Goal: Contribute content

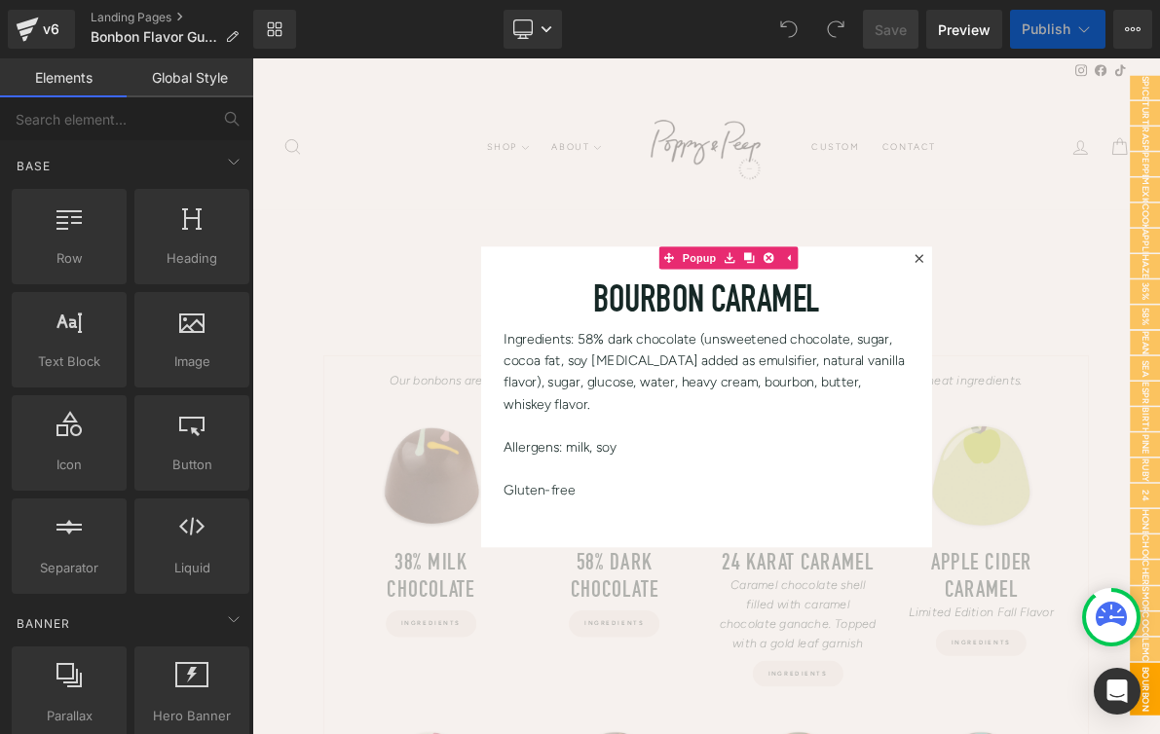
click at [1122, 318] on icon at bounding box center [1118, 319] width 12 height 12
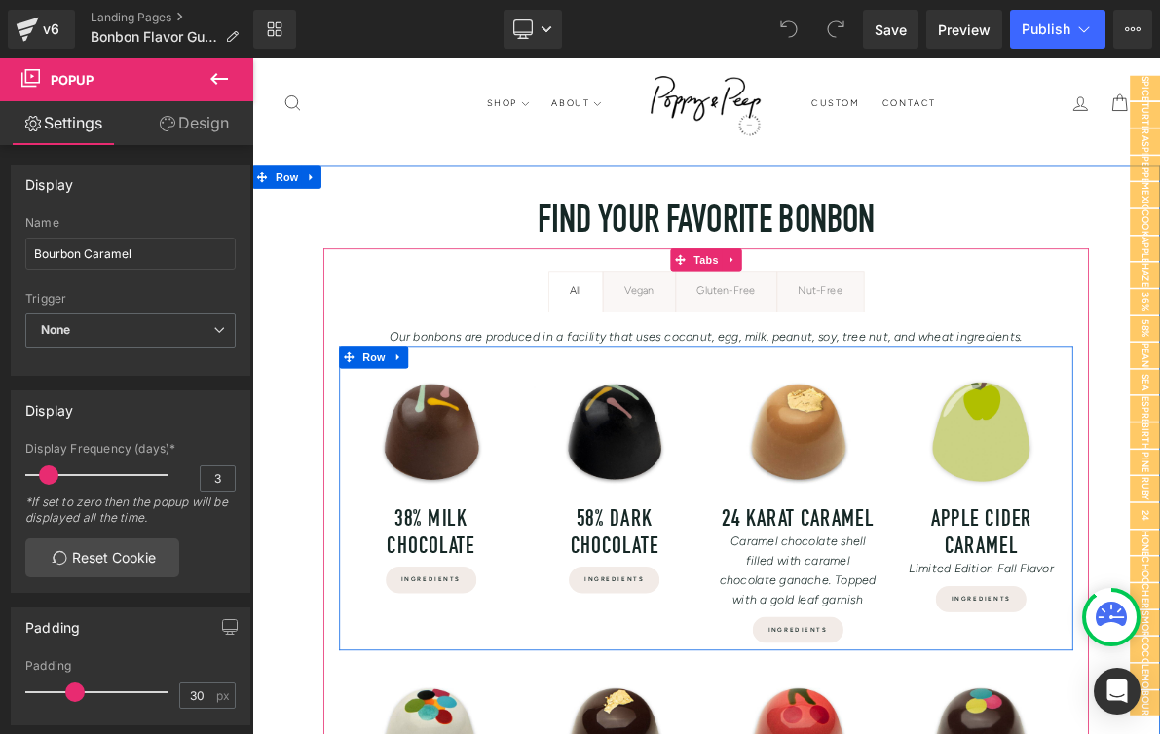
scroll to position [72, 0]
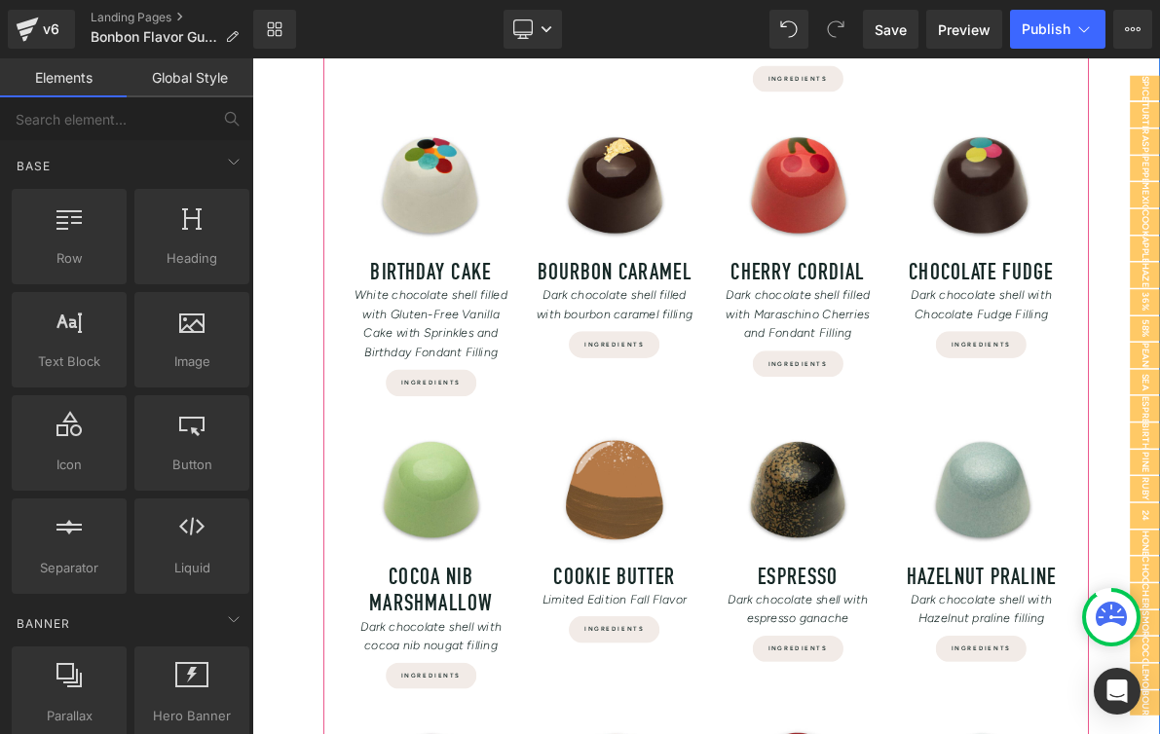
scroll to position [786, 0]
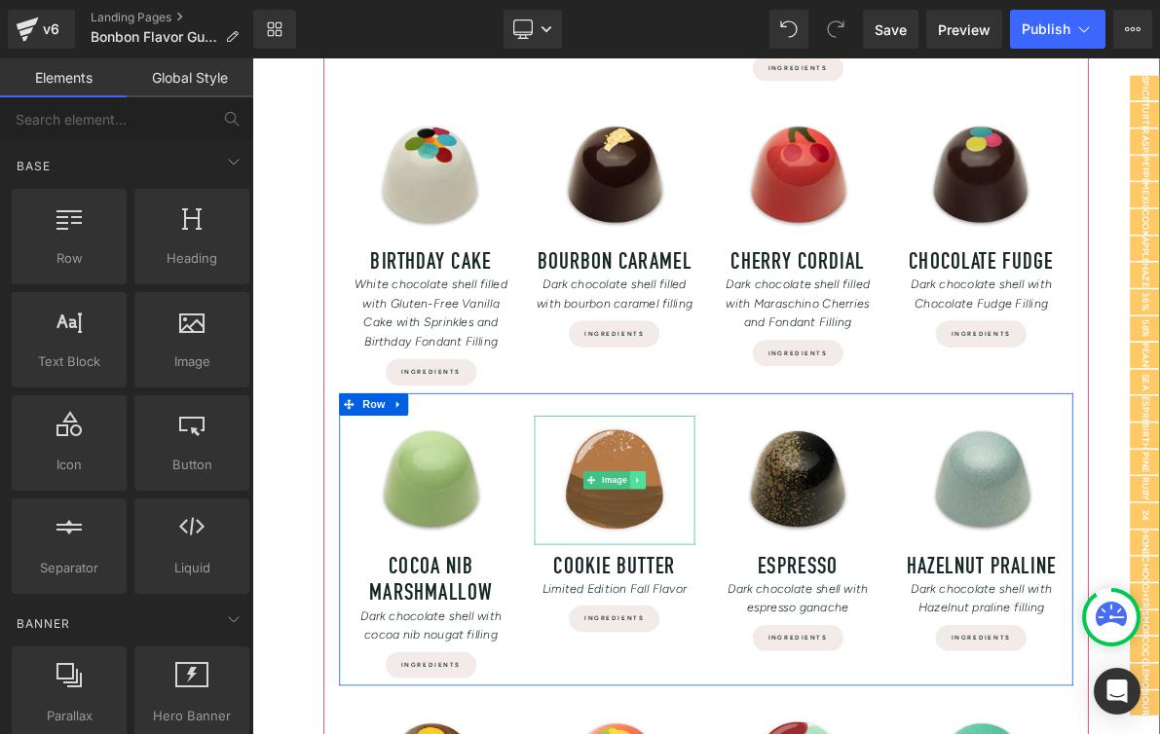
click at [755, 612] on icon at bounding box center [752, 607] width 11 height 12
click at [764, 609] on icon at bounding box center [763, 606] width 11 height 11
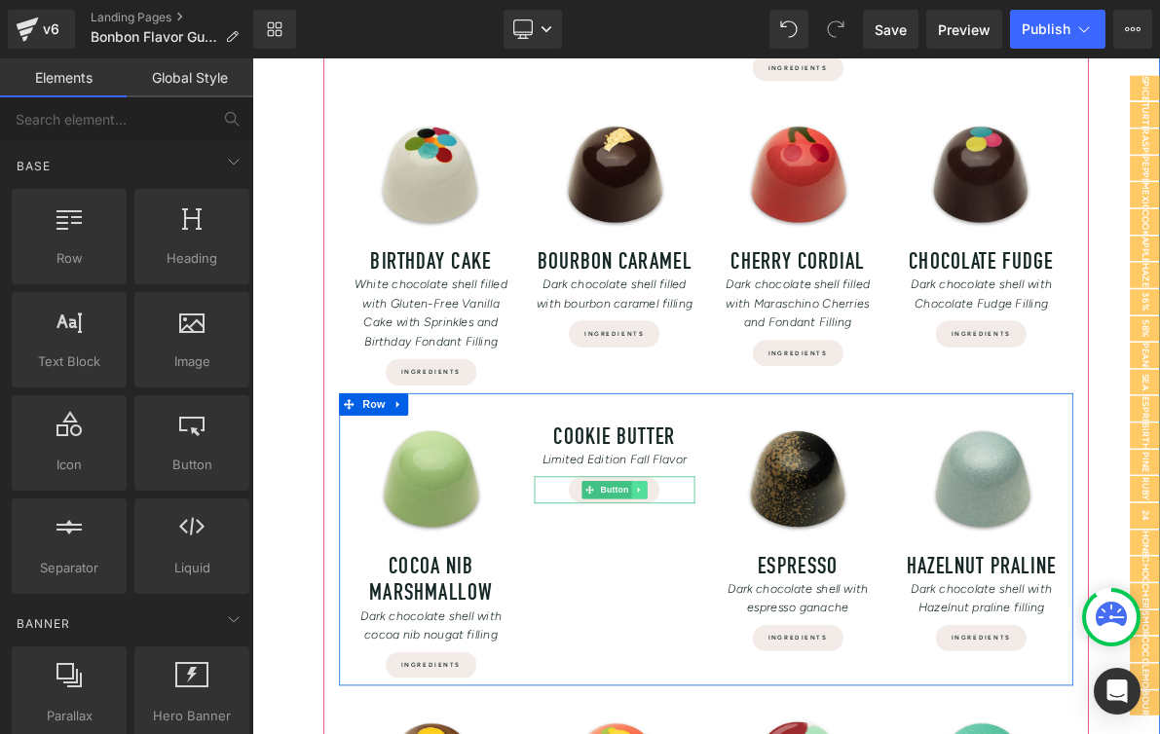
click at [755, 619] on icon at bounding box center [753, 619] width 3 height 7
click at [766, 625] on link at bounding box center [765, 619] width 20 height 23
click at [775, 578] on icon at bounding box center [773, 580] width 3 height 7
click at [788, 581] on icon at bounding box center [784, 580] width 11 height 11
click at [776, 552] on link at bounding box center [769, 550] width 20 height 23
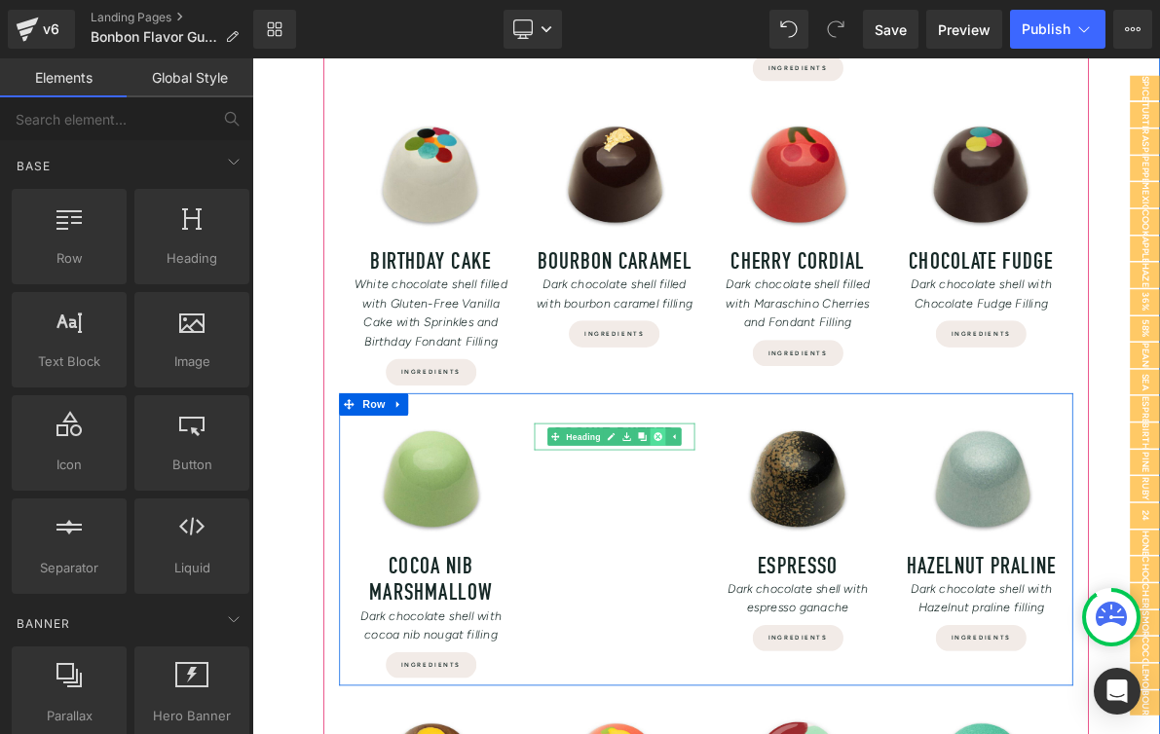
click at [783, 553] on icon at bounding box center [778, 549] width 11 height 11
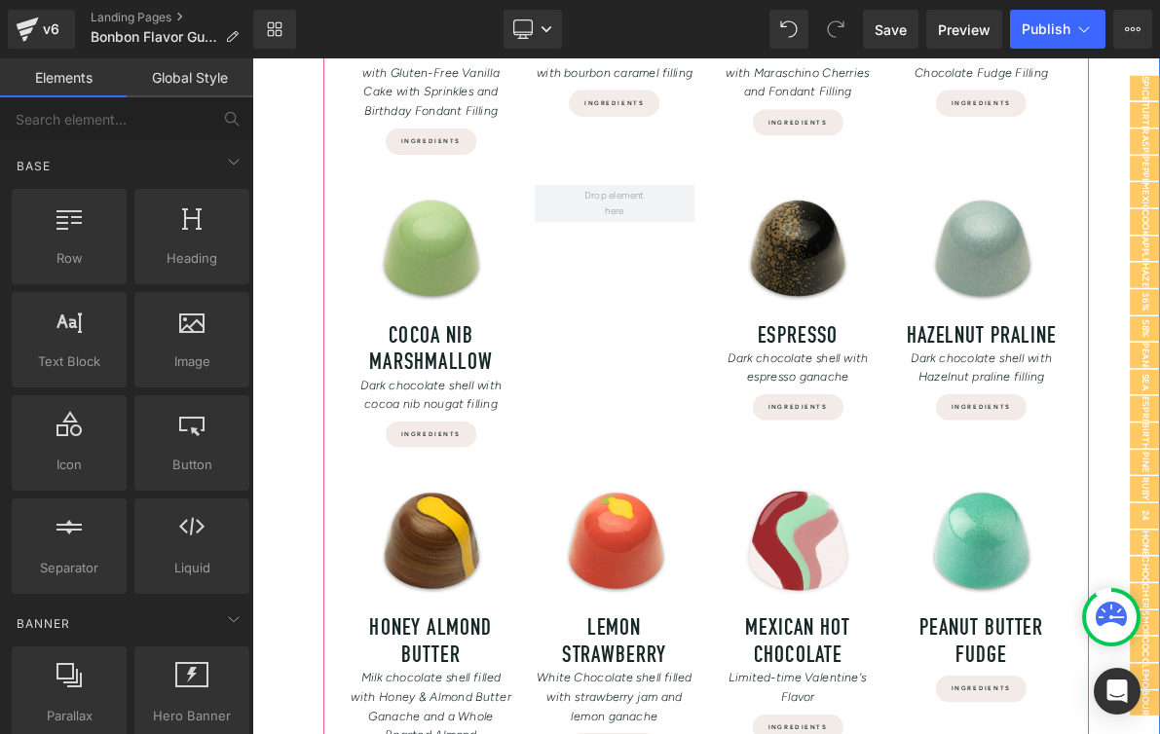
scroll to position [1085, 0]
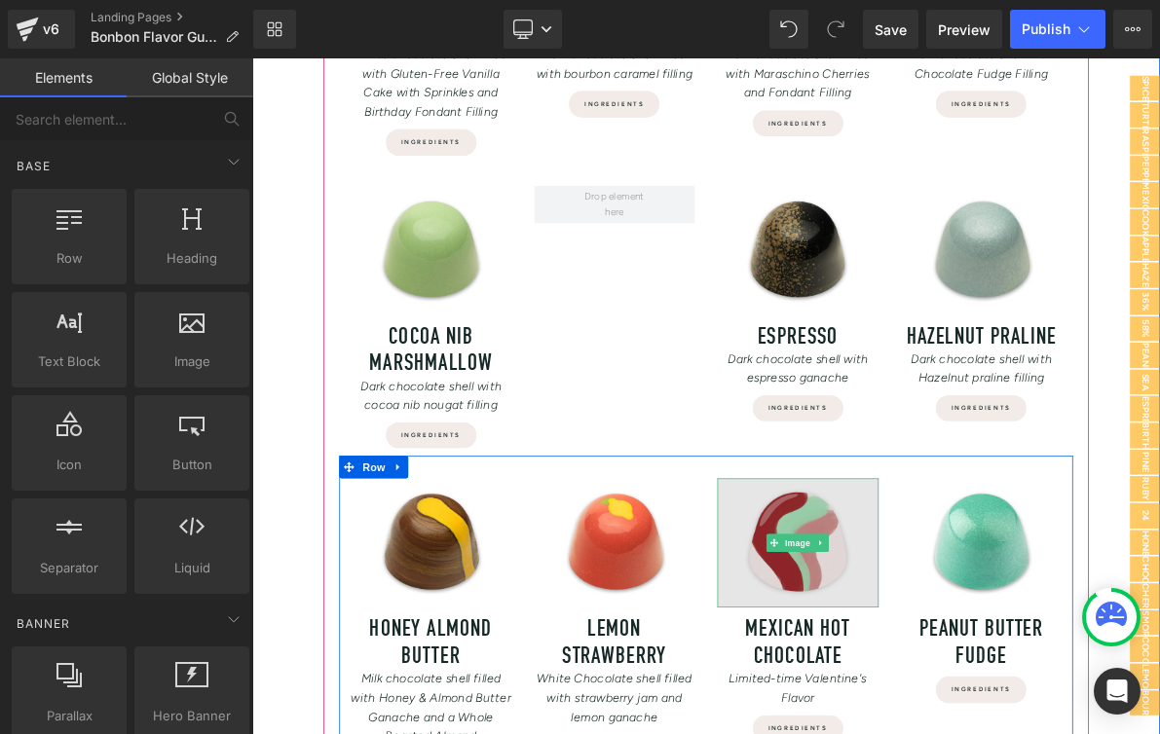
click at [963, 651] on img at bounding box center [960, 687] width 209 height 167
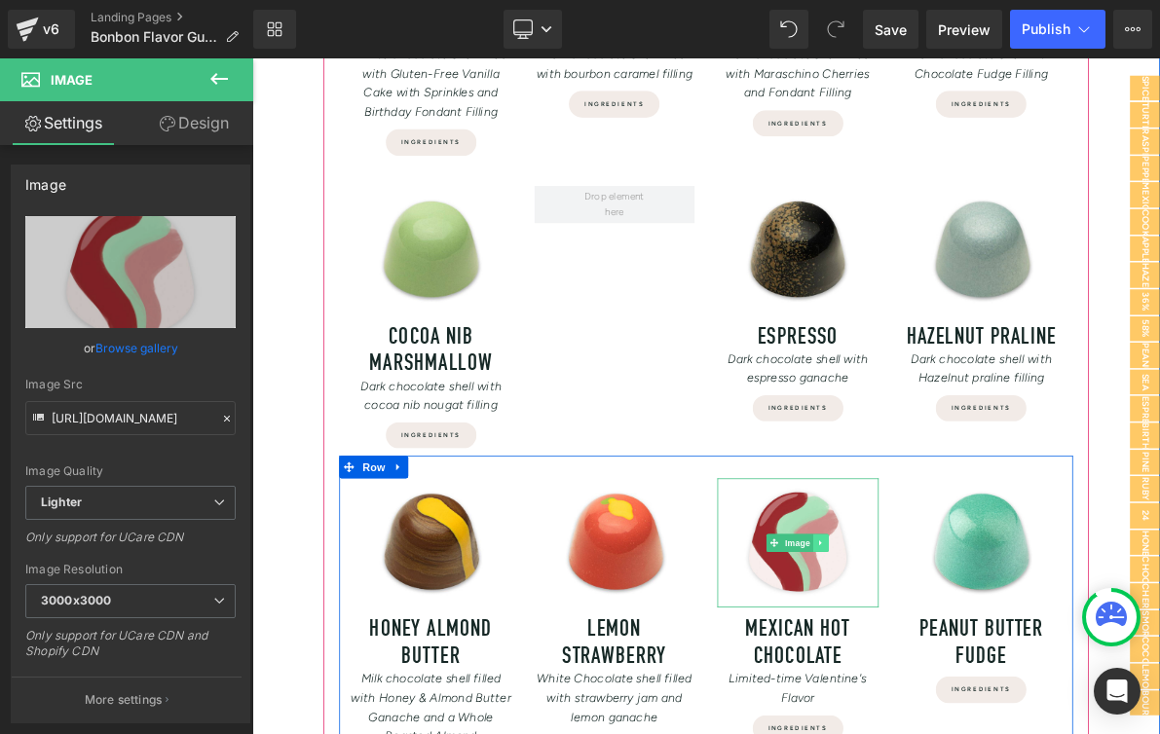
click at [991, 683] on icon at bounding box center [991, 688] width 11 height 12
click at [1004, 687] on icon at bounding box center [1000, 688] width 11 height 11
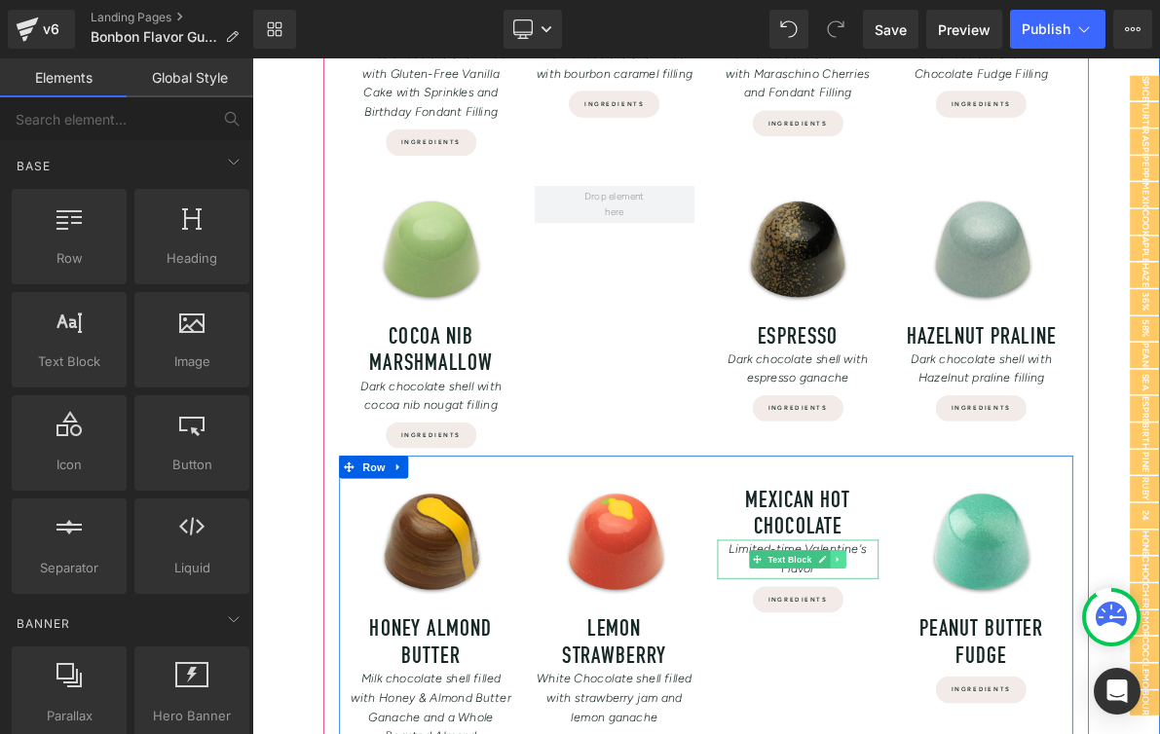
click at [1015, 709] on icon at bounding box center [1013, 709] width 11 height 12
click at [1025, 710] on icon at bounding box center [1023, 708] width 11 height 11
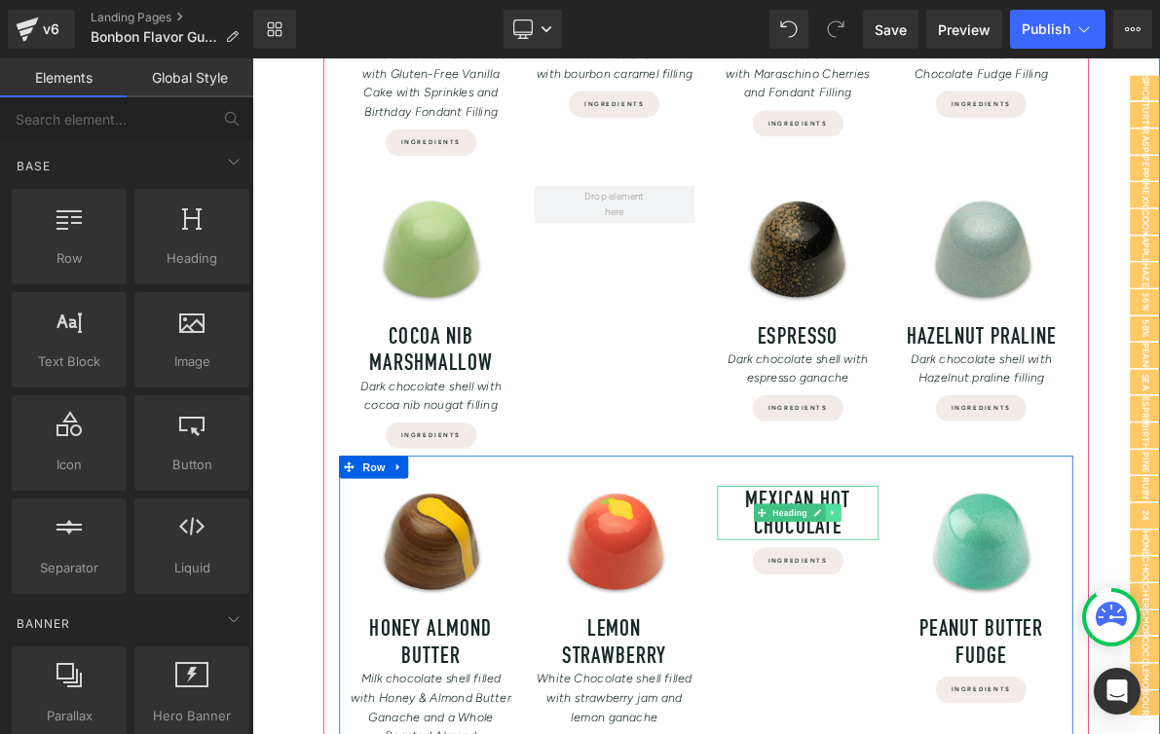
click at [1012, 649] on icon at bounding box center [1006, 649] width 11 height 12
click at [1020, 650] on icon at bounding box center [1017, 649] width 11 height 11
click at [994, 633] on icon at bounding box center [992, 631] width 11 height 12
click at [1008, 631] on icon at bounding box center [1002, 630] width 11 height 11
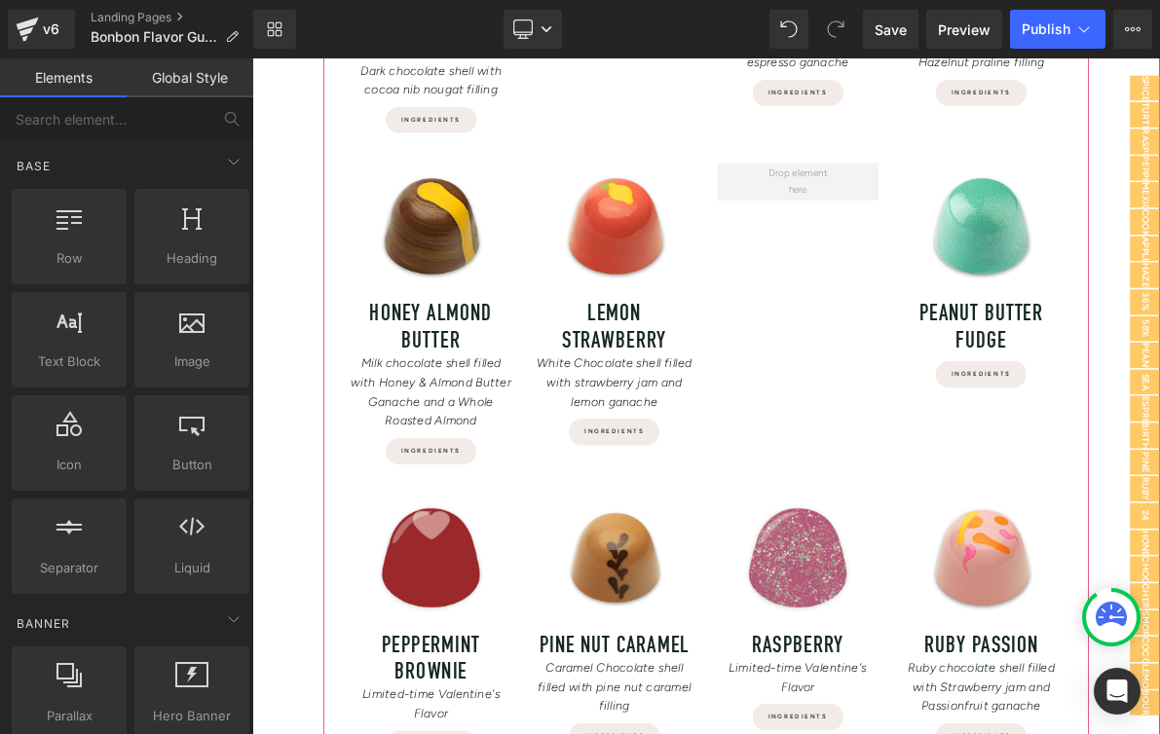
scroll to position [1588, 0]
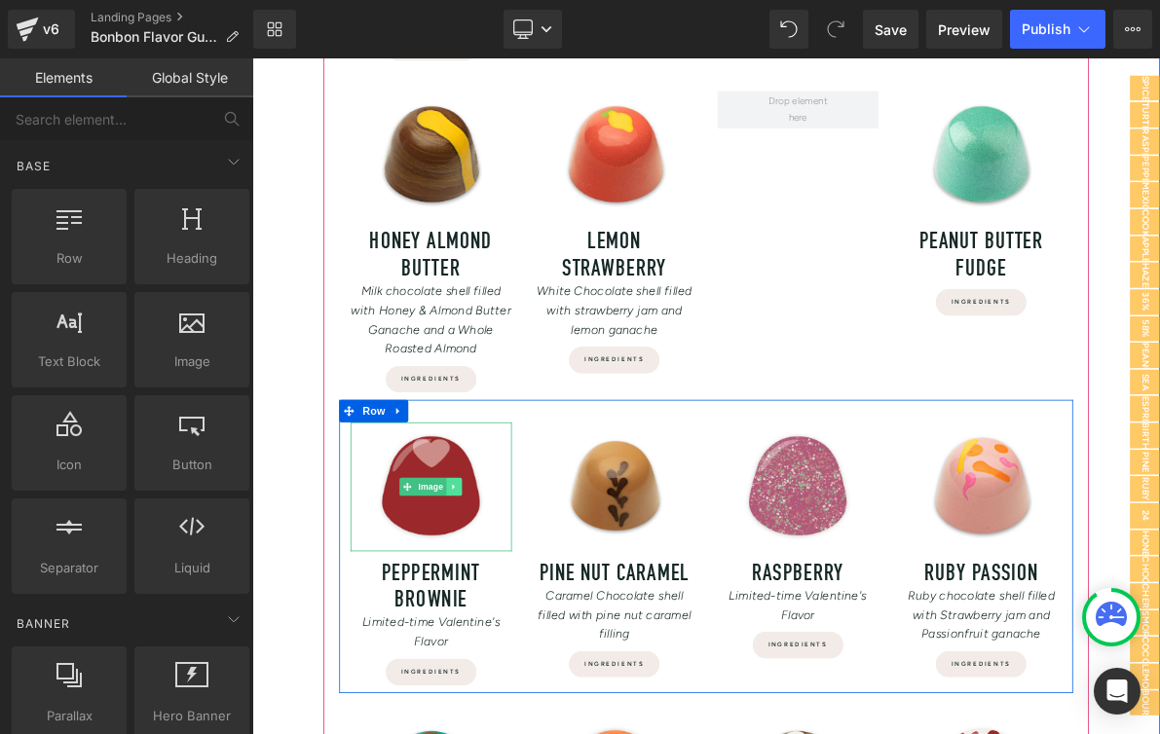
click at [523, 621] on link at bounding box center [514, 614] width 20 height 23
click at [529, 617] on icon at bounding box center [524, 615] width 11 height 11
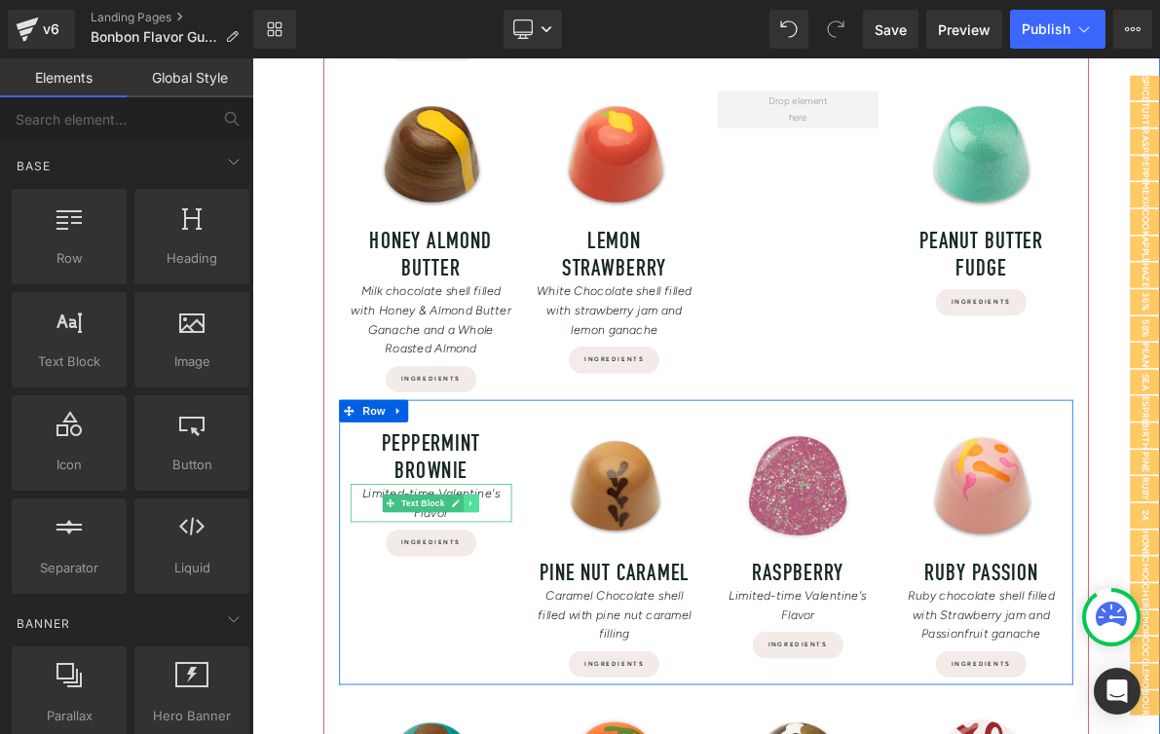
click at [540, 634] on icon at bounding box center [537, 636] width 11 height 12
click at [548, 639] on icon at bounding box center [546, 635] width 11 height 11
click at [518, 638] on icon at bounding box center [516, 638] width 11 height 12
click at [528, 642] on icon at bounding box center [526, 637] width 11 height 11
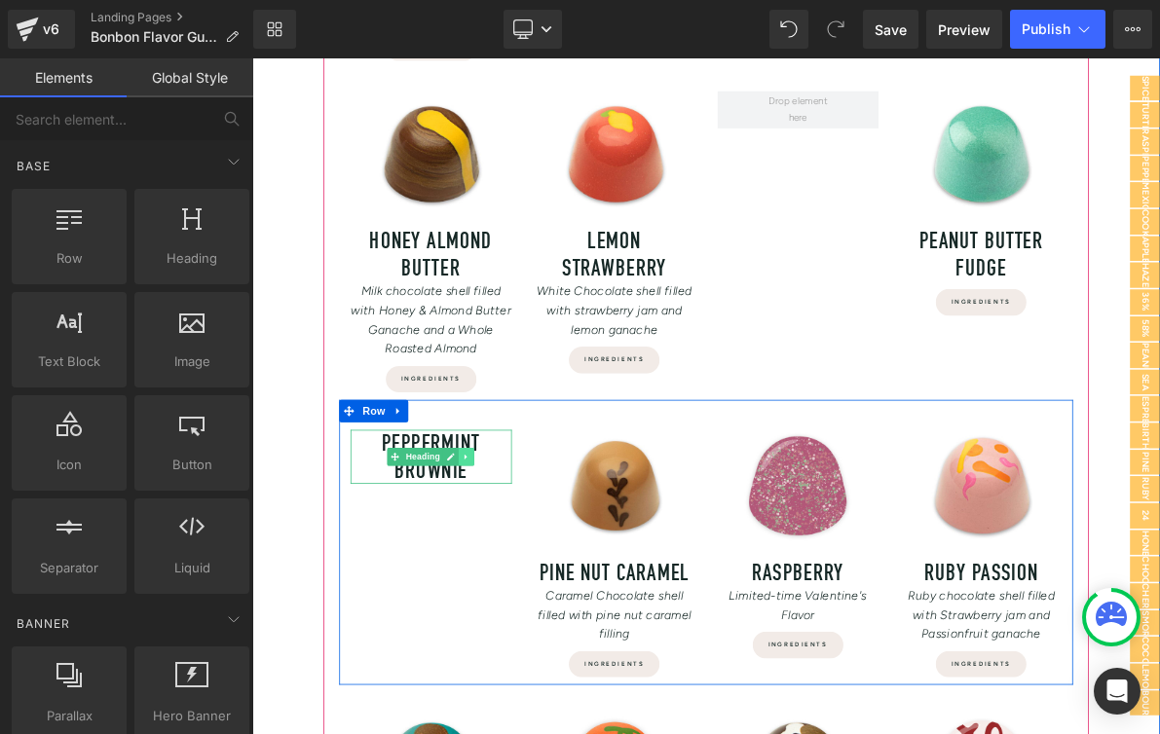
click at [528, 577] on icon at bounding box center [530, 576] width 11 height 12
click at [540, 577] on icon at bounding box center [541, 576] width 11 height 11
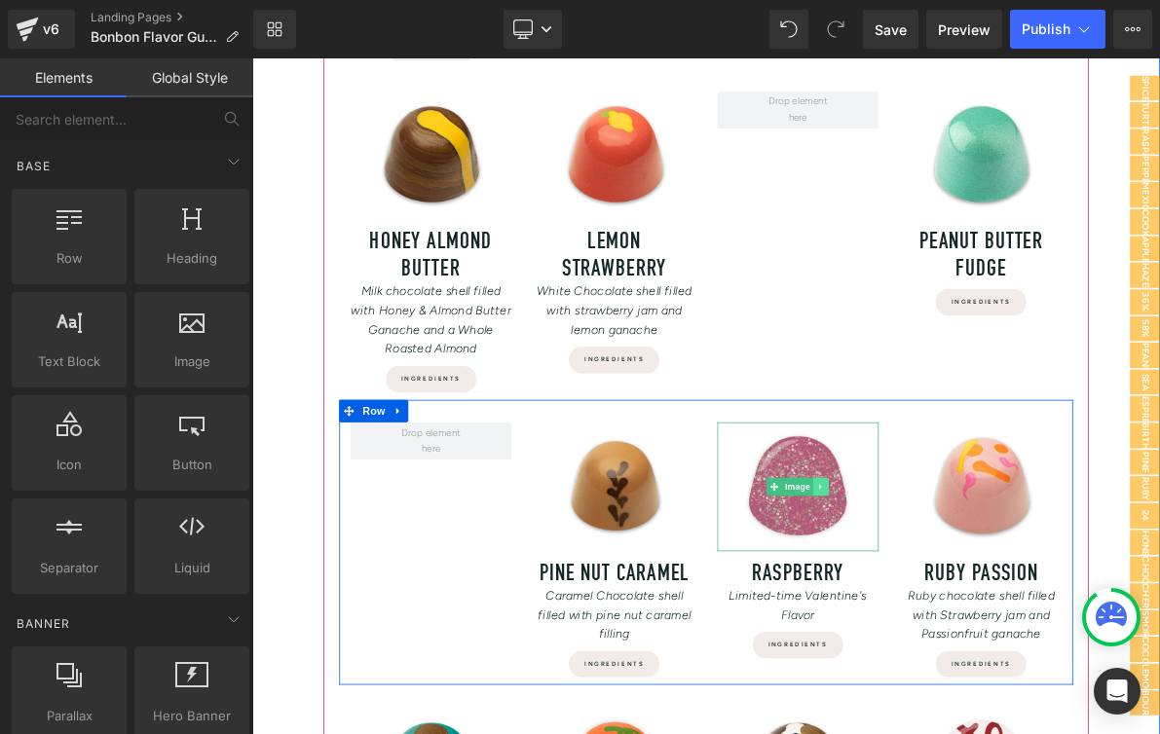
click at [999, 617] on link at bounding box center [991, 614] width 20 height 23
click at [1004, 615] on icon at bounding box center [1000, 615] width 11 height 11
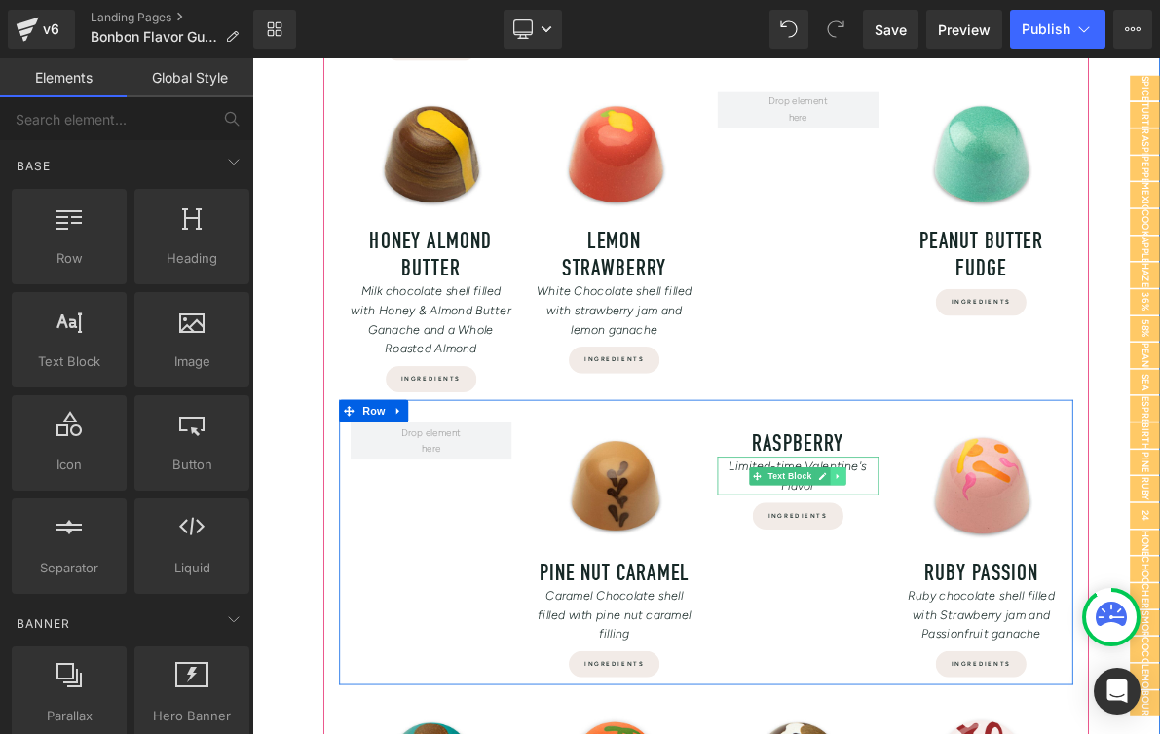
click at [1013, 602] on icon at bounding box center [1012, 600] width 3 height 7
click at [1025, 601] on icon at bounding box center [1023, 600] width 11 height 11
click at [1000, 607] on link at bounding box center [993, 602] width 20 height 23
click at [1004, 605] on icon at bounding box center [1002, 602] width 11 height 11
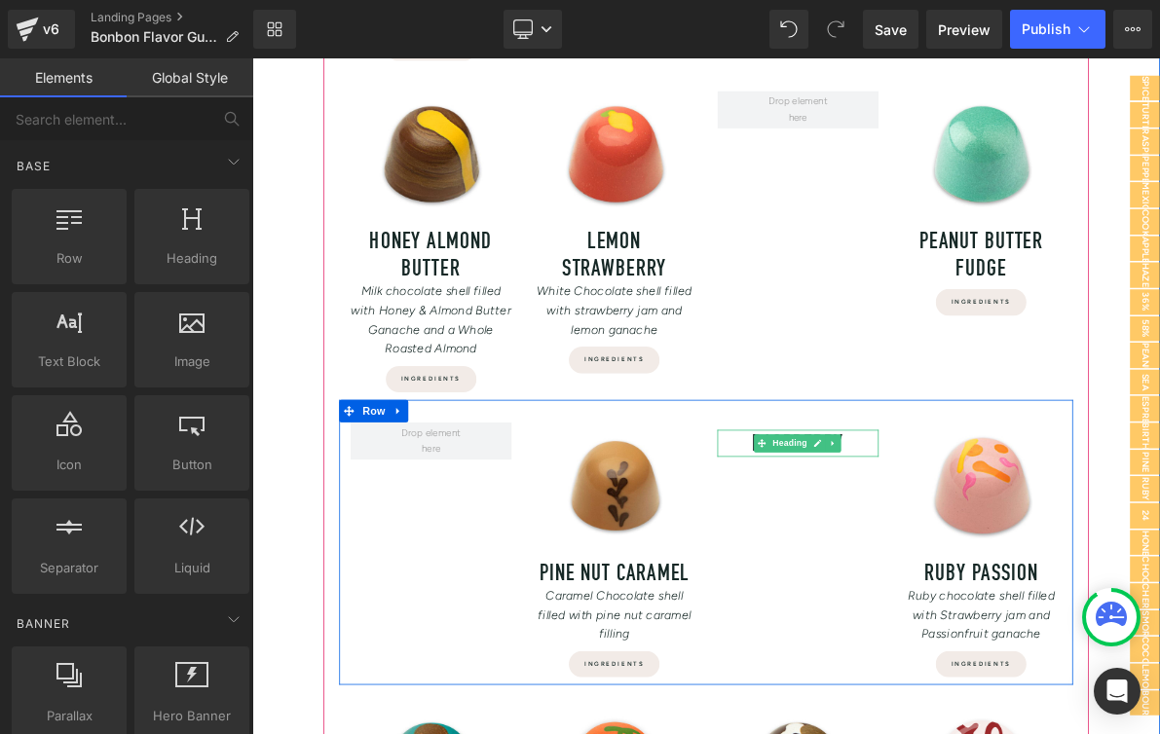
click at [1007, 561] on icon at bounding box center [1006, 558] width 11 height 12
click at [1022, 558] on icon at bounding box center [1017, 558] width 11 height 11
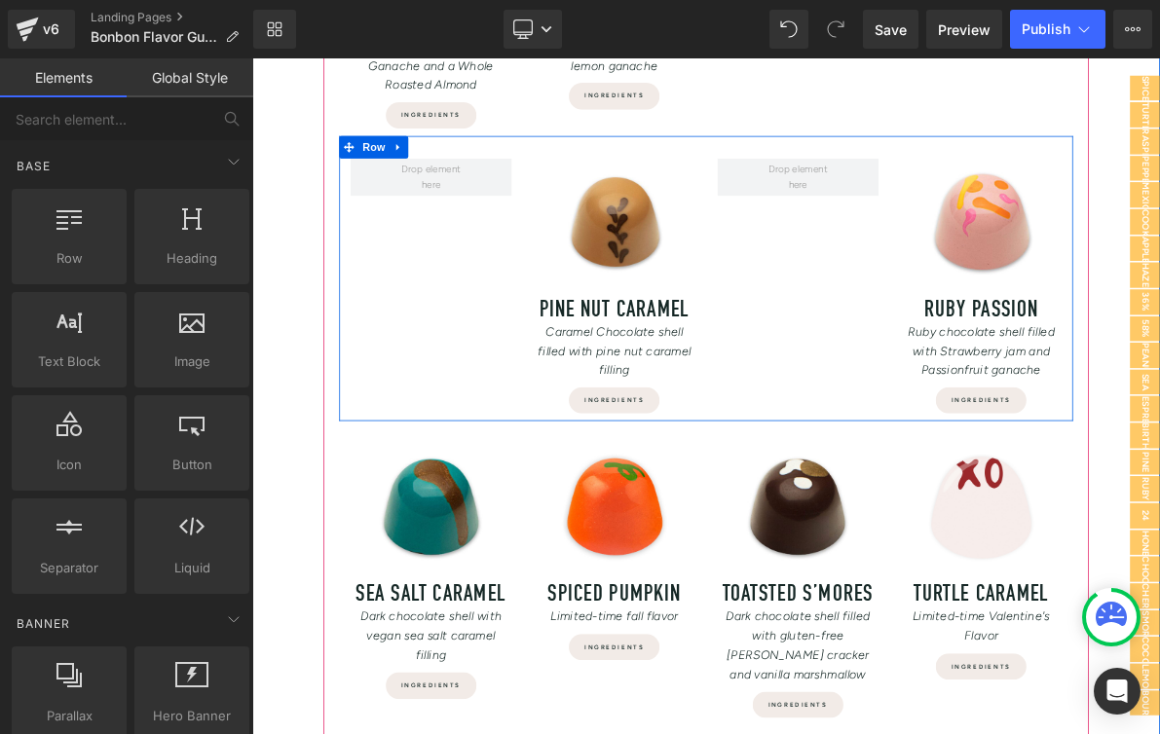
scroll to position [1932, 0]
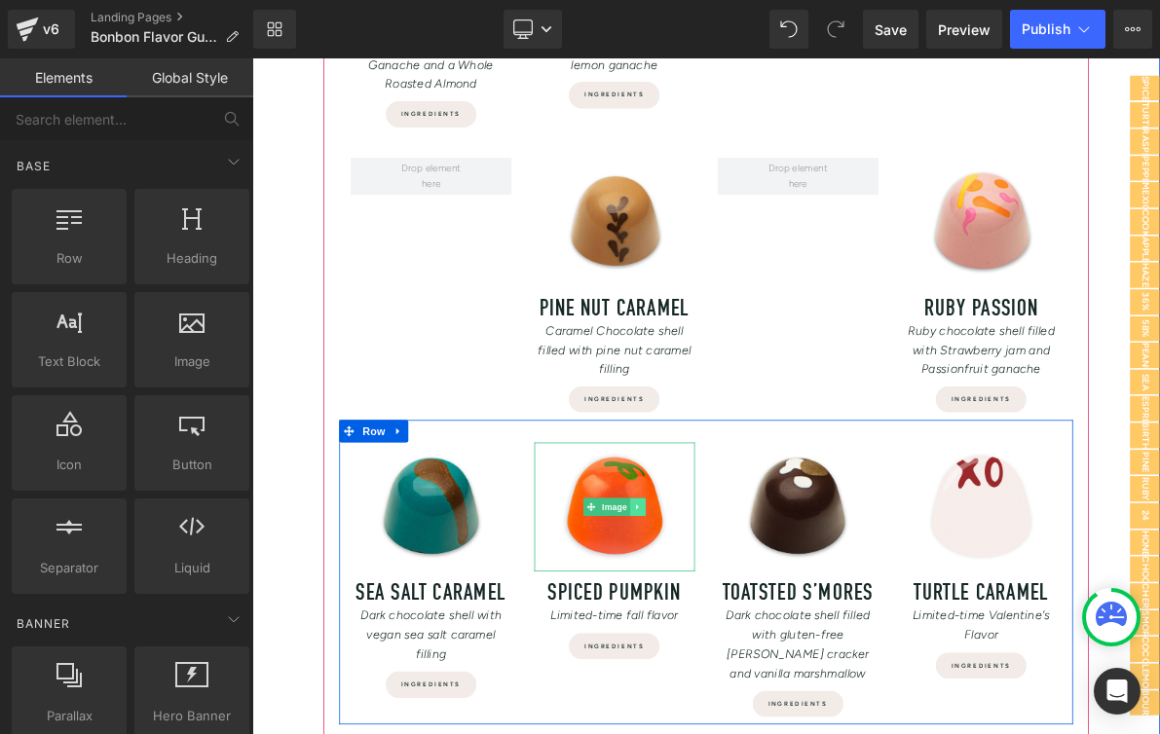
click at [758, 644] on icon at bounding box center [752, 641] width 11 height 12
click at [770, 645] on link at bounding box center [763, 640] width 20 height 23
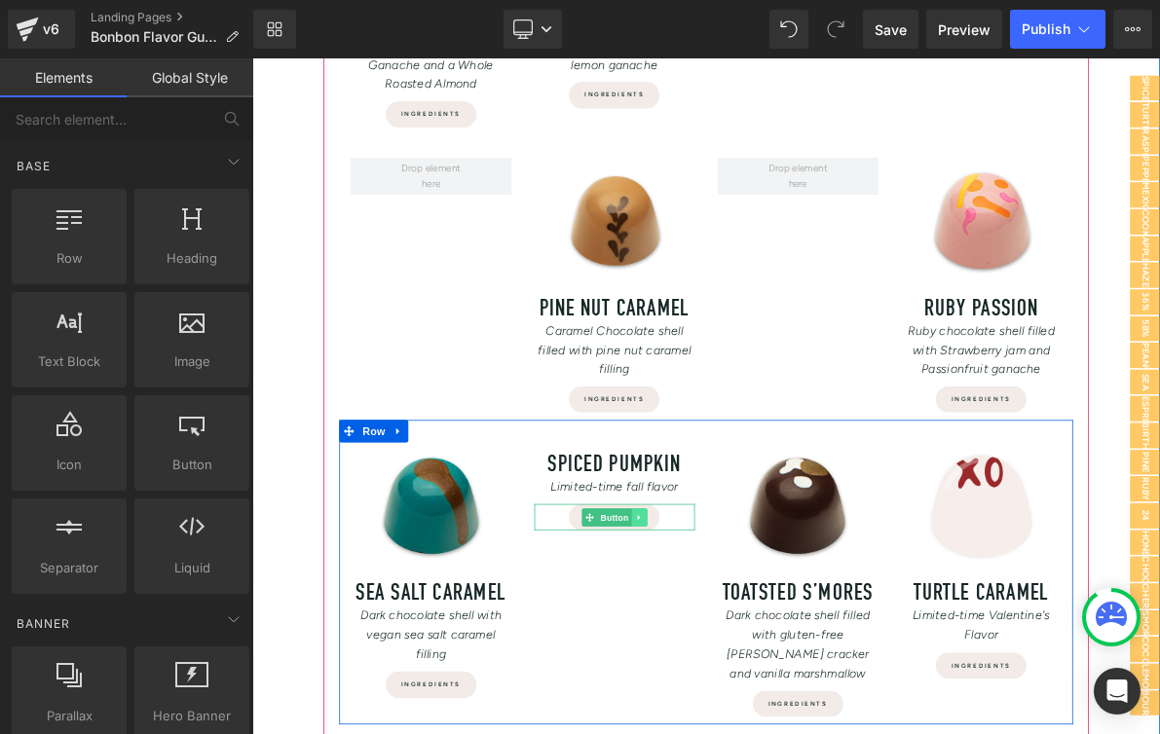
click at [760, 655] on icon at bounding box center [754, 655] width 11 height 12
click at [764, 656] on icon at bounding box center [765, 654] width 11 height 11
click at [774, 616] on icon at bounding box center [774, 615] width 11 height 12
click at [789, 616] on icon at bounding box center [784, 615] width 11 height 11
click at [774, 584] on icon at bounding box center [768, 584] width 11 height 12
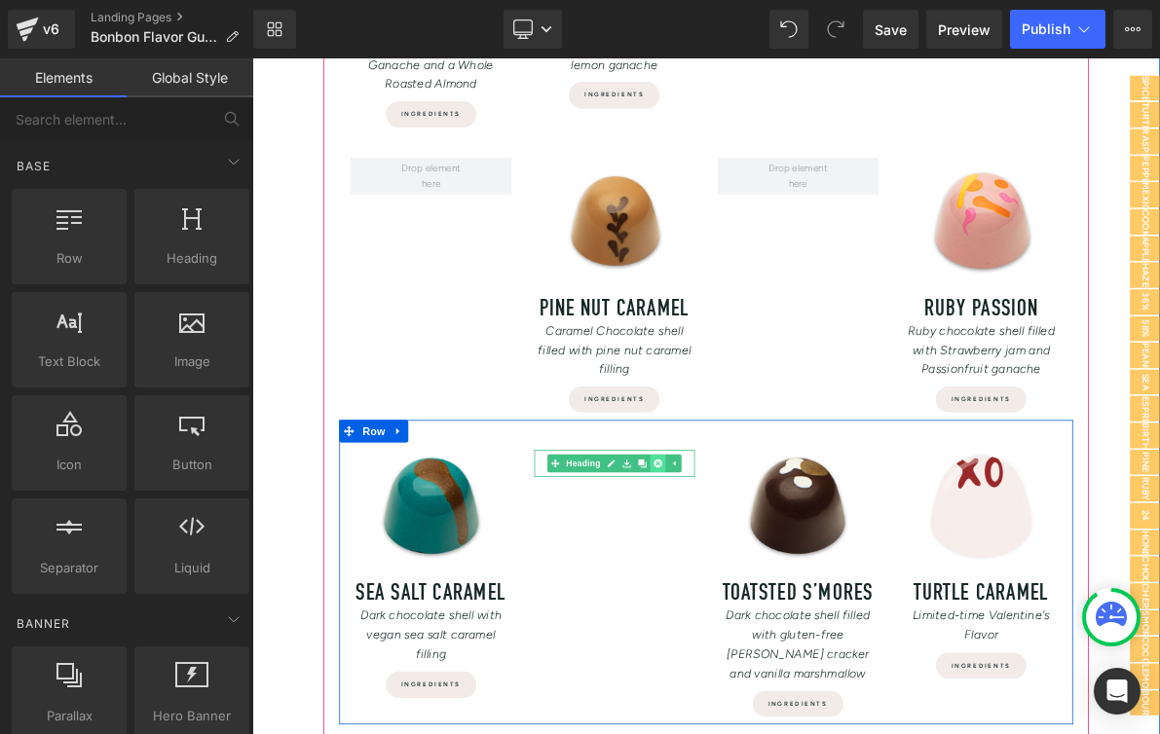
click at [779, 585] on icon at bounding box center [778, 584] width 11 height 12
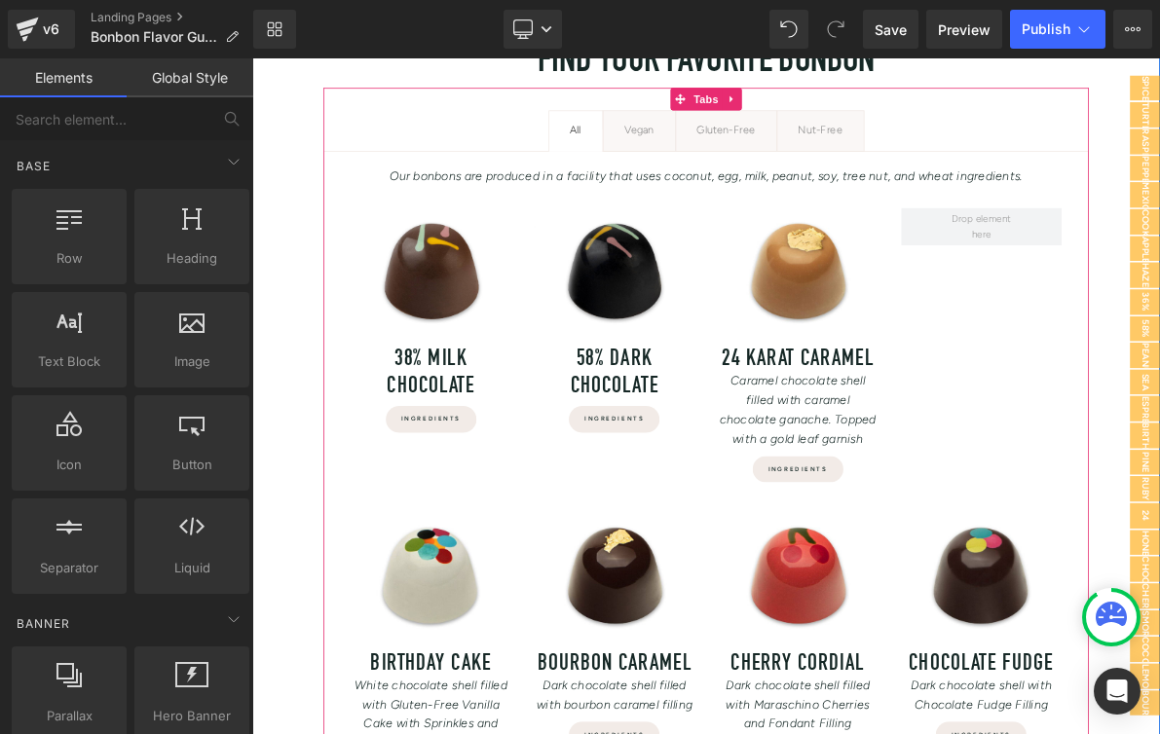
scroll to position [262, 0]
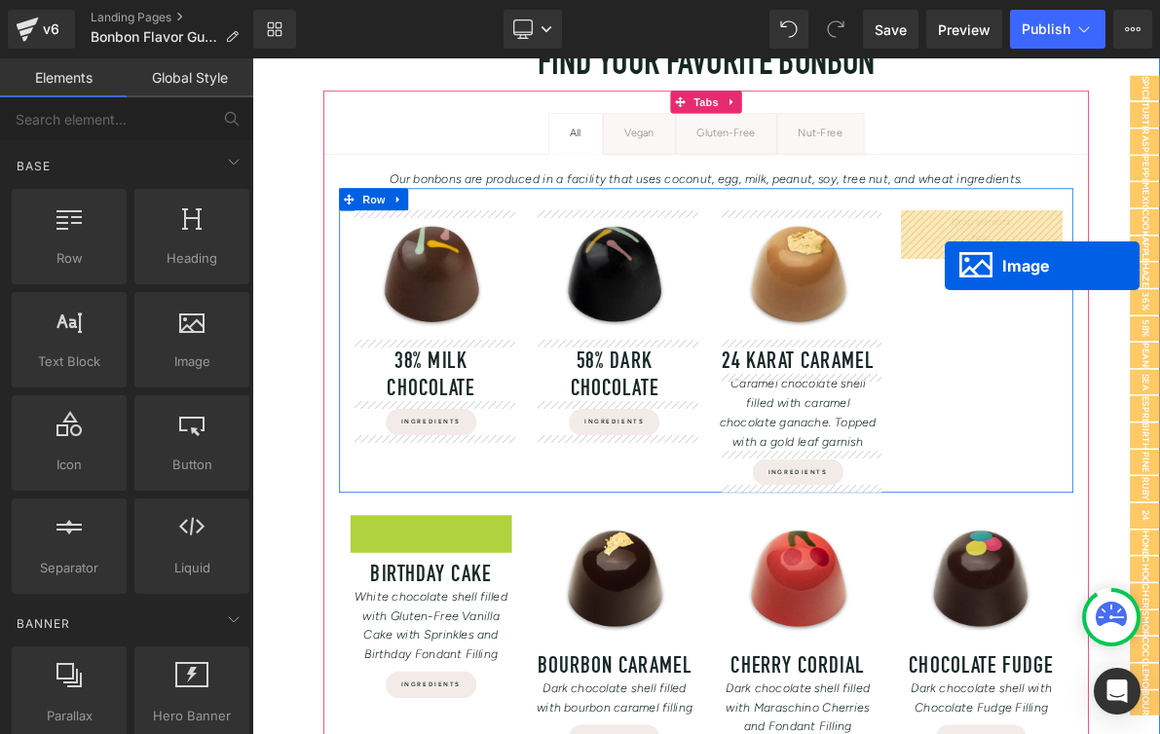
drag, startPoint x: 458, startPoint y: 739, endPoint x: 1150, endPoint y: 327, distance: 805.7
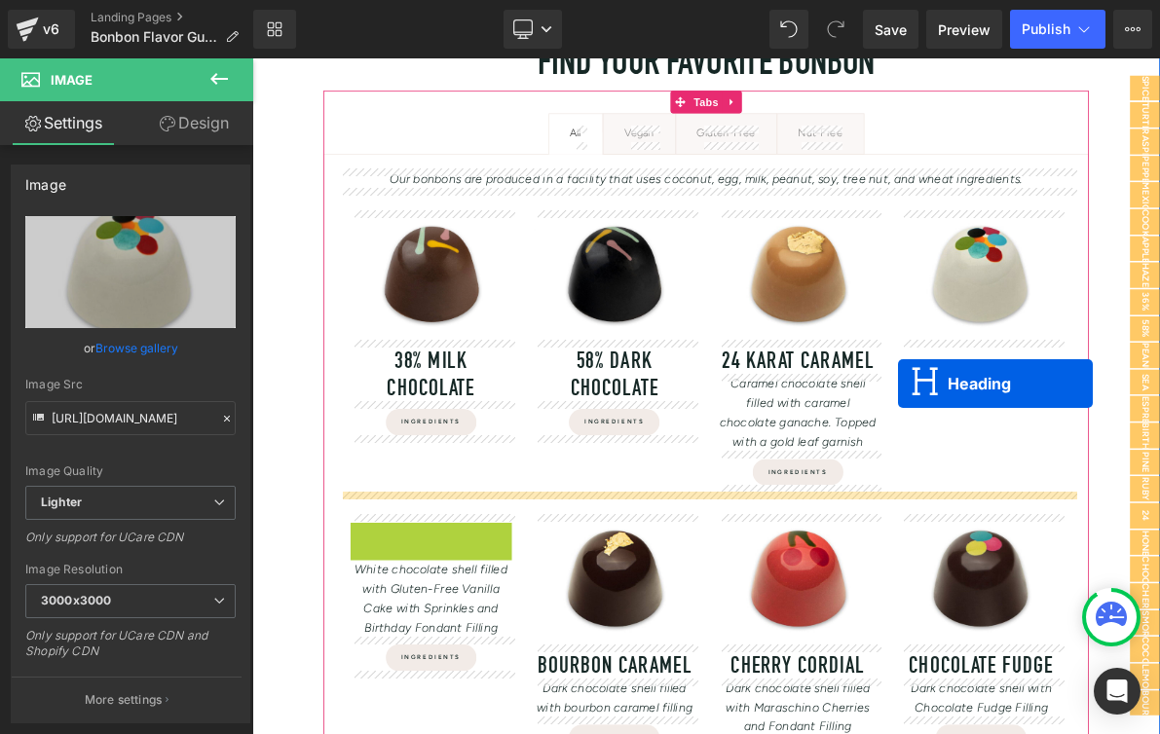
drag, startPoint x: 429, startPoint y: 681, endPoint x: 1092, endPoint y: 480, distance: 691.9
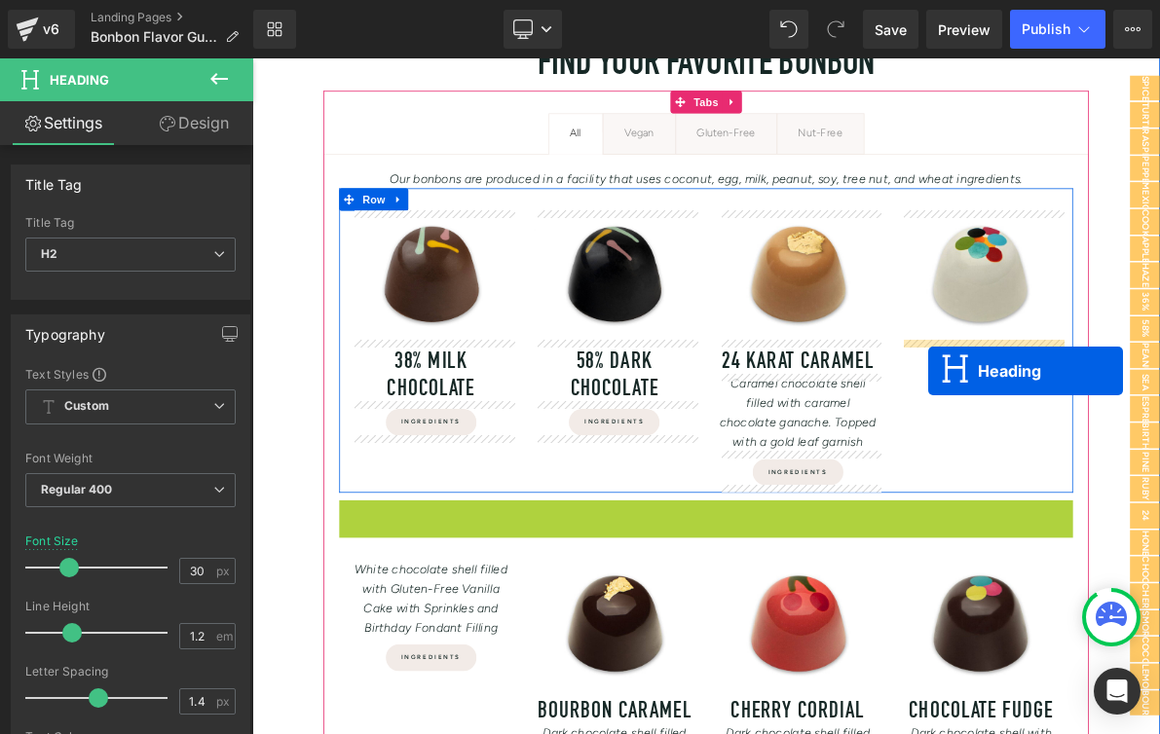
drag, startPoint x: 789, startPoint y: 651, endPoint x: 1130, endPoint y: 465, distance: 388.8
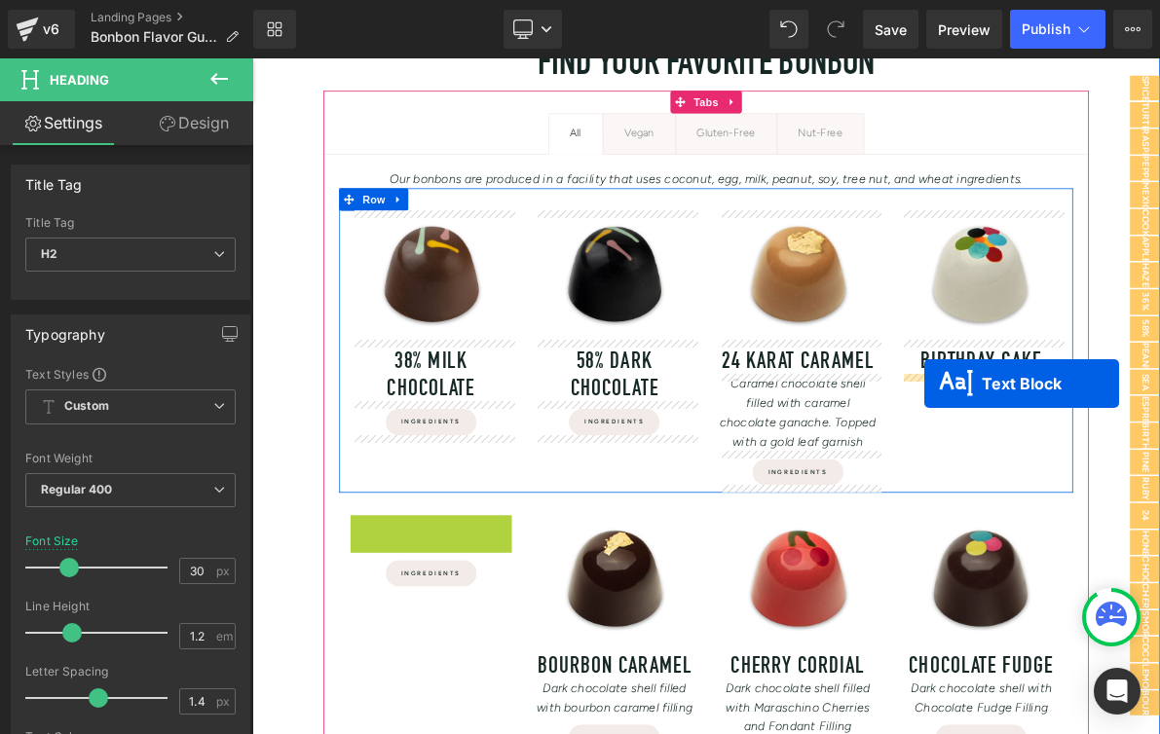
drag, startPoint x: 430, startPoint y: 705, endPoint x: 1126, endPoint y: 480, distance: 730.8
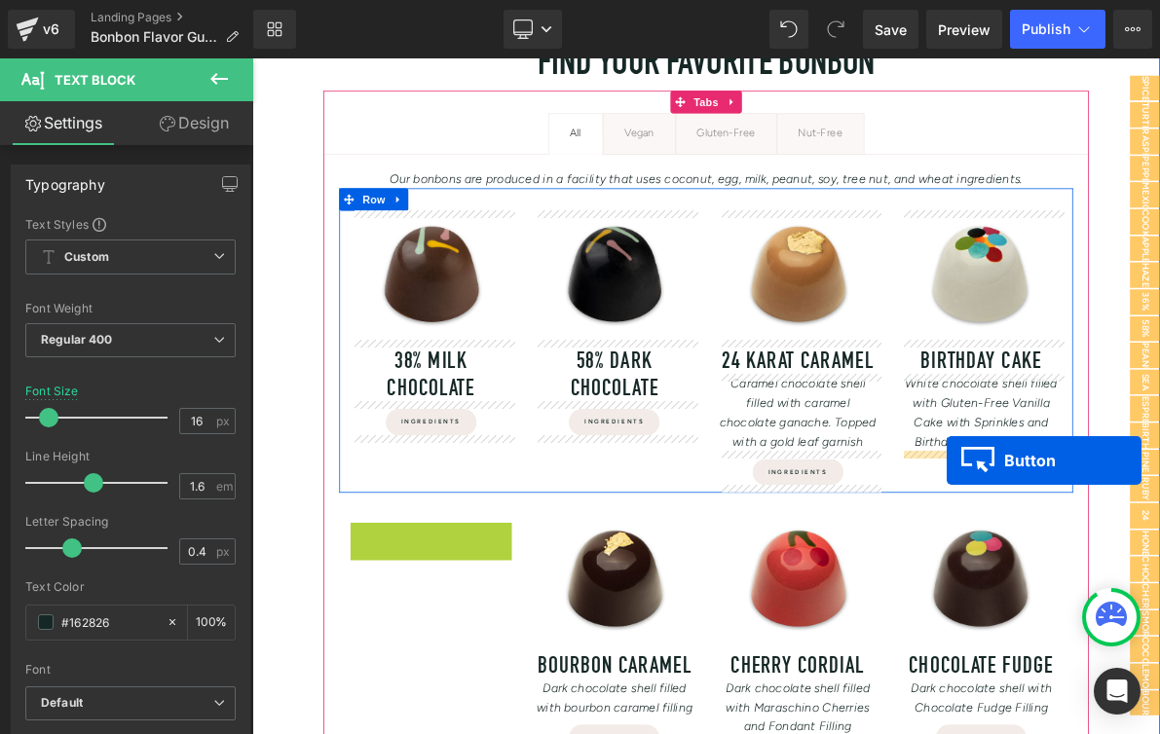
drag, startPoint x: 452, startPoint y: 674, endPoint x: 1154, endPoint y: 580, distance: 708.3
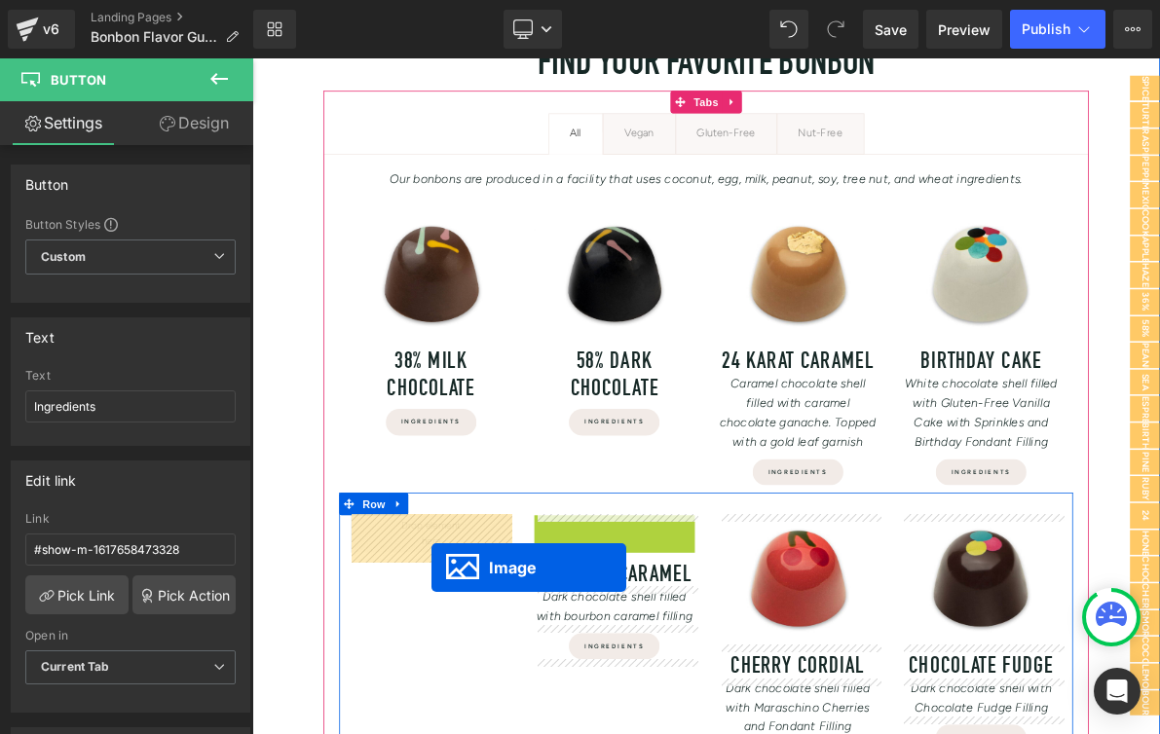
drag, startPoint x: 697, startPoint y: 733, endPoint x: 459, endPoint y: 719, distance: 239.0
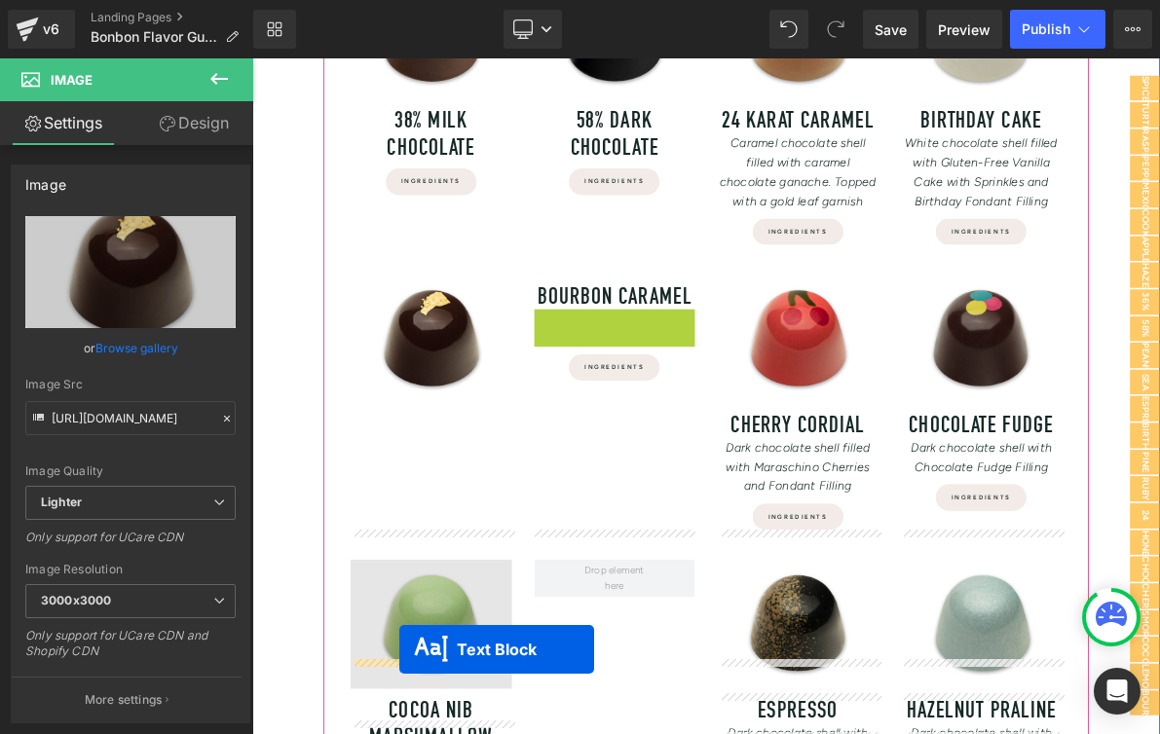
scroll to position [613, 0]
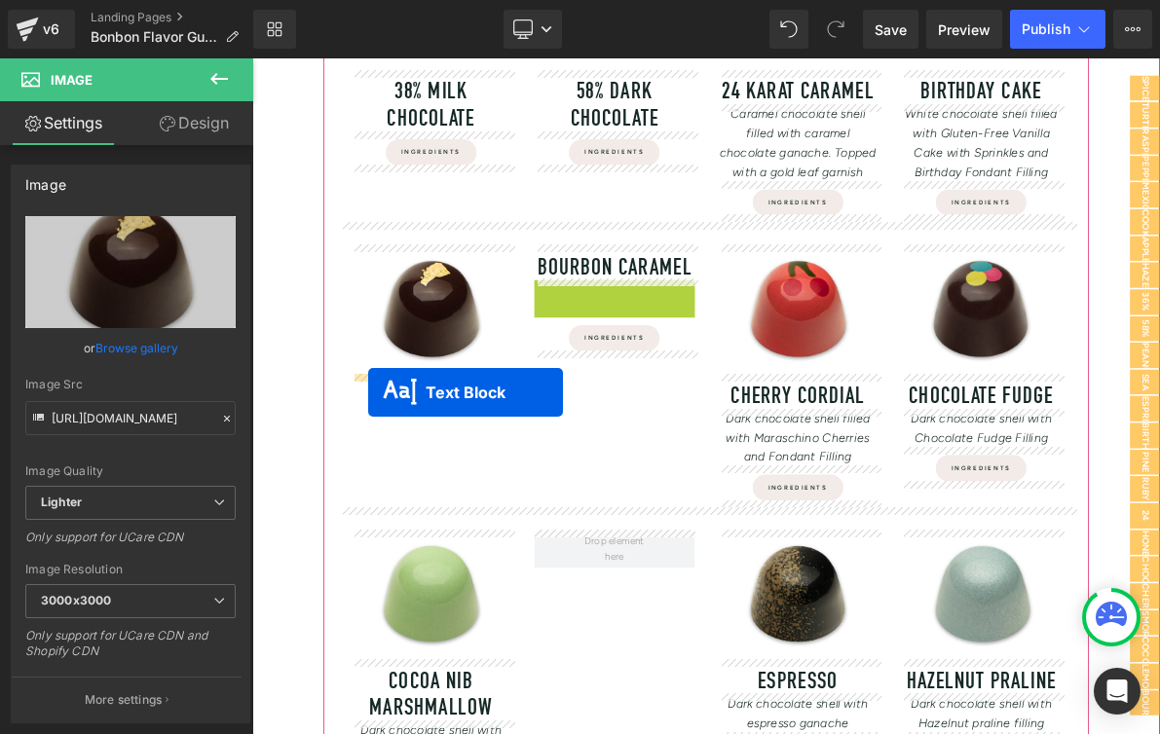
drag, startPoint x: 667, startPoint y: 722, endPoint x: 401, endPoint y: 492, distance: 351.4
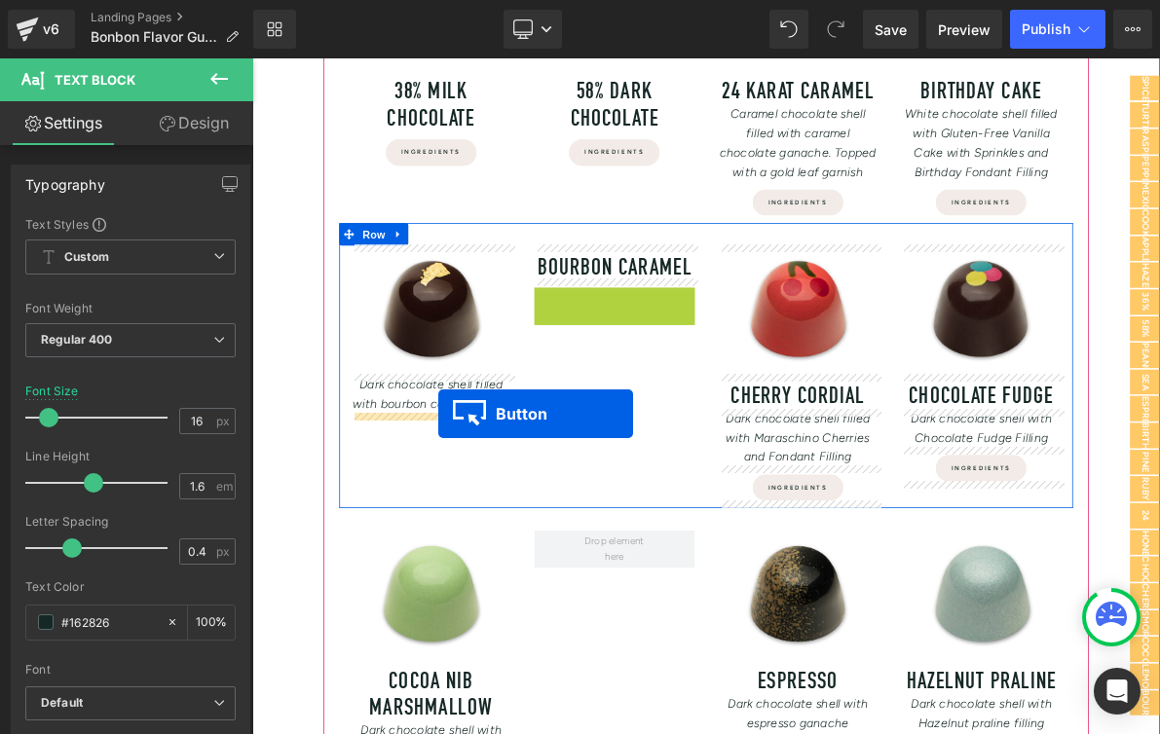
drag, startPoint x: 683, startPoint y: 368, endPoint x: 494, endPoint y: 520, distance: 242.4
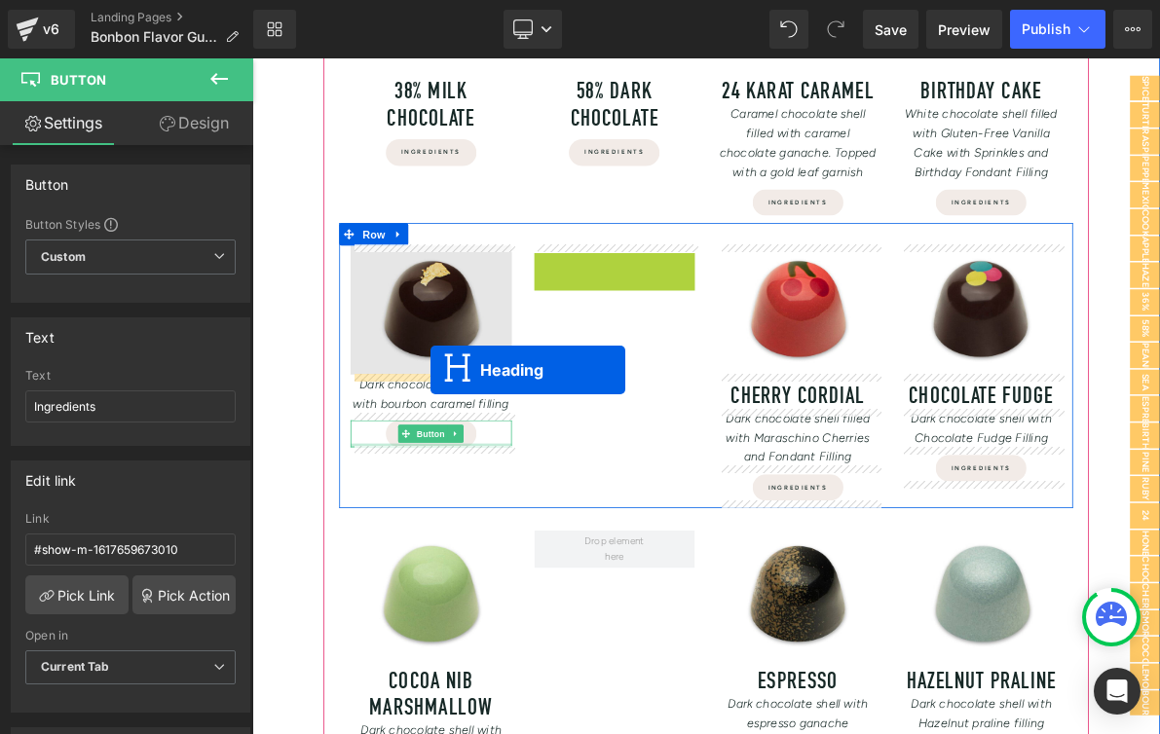
drag, startPoint x: 673, startPoint y: 328, endPoint x: 484, endPoint y: 463, distance: 231.8
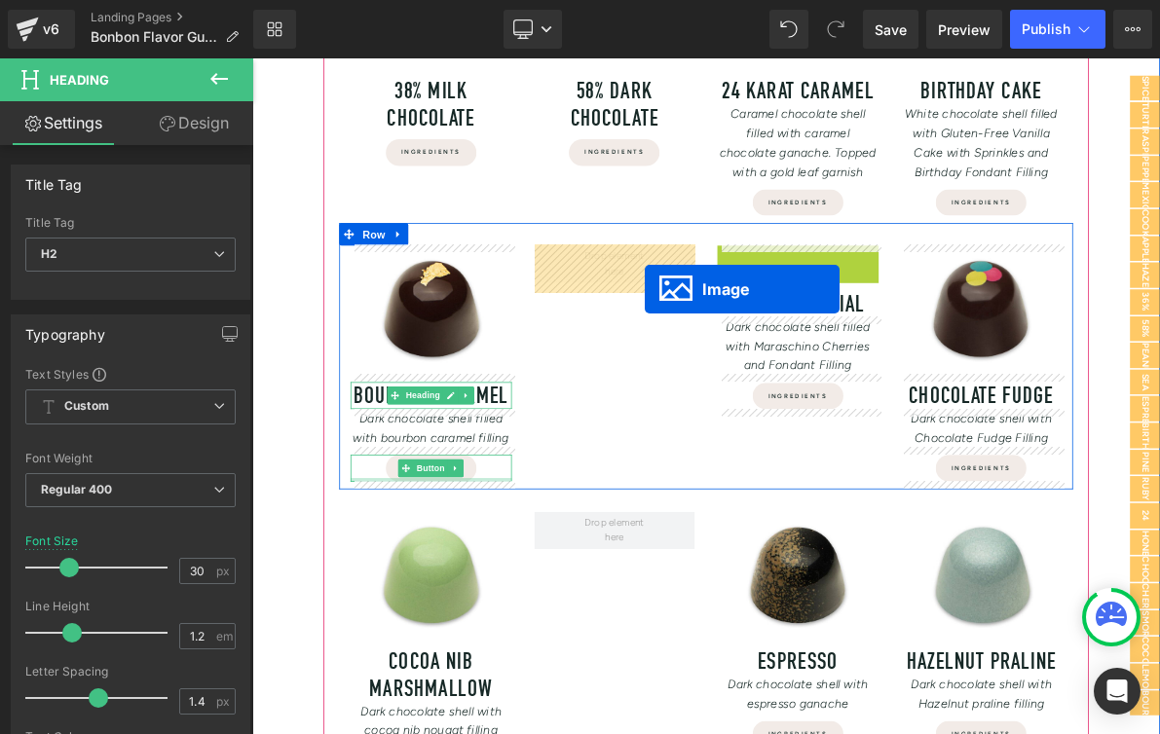
drag, startPoint x: 934, startPoint y: 381, endPoint x: 734, endPoint y: 354, distance: 201.4
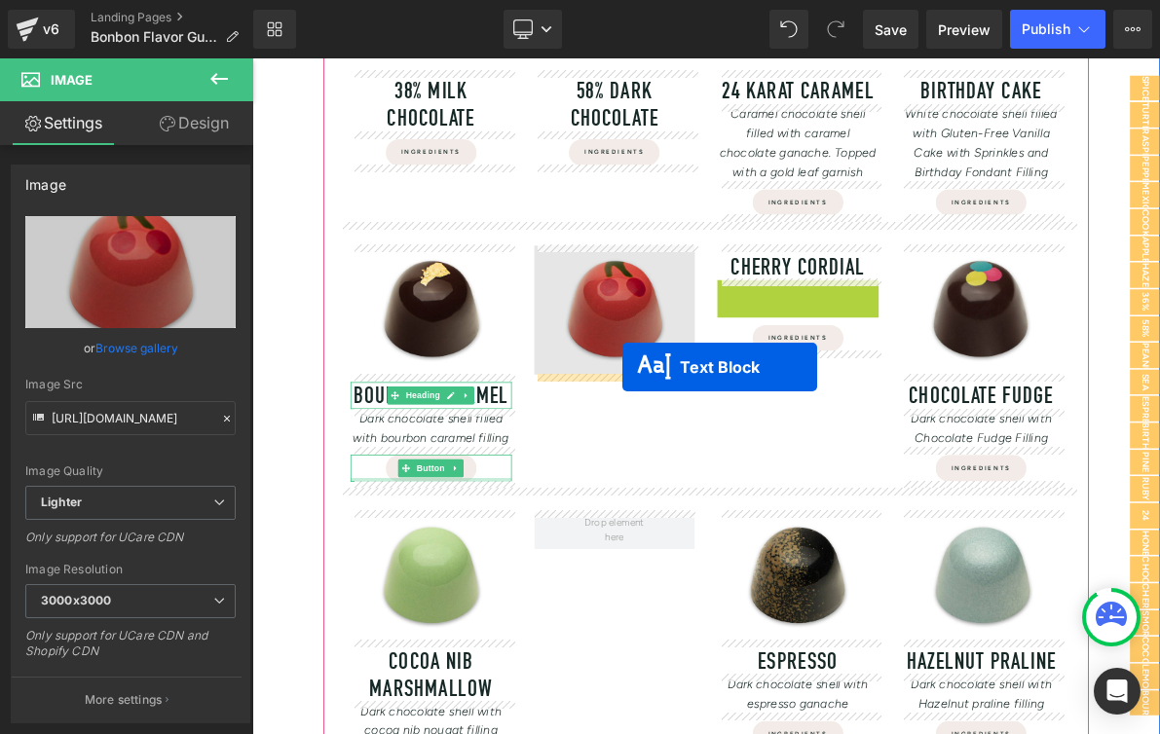
drag, startPoint x: 907, startPoint y: 387, endPoint x: 747, endPoint y: 446, distance: 170.4
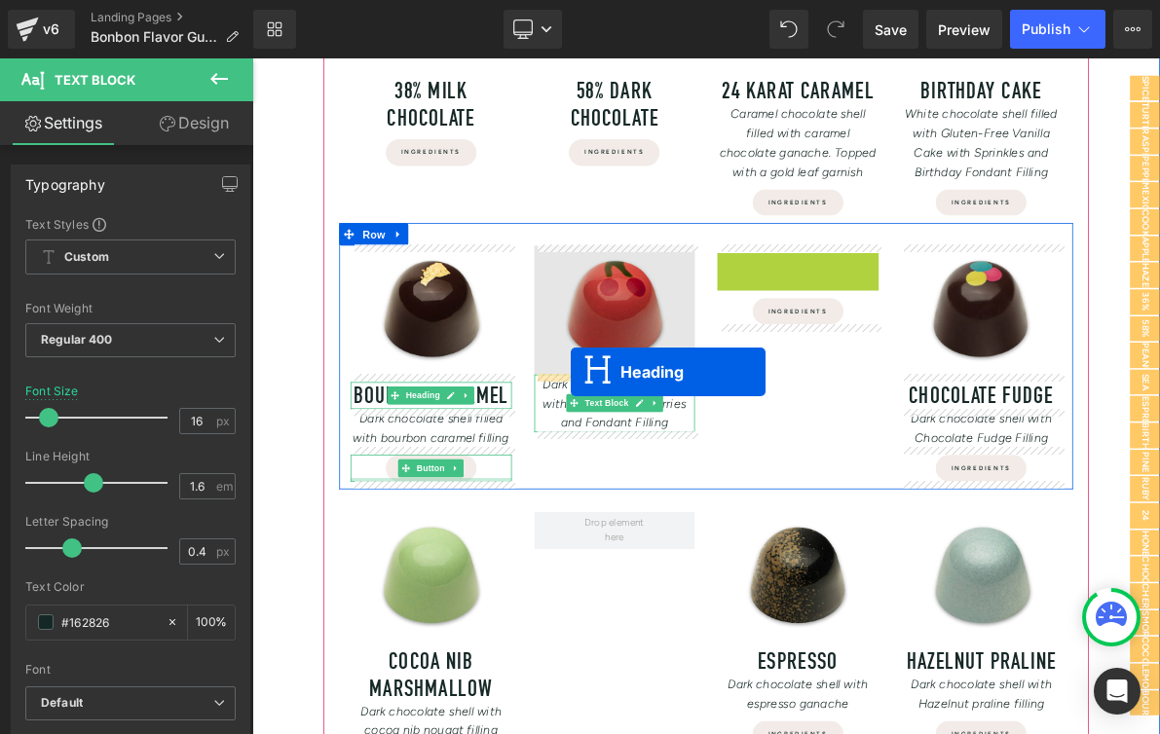
drag, startPoint x: 914, startPoint y: 329, endPoint x: 666, endPoint y: 466, distance: 283.8
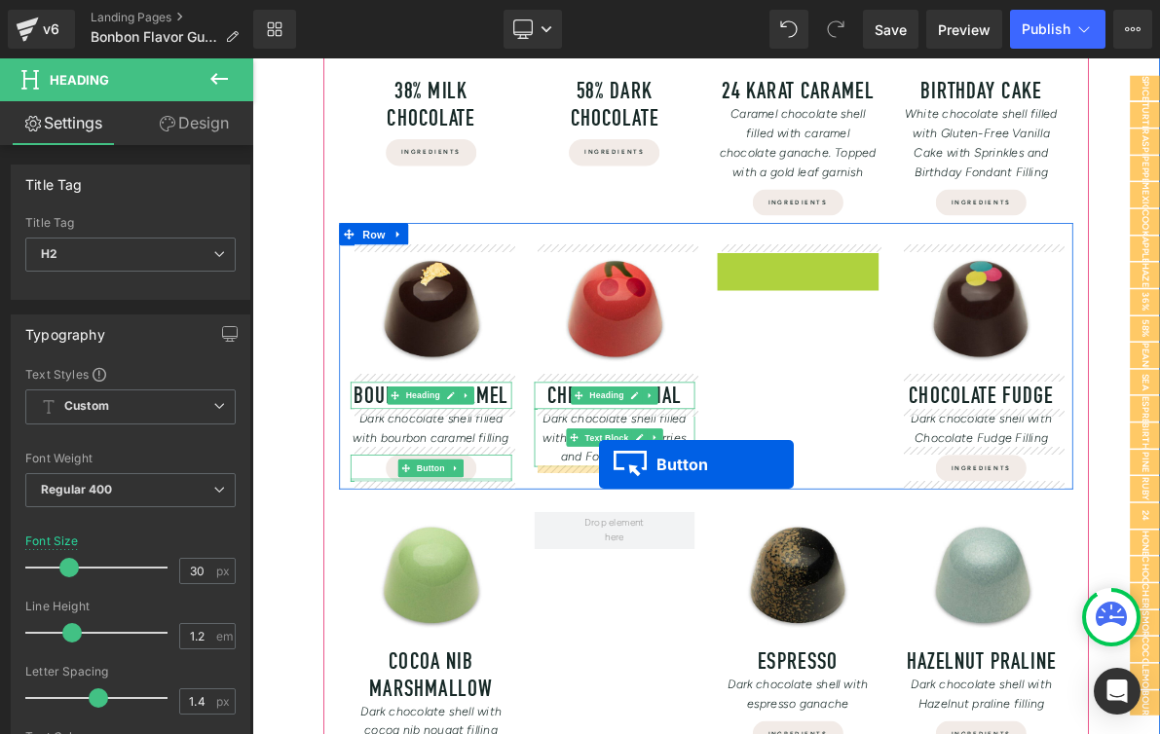
drag, startPoint x: 924, startPoint y: 331, endPoint x: 702, endPoint y: 586, distance: 338.2
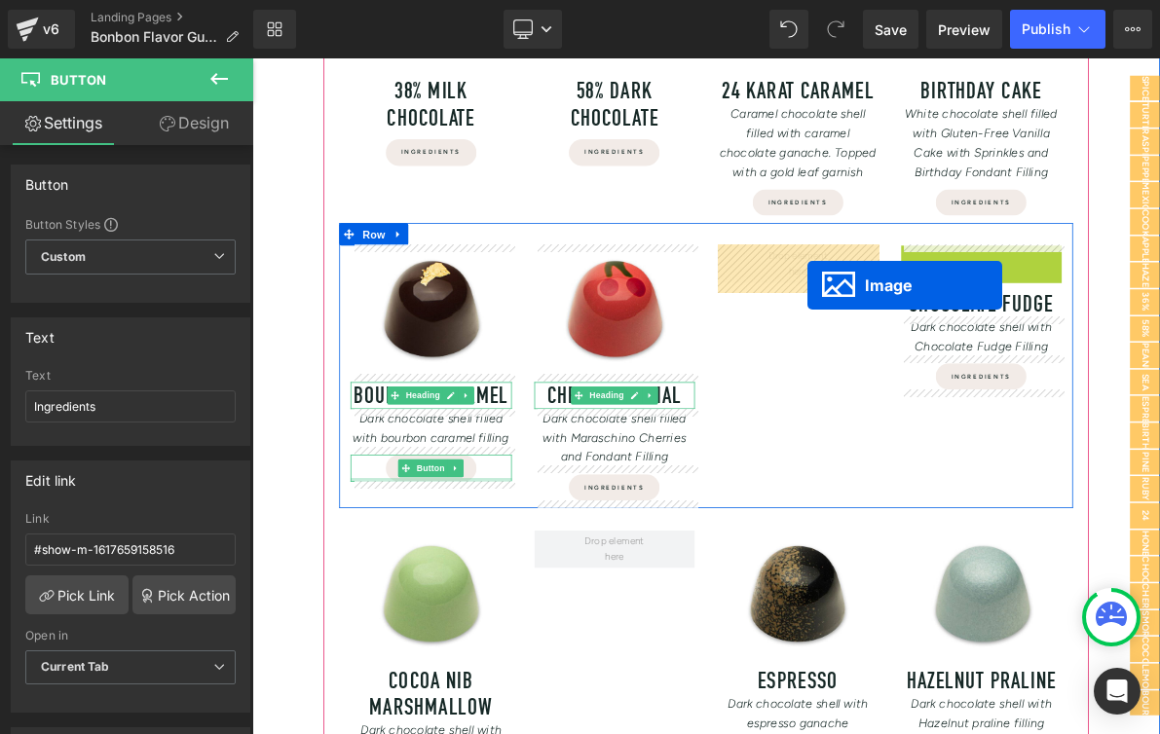
drag, startPoint x: 1168, startPoint y: 390, endPoint x: 970, endPoint y: 354, distance: 200.8
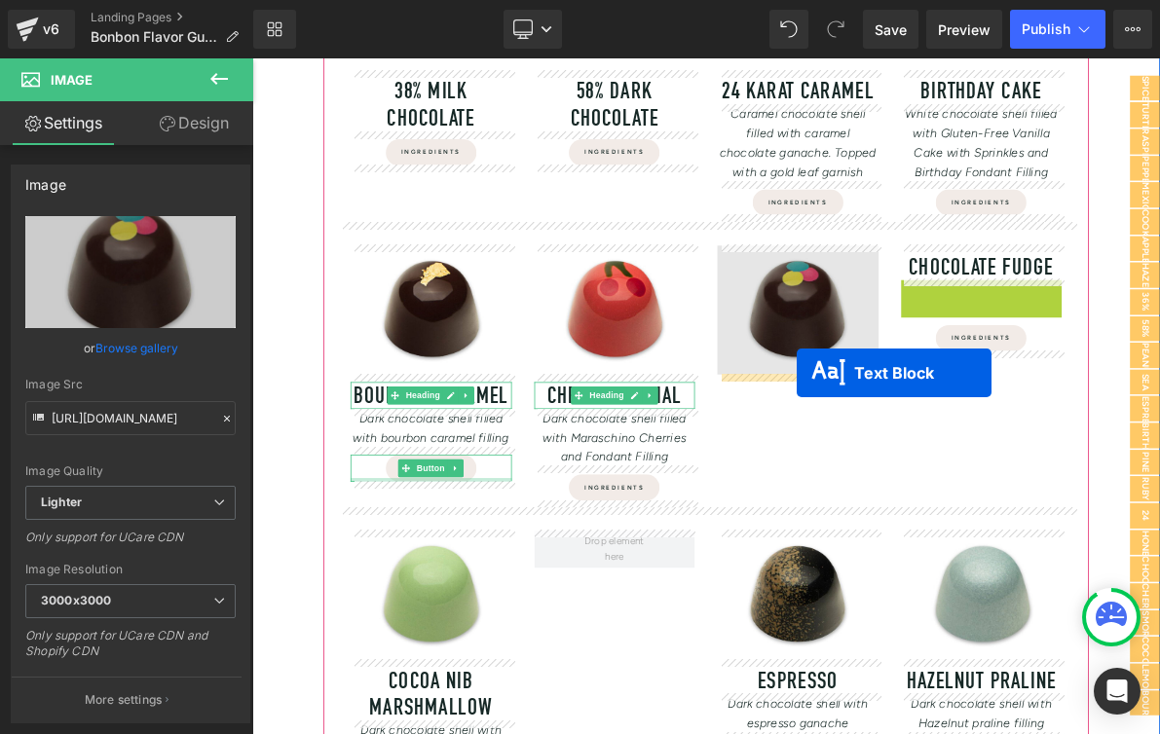
drag, startPoint x: 1147, startPoint y: 372, endPoint x: 958, endPoint y: 466, distance: 211.2
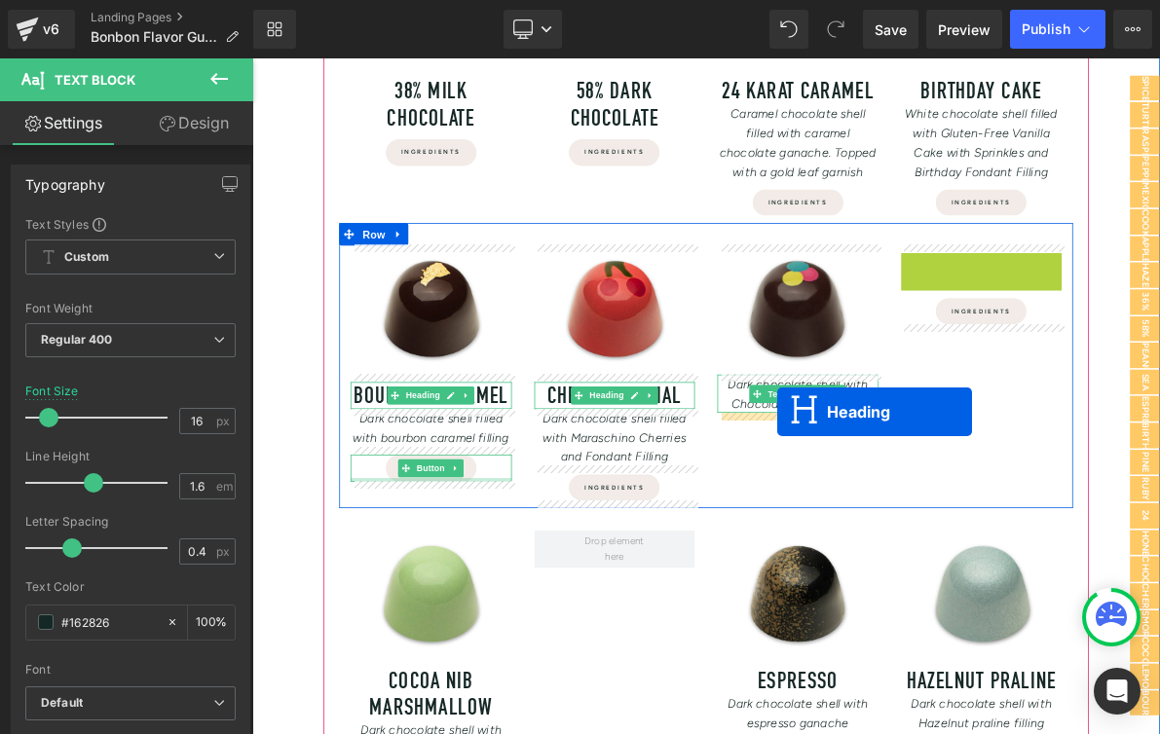
drag, startPoint x: 1151, startPoint y: 329, endPoint x: 934, endPoint y: 517, distance: 287.2
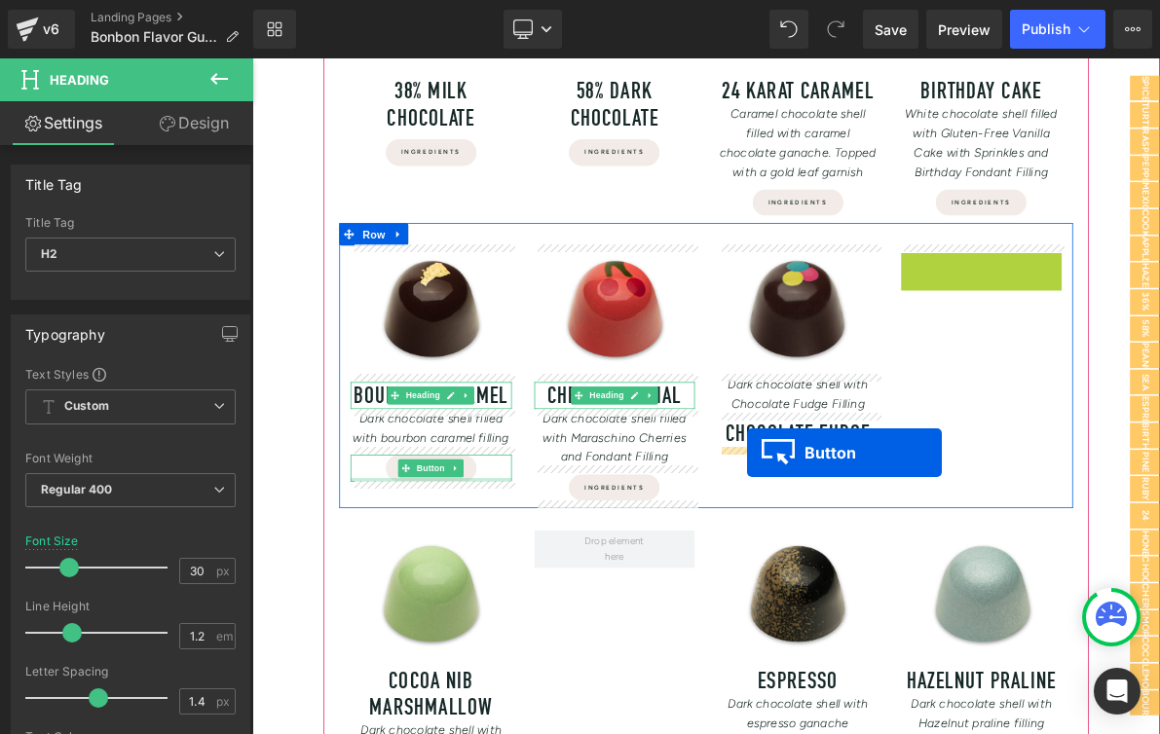
drag, startPoint x: 1157, startPoint y: 327, endPoint x: 913, endPoint y: 537, distance: 321.1
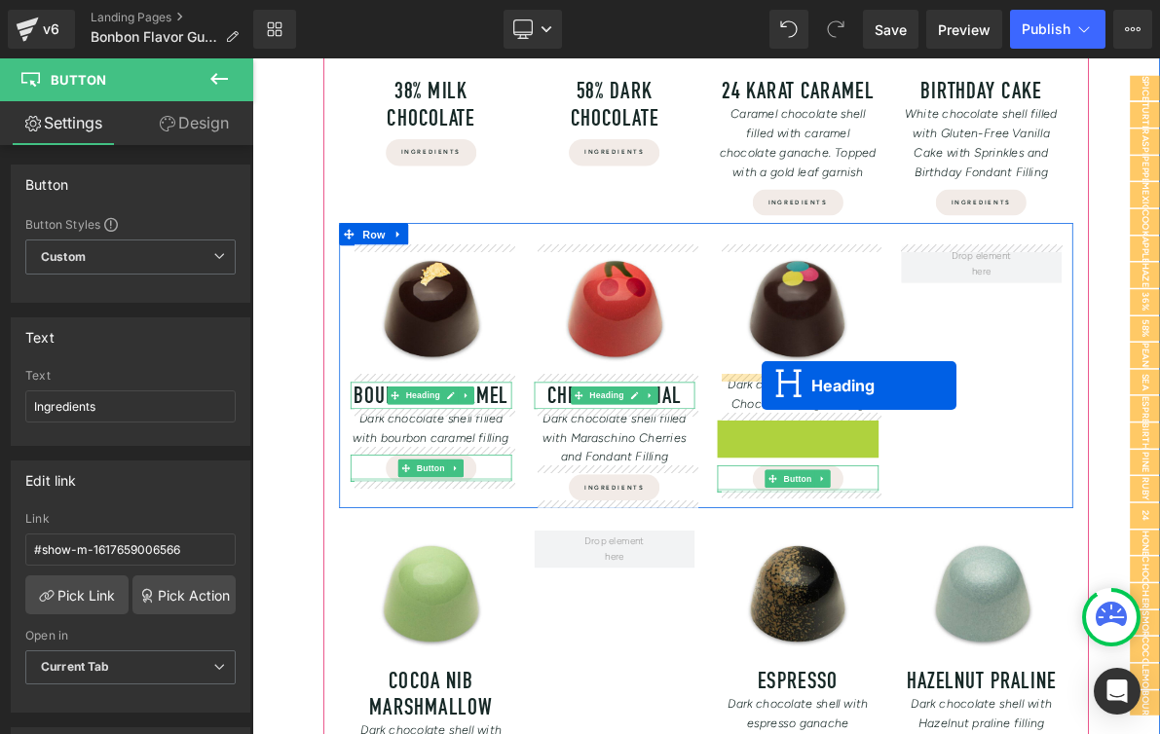
drag, startPoint x: 914, startPoint y: 543, endPoint x: 913, endPoint y: 483, distance: 60.4
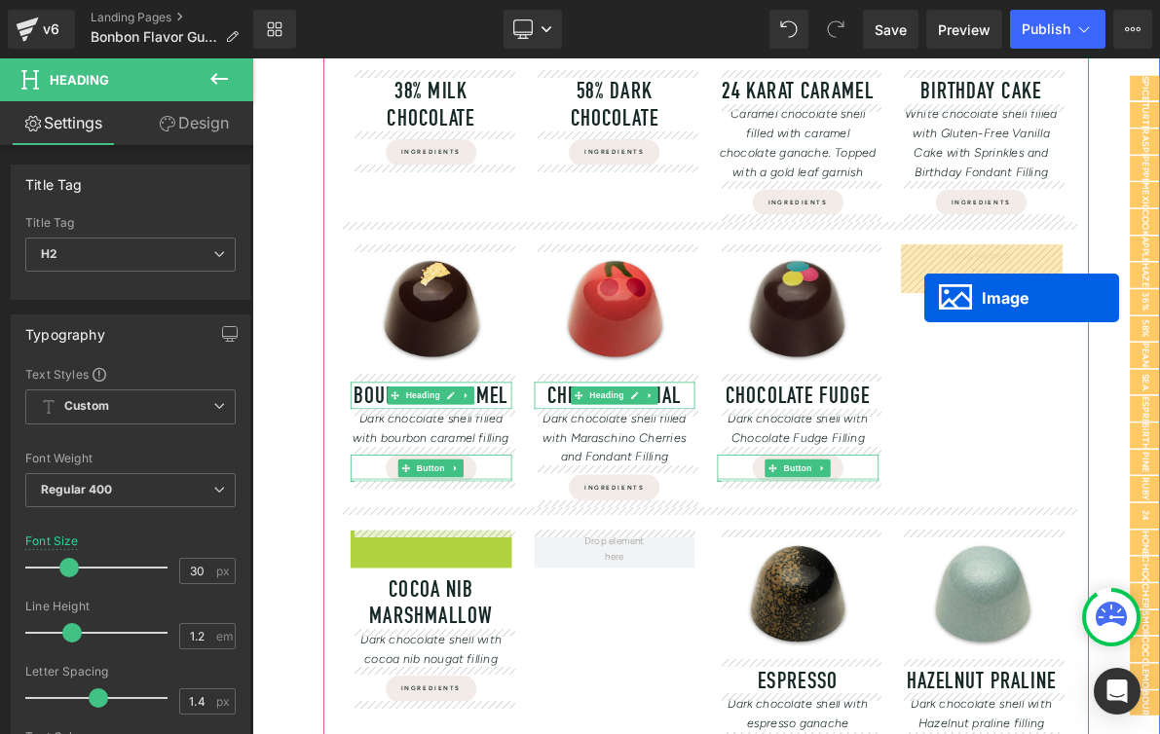
drag, startPoint x: 454, startPoint y: 753, endPoint x: 1125, endPoint y: 368, distance: 773.4
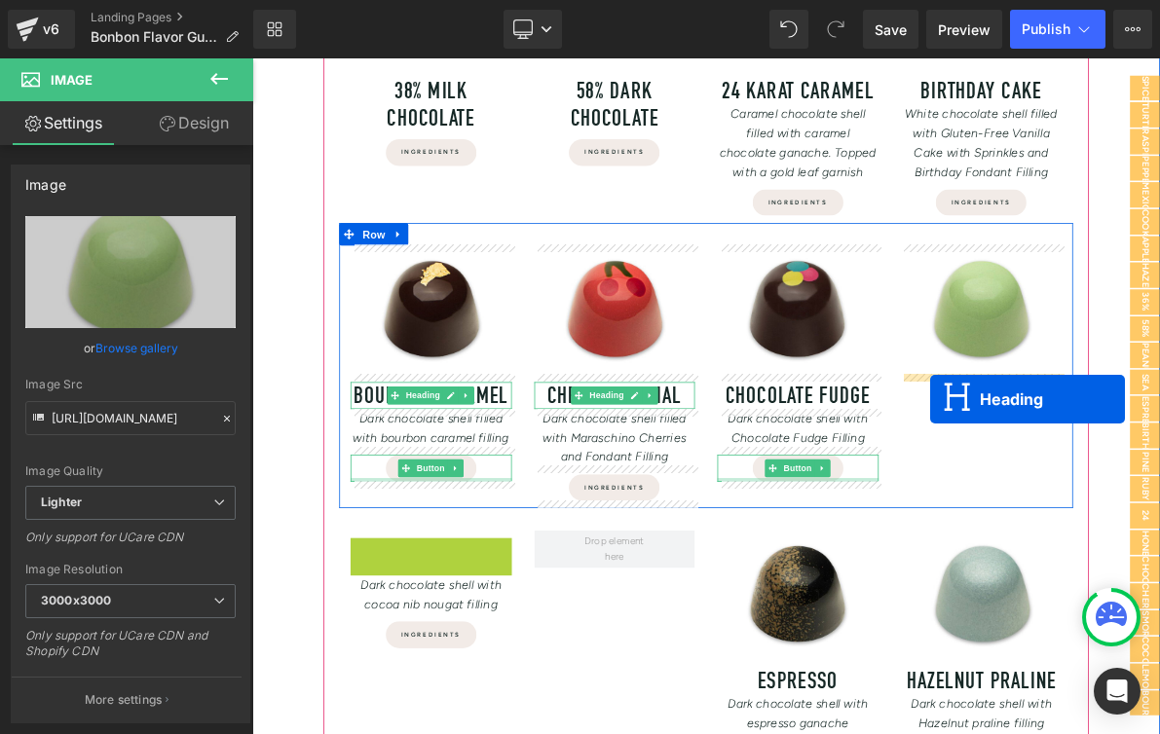
drag, startPoint x: 435, startPoint y: 715, endPoint x: 1132, endPoint y: 501, distance: 728.5
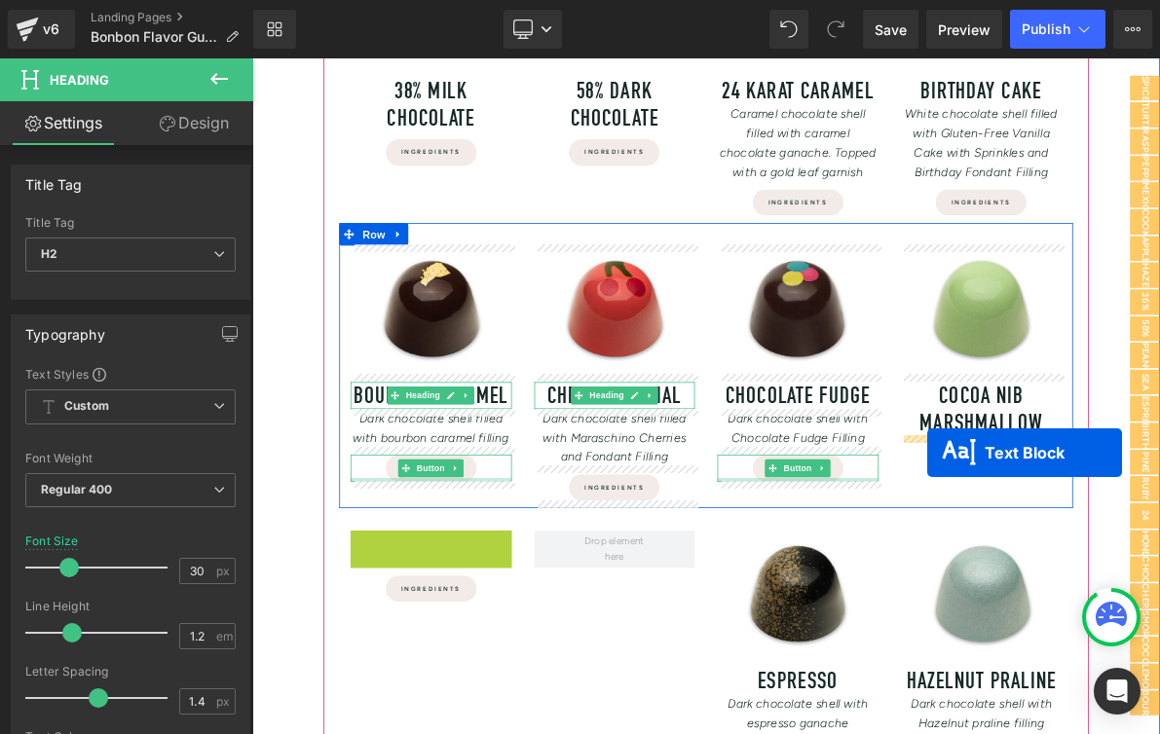
drag, startPoint x: 428, startPoint y: 696, endPoint x: 1130, endPoint y: 571, distance: 713.3
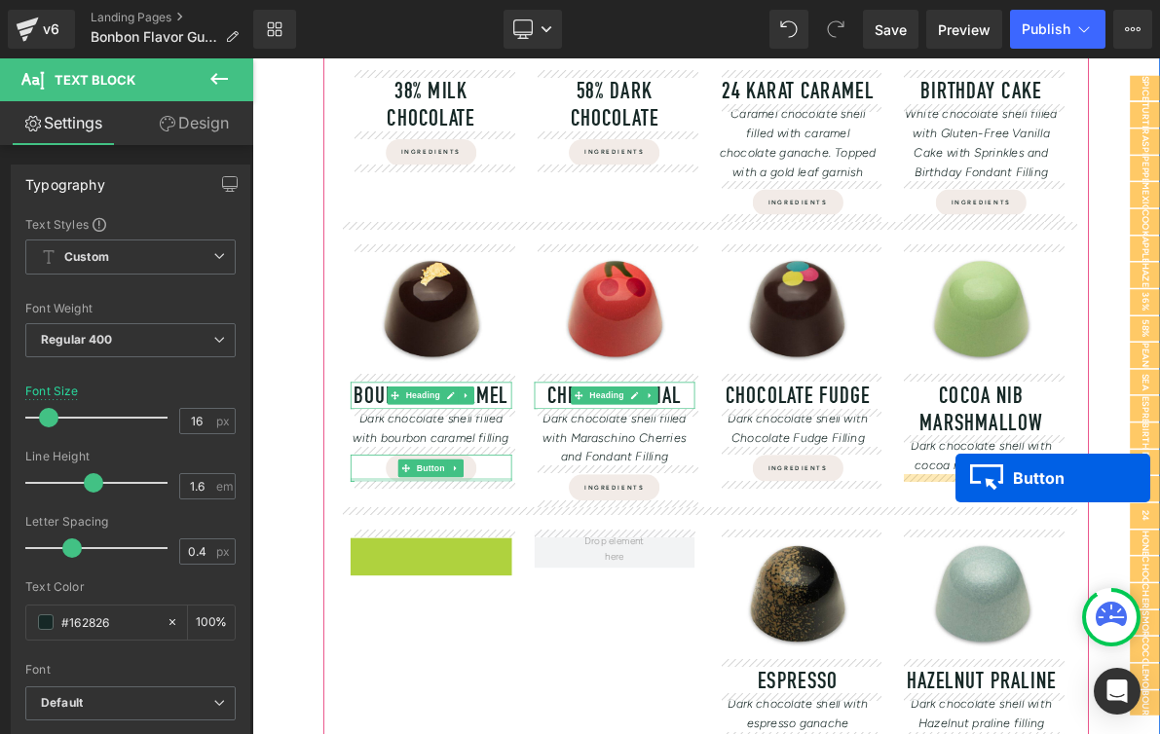
drag, startPoint x: 454, startPoint y: 698, endPoint x: 1165, endPoint y: 604, distance: 717.1
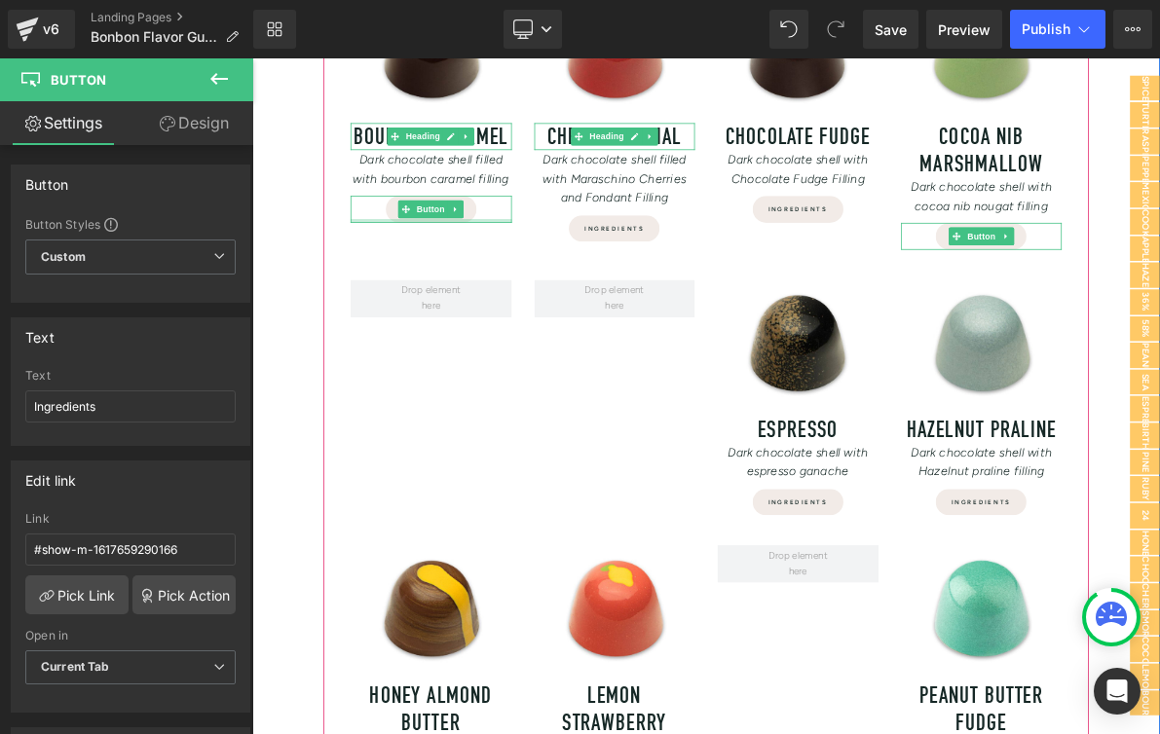
scroll to position [959, 0]
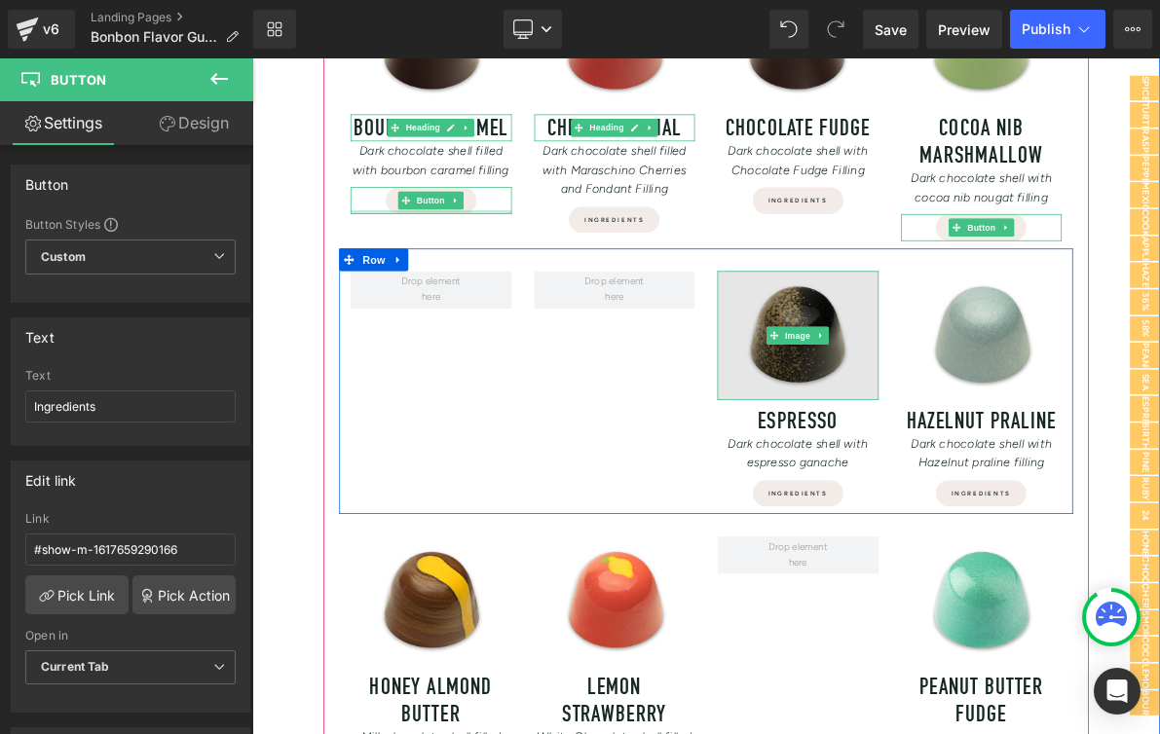
click at [956, 440] on img at bounding box center [960, 418] width 209 height 167
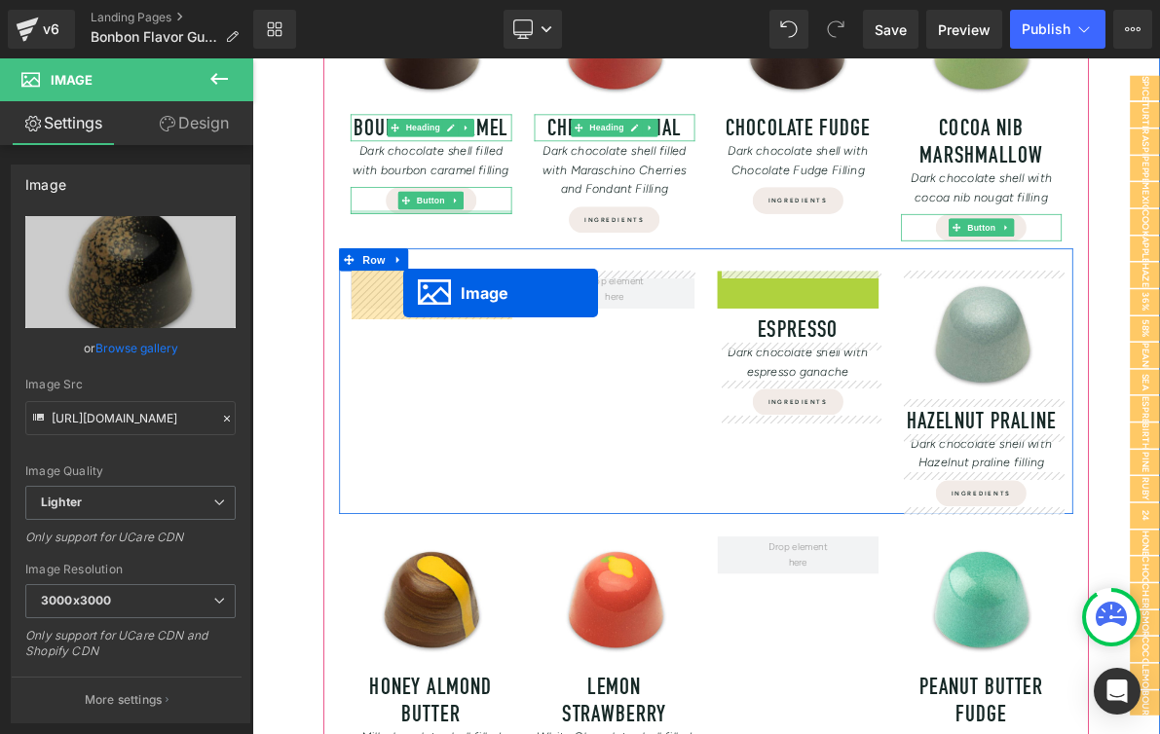
drag, startPoint x: 930, startPoint y: 417, endPoint x: 448, endPoint y: 363, distance: 485.0
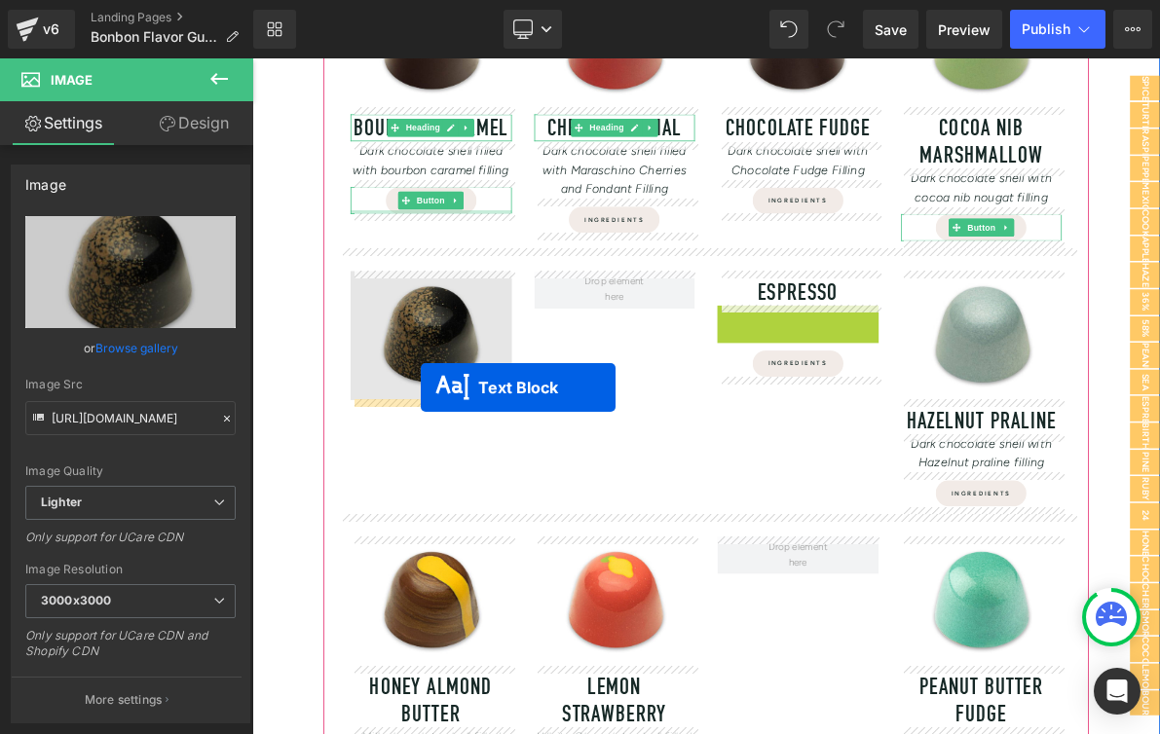
drag, startPoint x: 910, startPoint y: 398, endPoint x: 471, endPoint y: 486, distance: 446.9
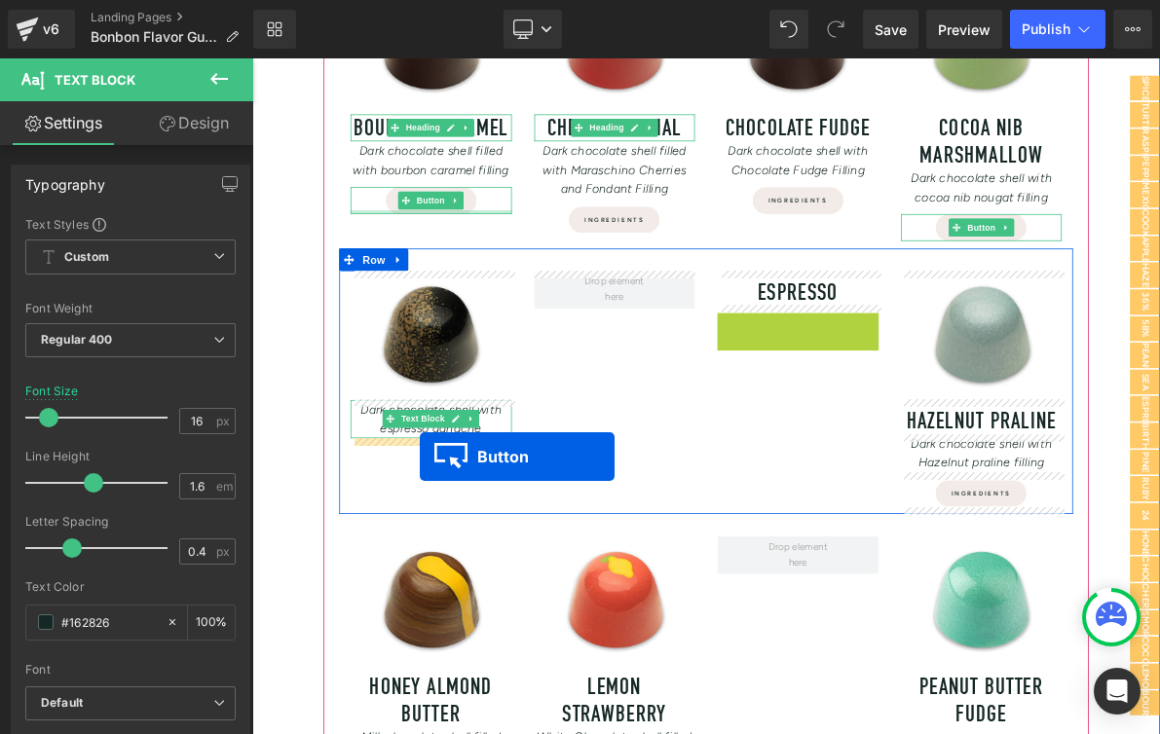
drag, startPoint x: 924, startPoint y: 403, endPoint x: 469, endPoint y: 576, distance: 486.3
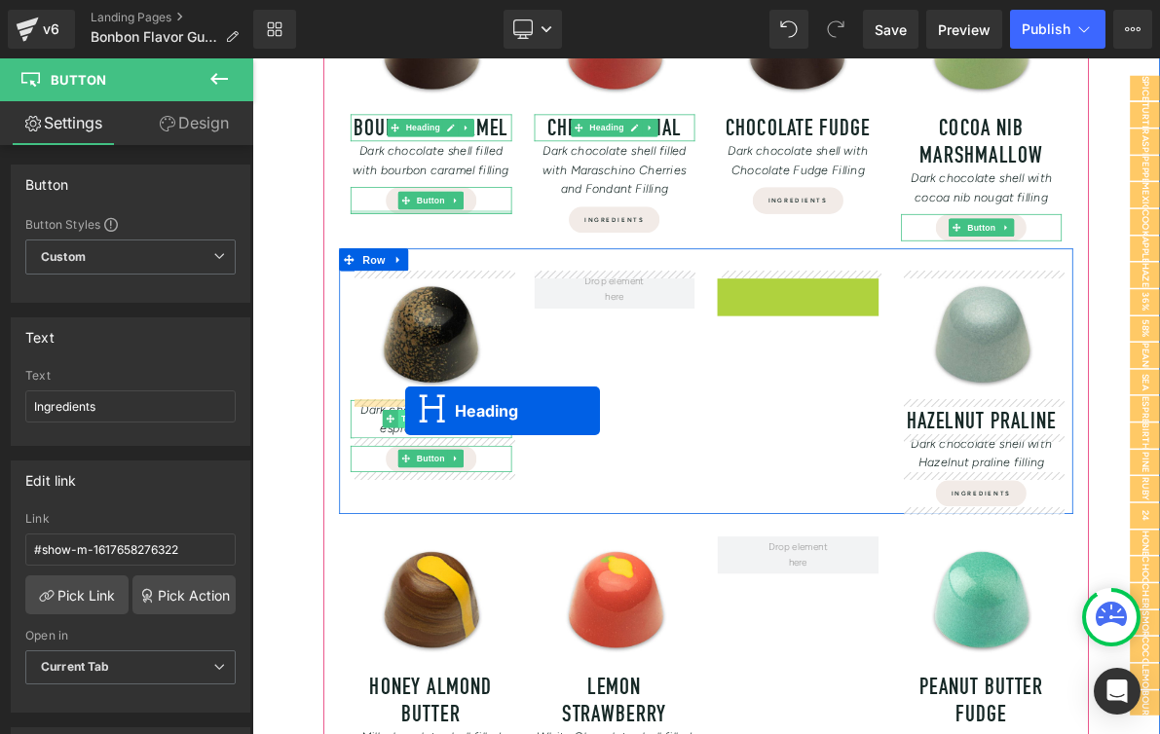
drag, startPoint x: 918, startPoint y: 365, endPoint x: 451, endPoint y: 516, distance: 491.2
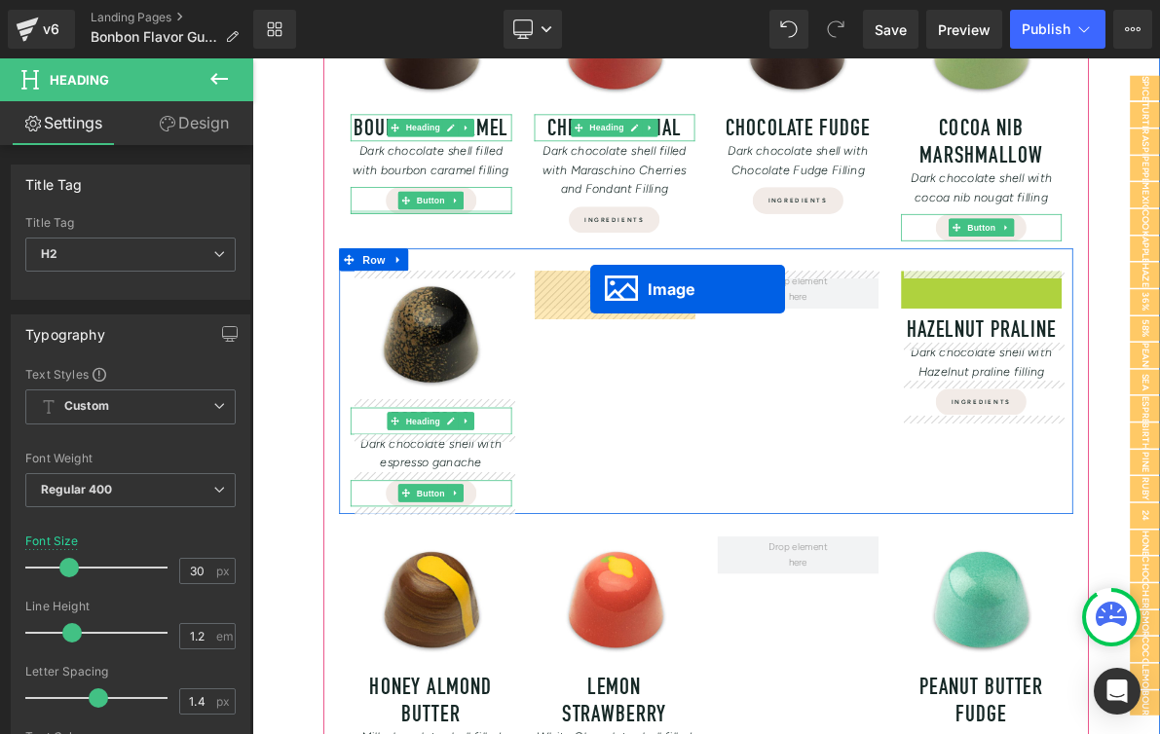
drag, startPoint x: 1170, startPoint y: 419, endPoint x: 691, endPoint y: 358, distance: 481.9
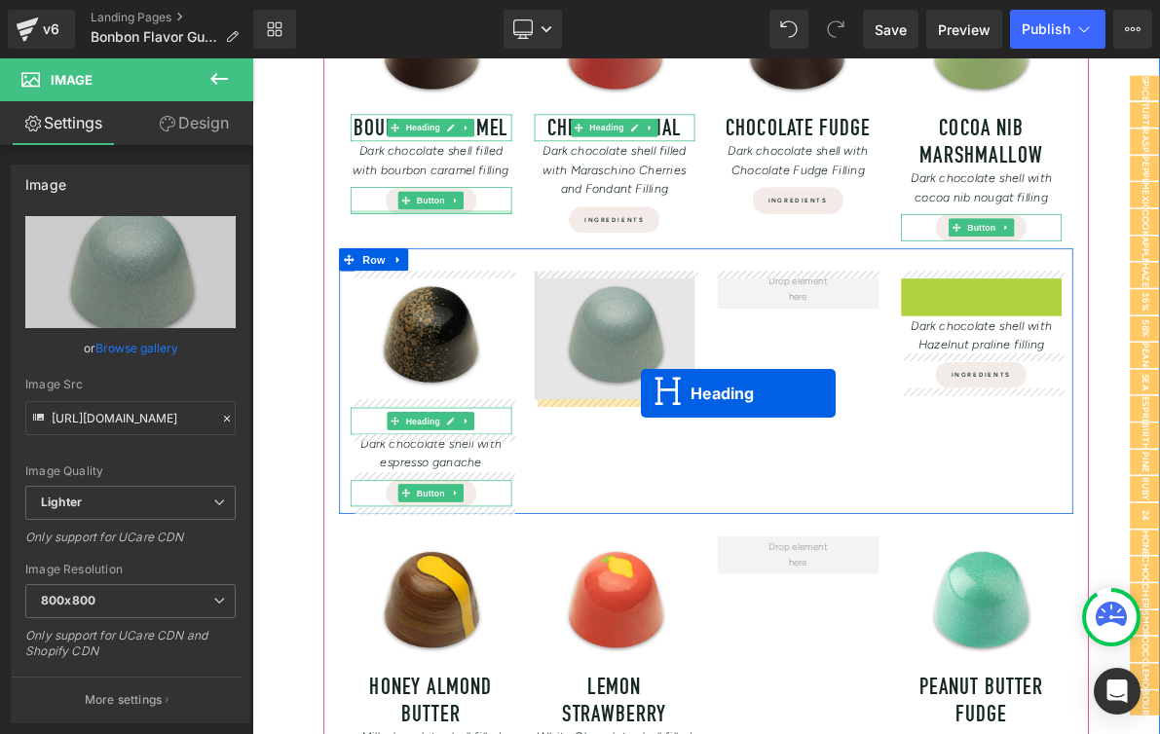
drag, startPoint x: 1156, startPoint y: 363, endPoint x: 750, endPoint y: 494, distance: 426.5
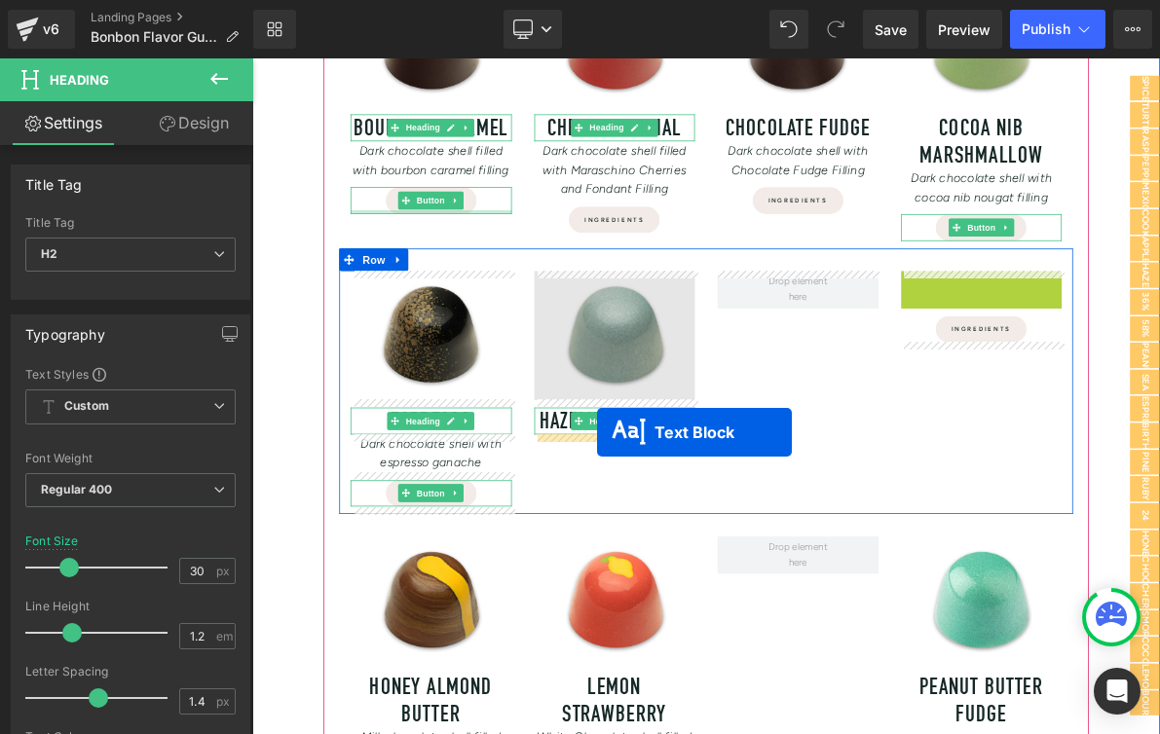
drag, startPoint x: 1148, startPoint y: 363, endPoint x: 774, endPoint y: 502, distance: 398.7
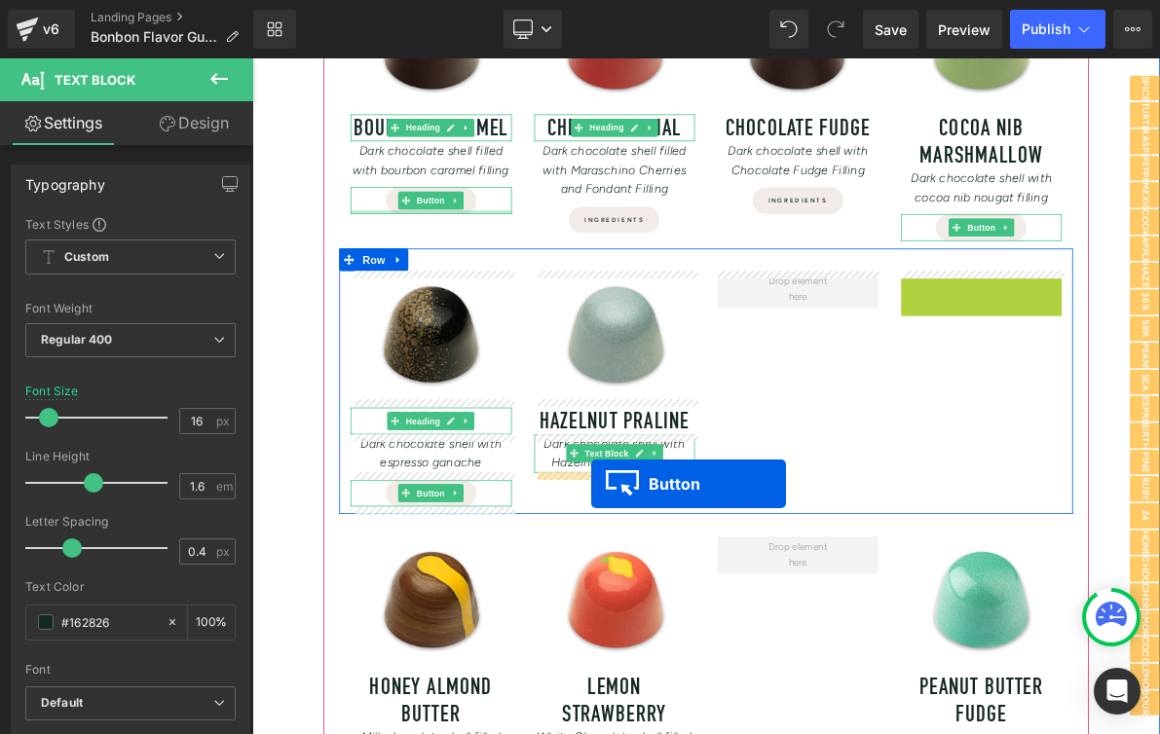
drag, startPoint x: 1164, startPoint y: 360, endPoint x: 692, endPoint y: 611, distance: 533.7
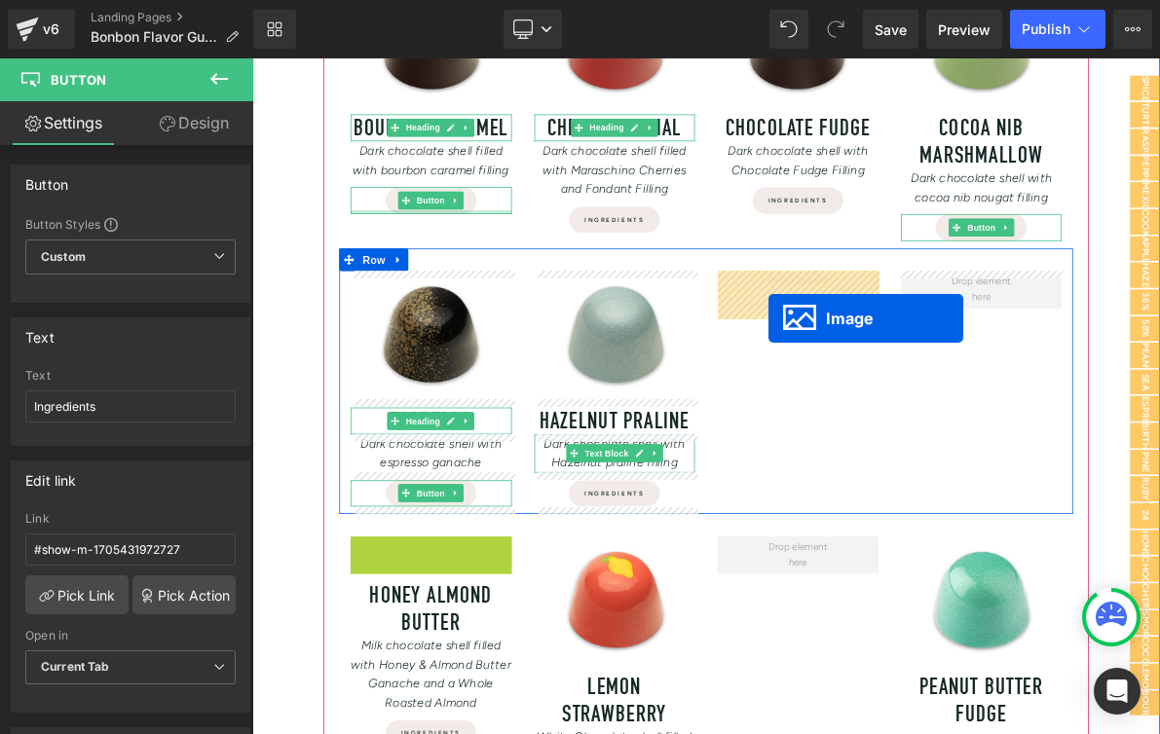
drag, startPoint x: 451, startPoint y: 761, endPoint x: 921, endPoint y: 396, distance: 594.9
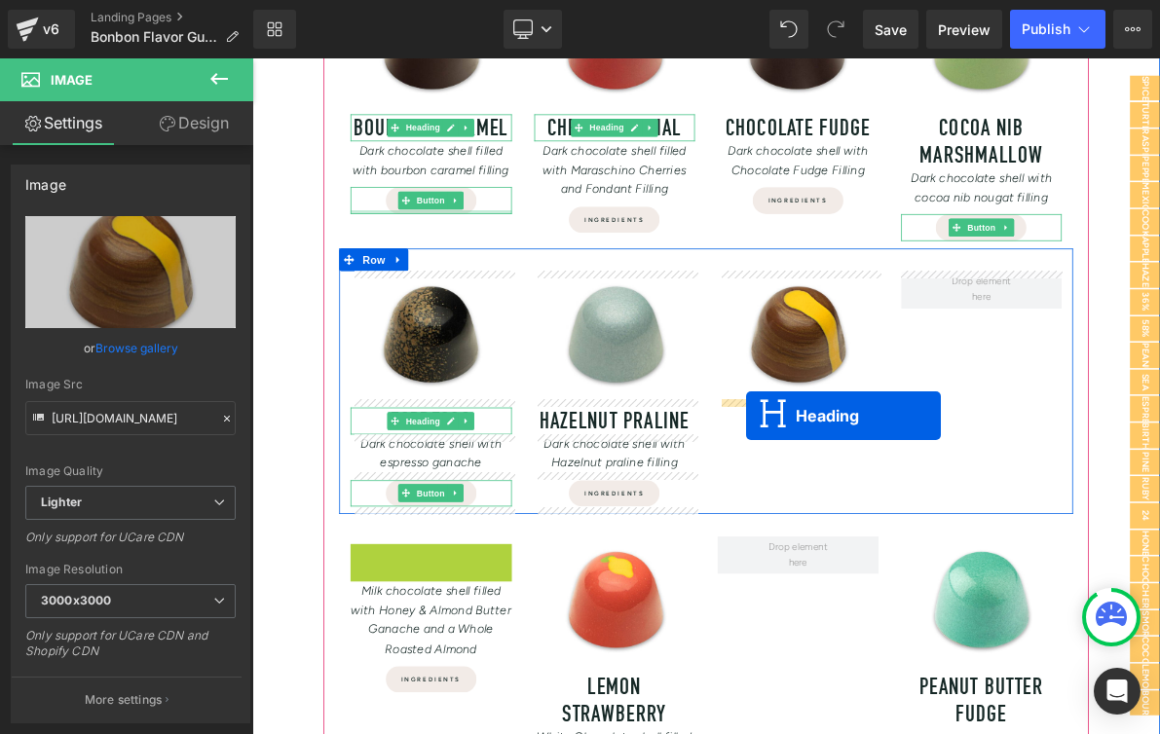
drag, startPoint x: 436, startPoint y: 725, endPoint x: 893, endPoint y: 523, distance: 499.2
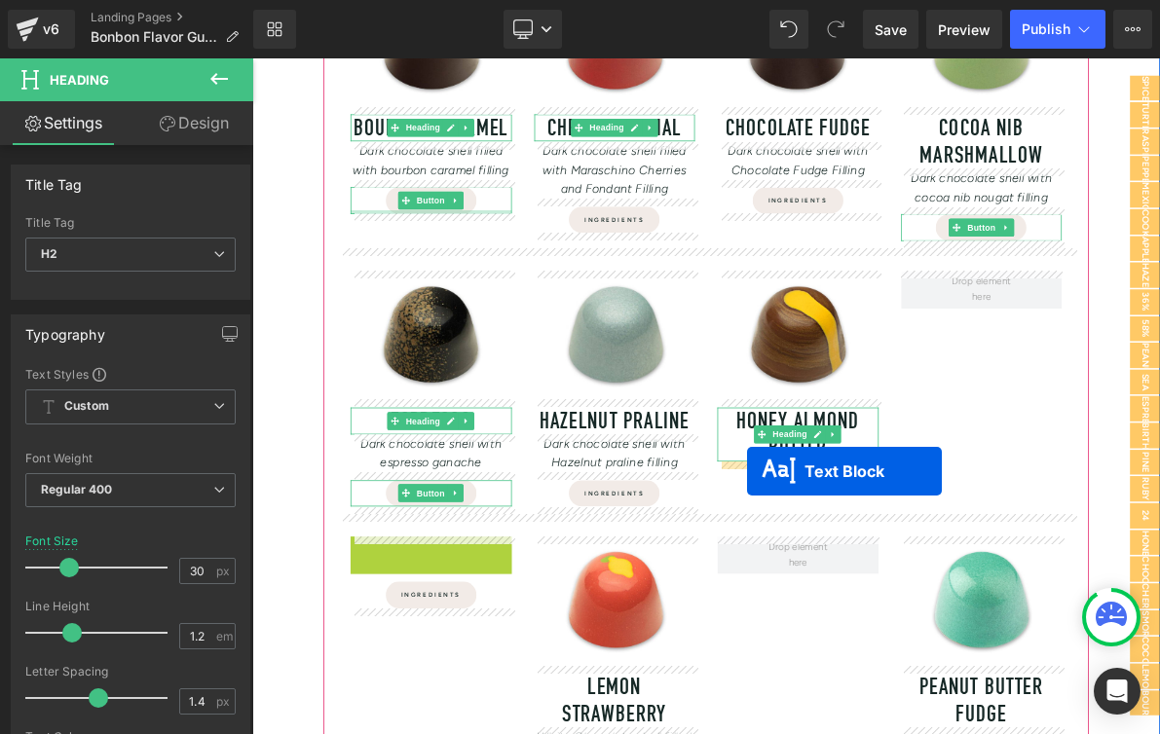
drag, startPoint x: 428, startPoint y: 730, endPoint x: 894, endPoint y: 595, distance: 485.7
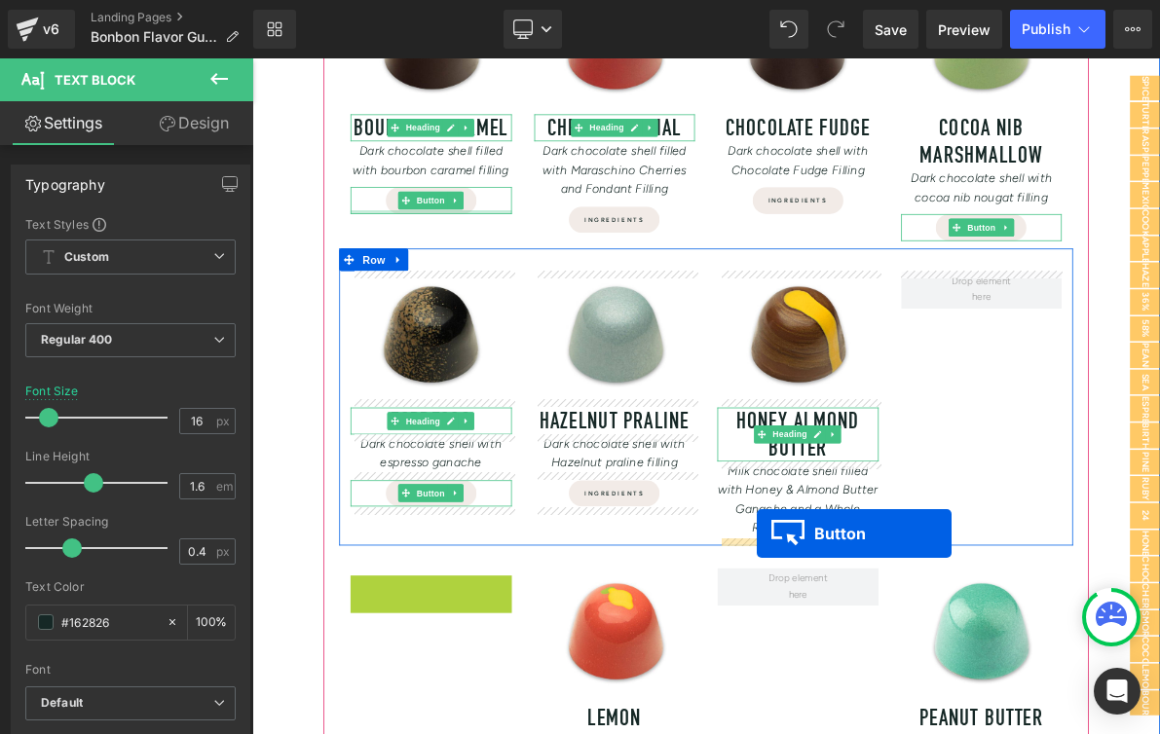
drag, startPoint x: 451, startPoint y: 749, endPoint x: 907, endPoint y: 675, distance: 461.7
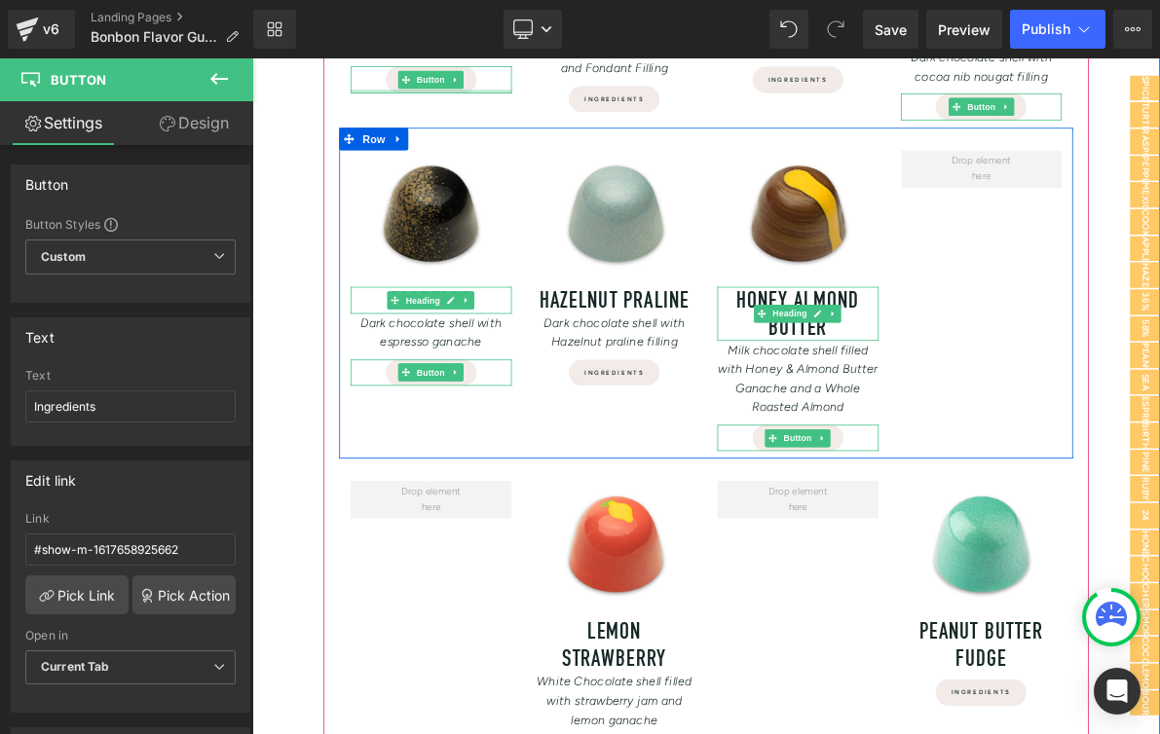
scroll to position [1134, 0]
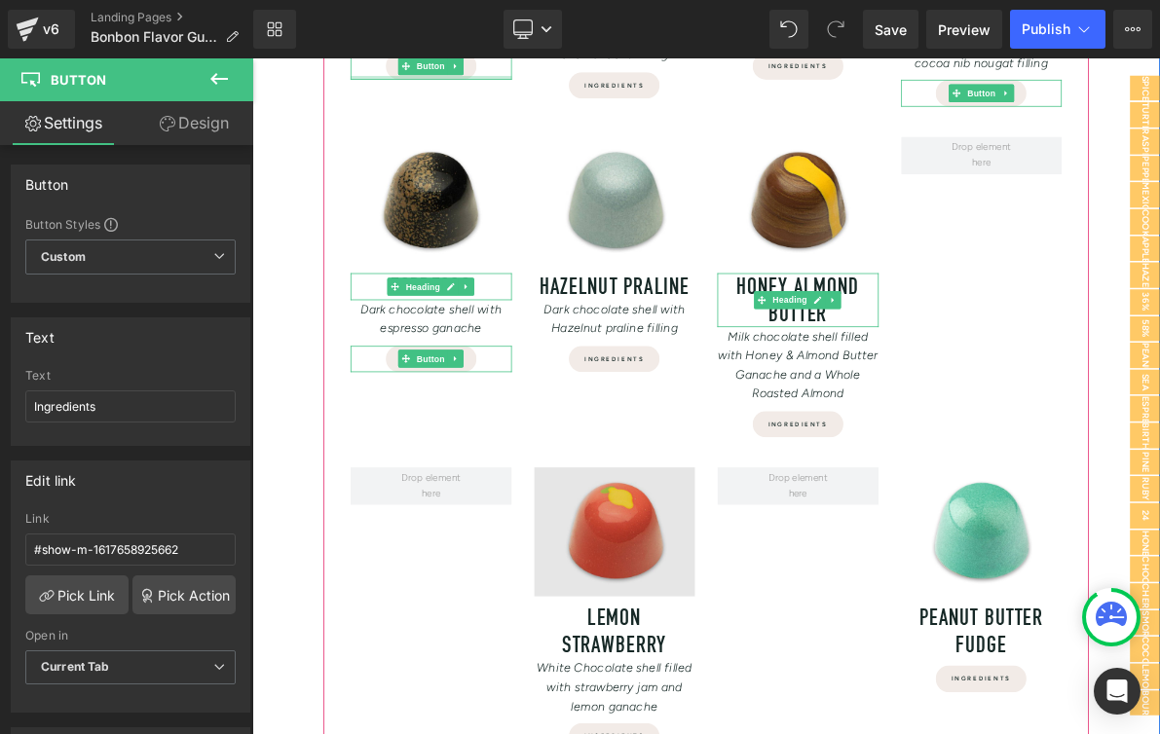
click at [701, 666] on div "Image" at bounding box center [722, 673] width 209 height 167
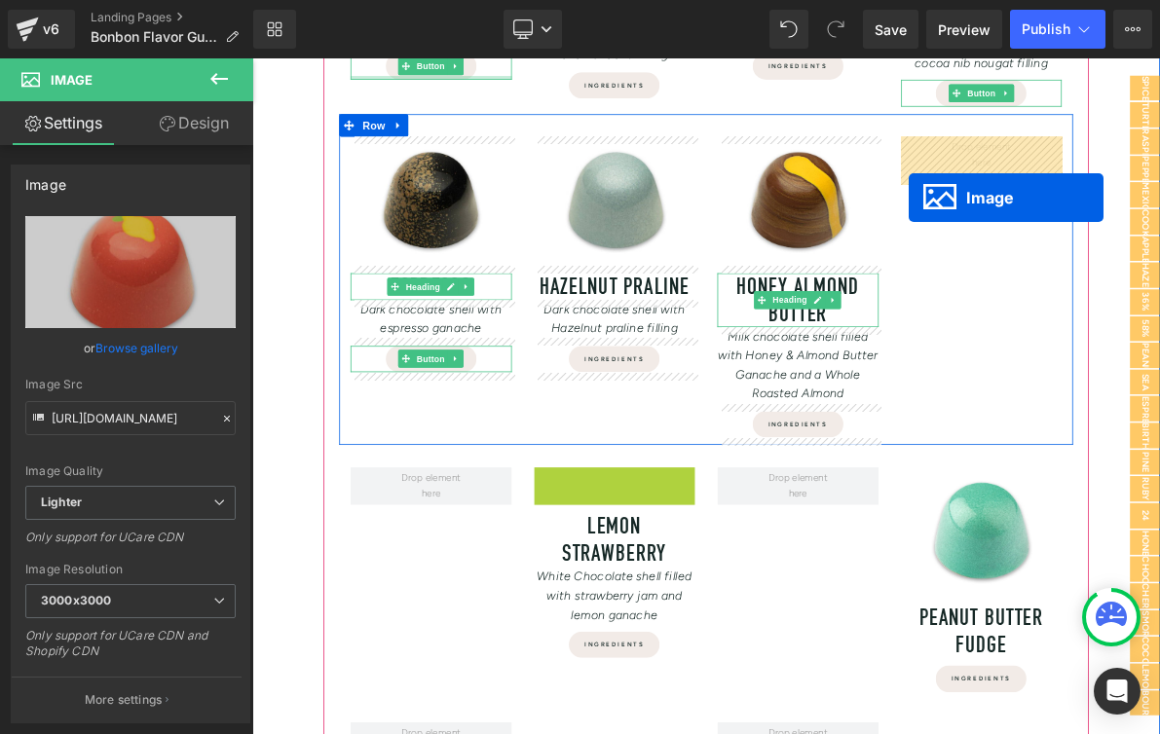
drag, startPoint x: 685, startPoint y: 668, endPoint x: 1110, endPoint y: 229, distance: 611.6
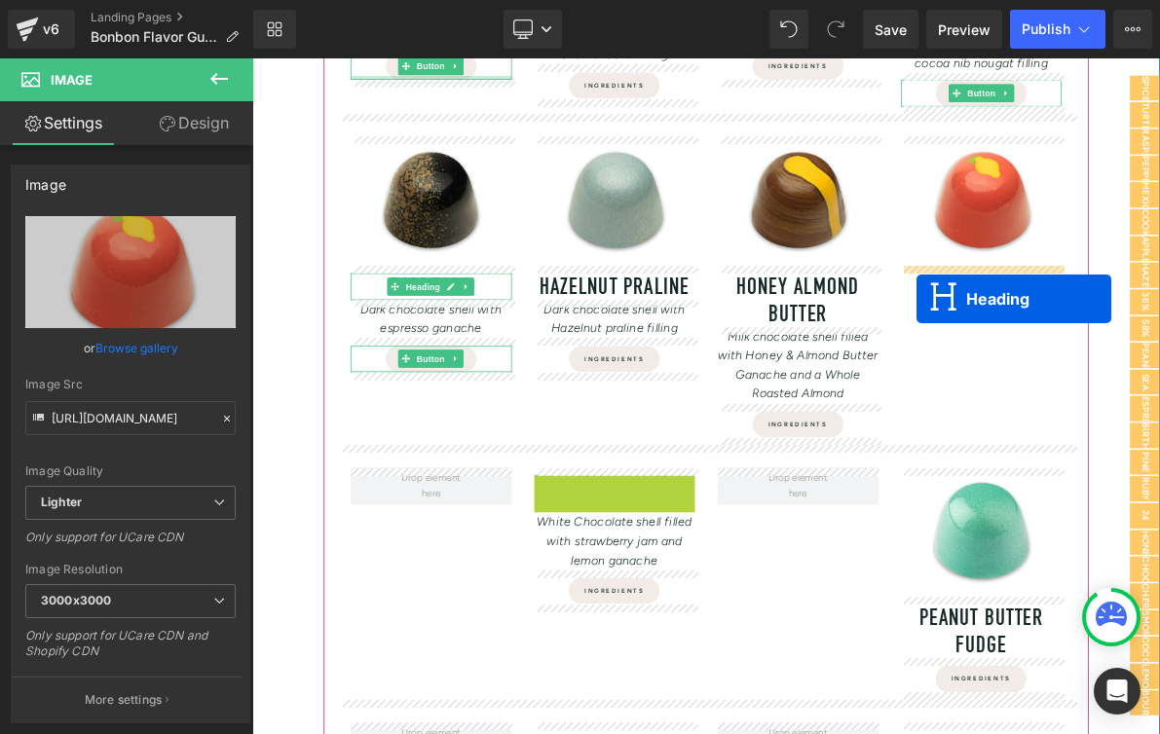
drag, startPoint x: 674, startPoint y: 643, endPoint x: 1116, endPoint y: 365, distance: 522.0
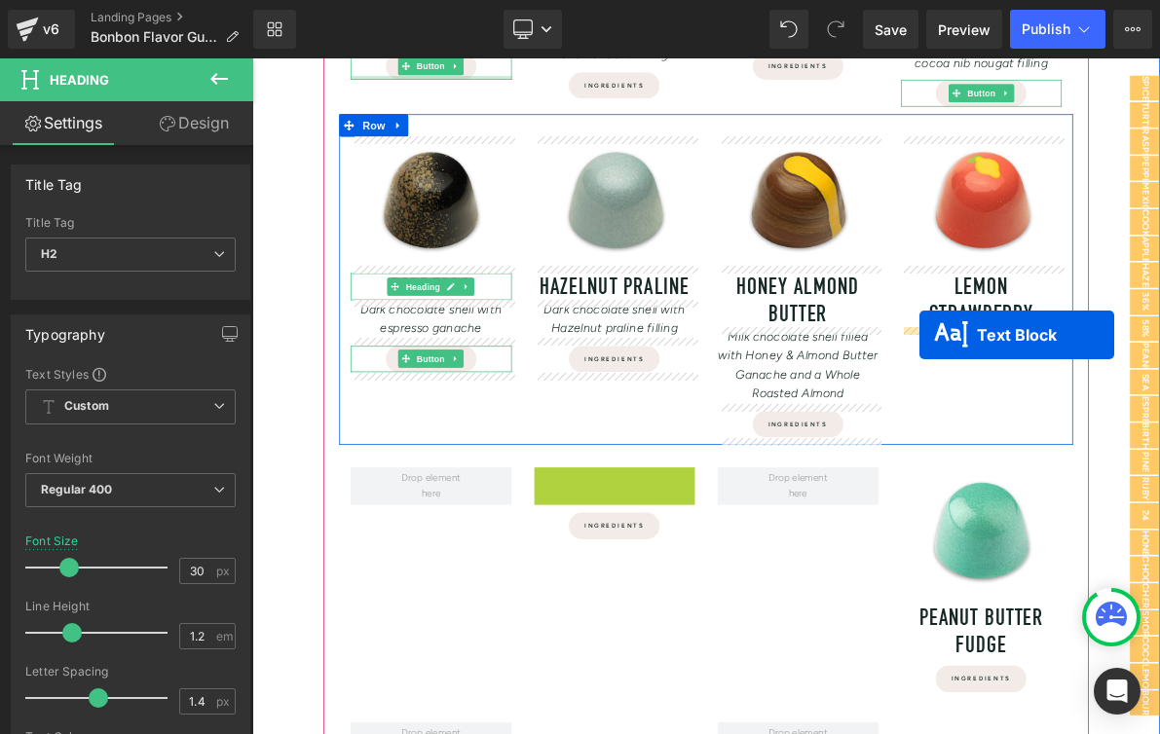
drag, startPoint x: 671, startPoint y: 631, endPoint x: 1118, endPoint y: 418, distance: 495.3
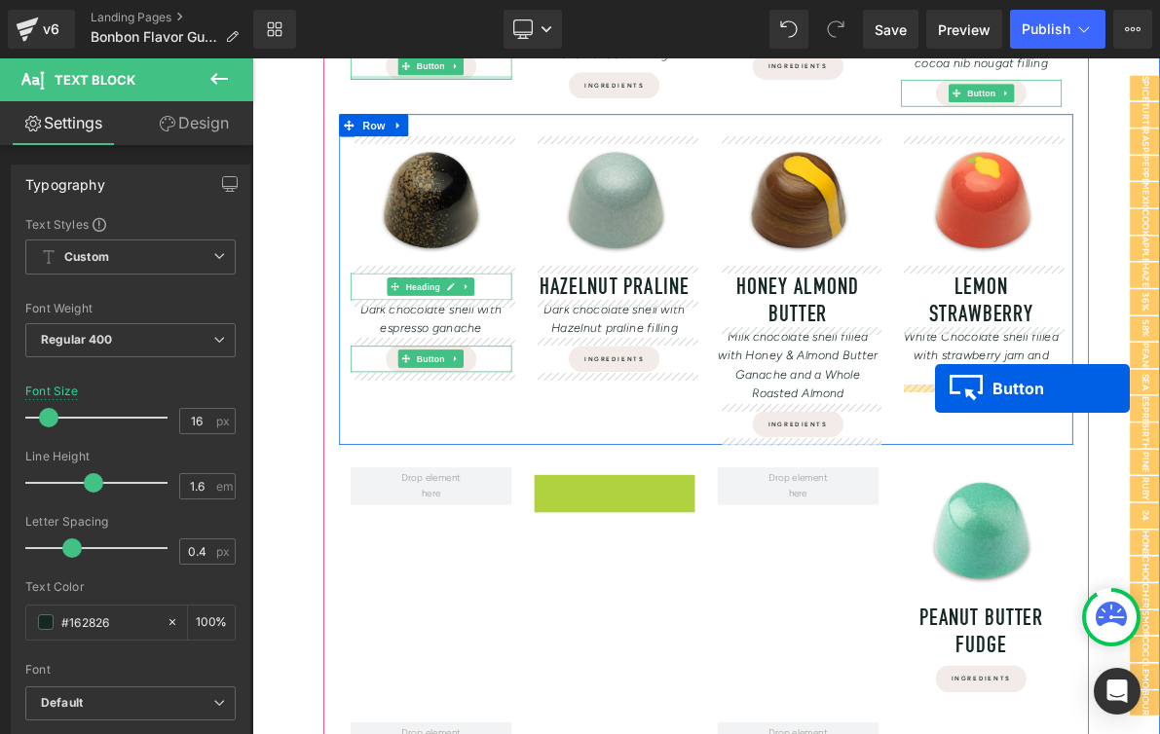
drag, startPoint x: 693, startPoint y: 618, endPoint x: 1138, endPoint y: 487, distance: 464.1
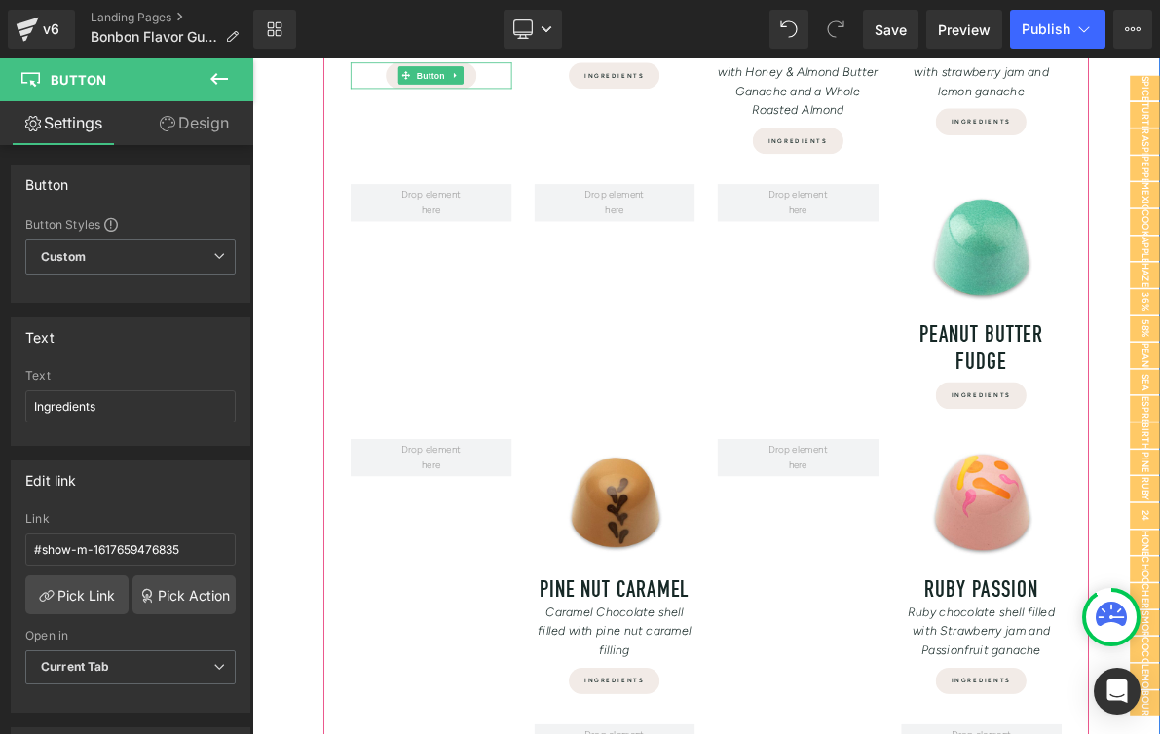
scroll to position [1507, 0]
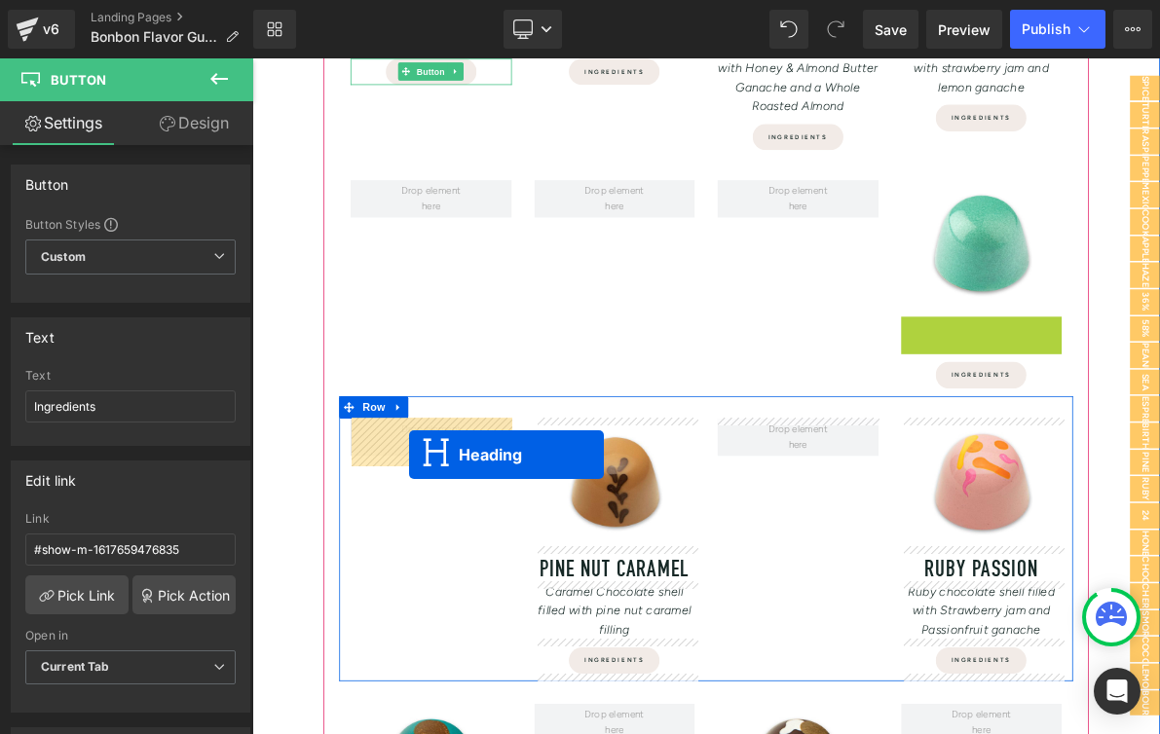
drag, startPoint x: 1153, startPoint y: 429, endPoint x: 443, endPoint y: 570, distance: 723.6
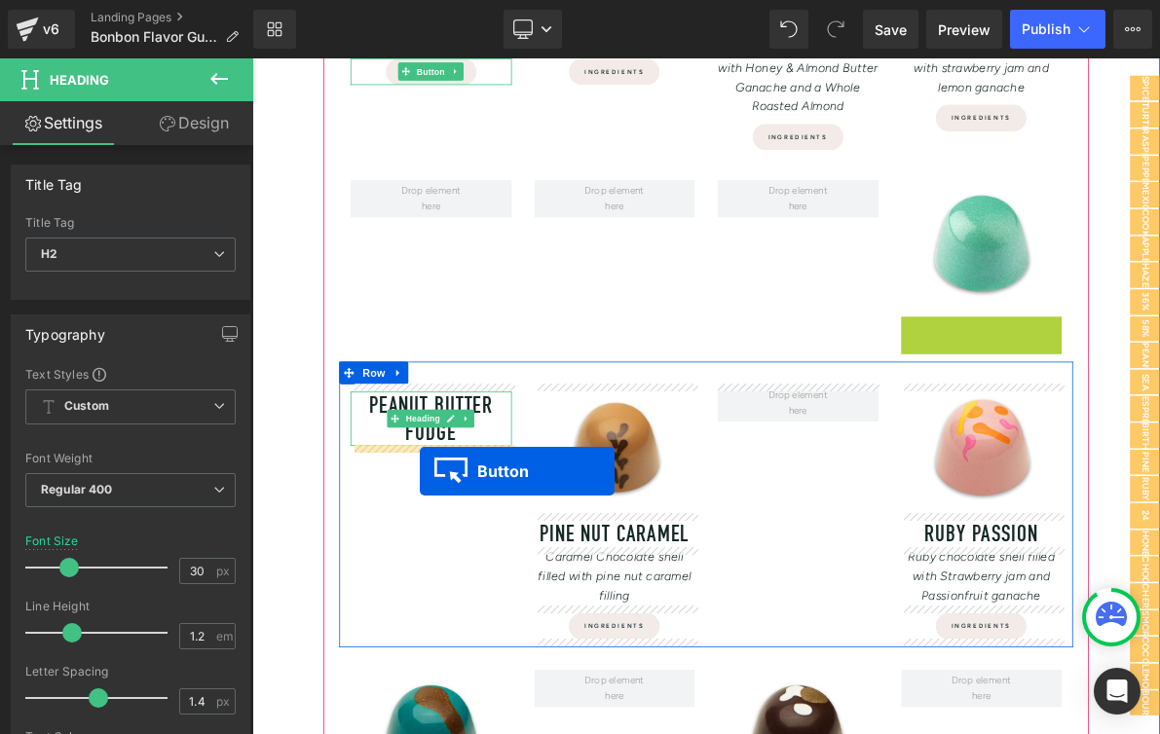
drag, startPoint x: 1170, startPoint y: 409, endPoint x: 594, endPoint y: 513, distance: 584.9
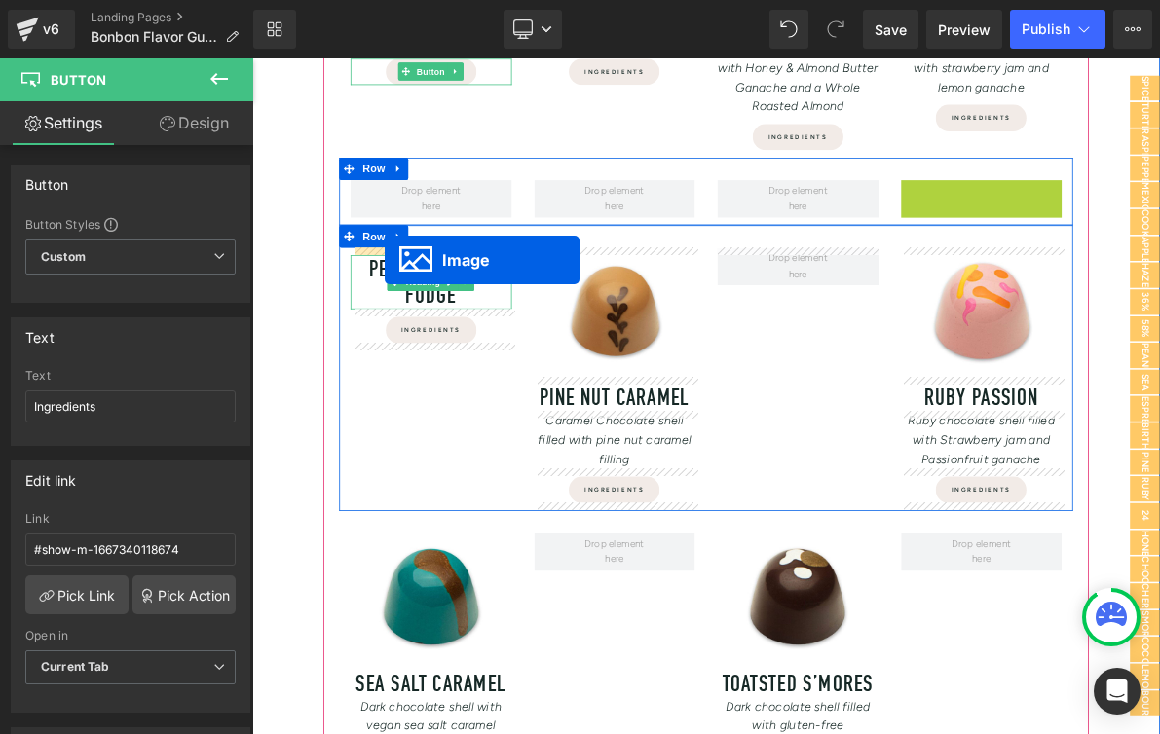
drag, startPoint x: 1162, startPoint y: 307, endPoint x: 425, endPoint y: 320, distance: 737.3
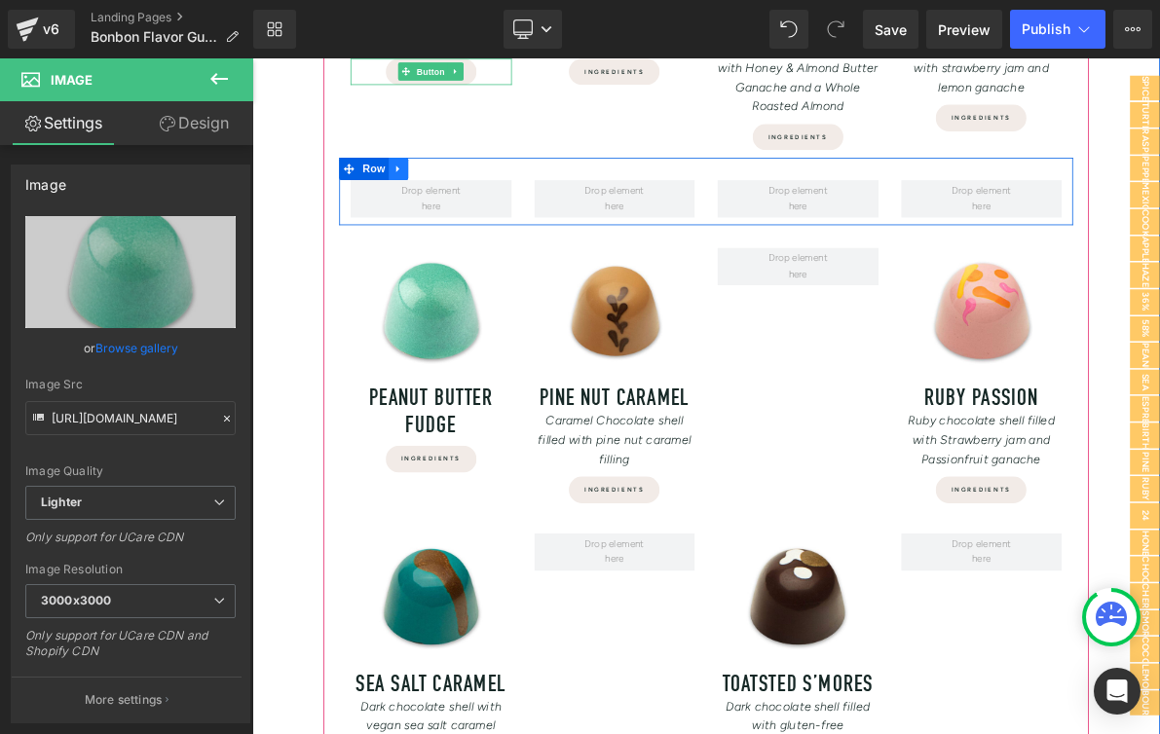
click at [449, 202] on icon at bounding box center [442, 202] width 14 height 15
click at [491, 198] on icon at bounding box center [493, 202] width 14 height 14
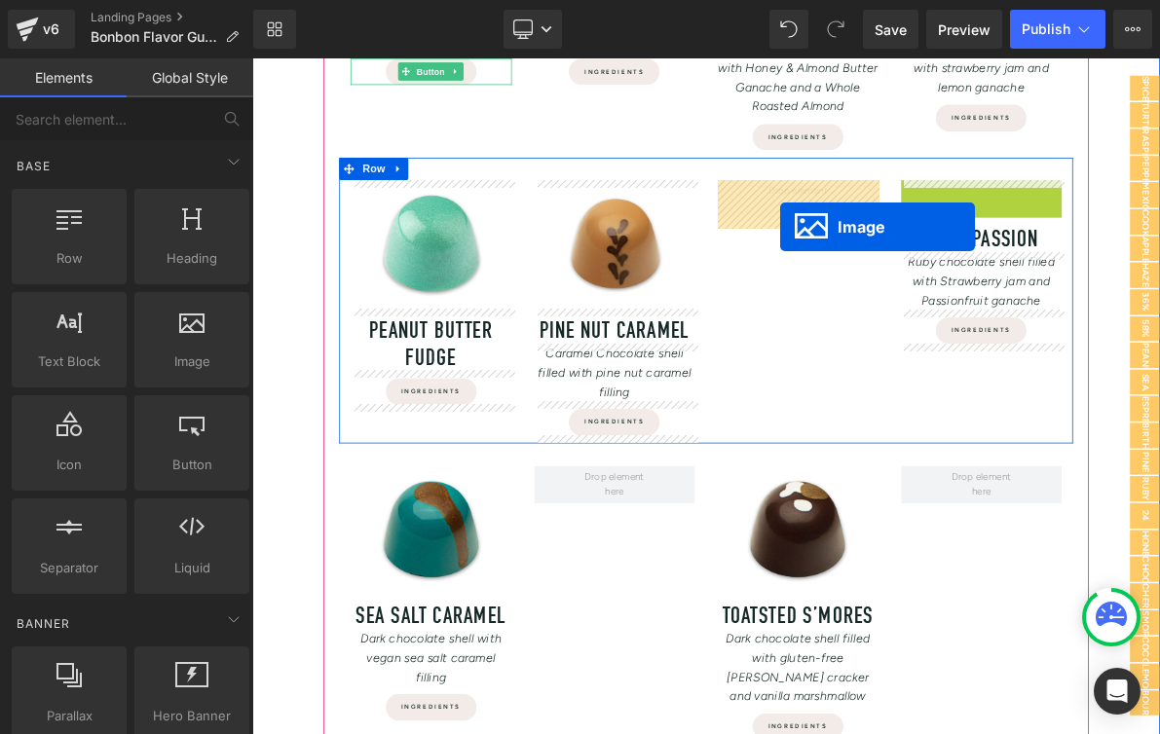
drag, startPoint x: 1165, startPoint y: 290, endPoint x: 933, endPoint y: 272, distance: 232.5
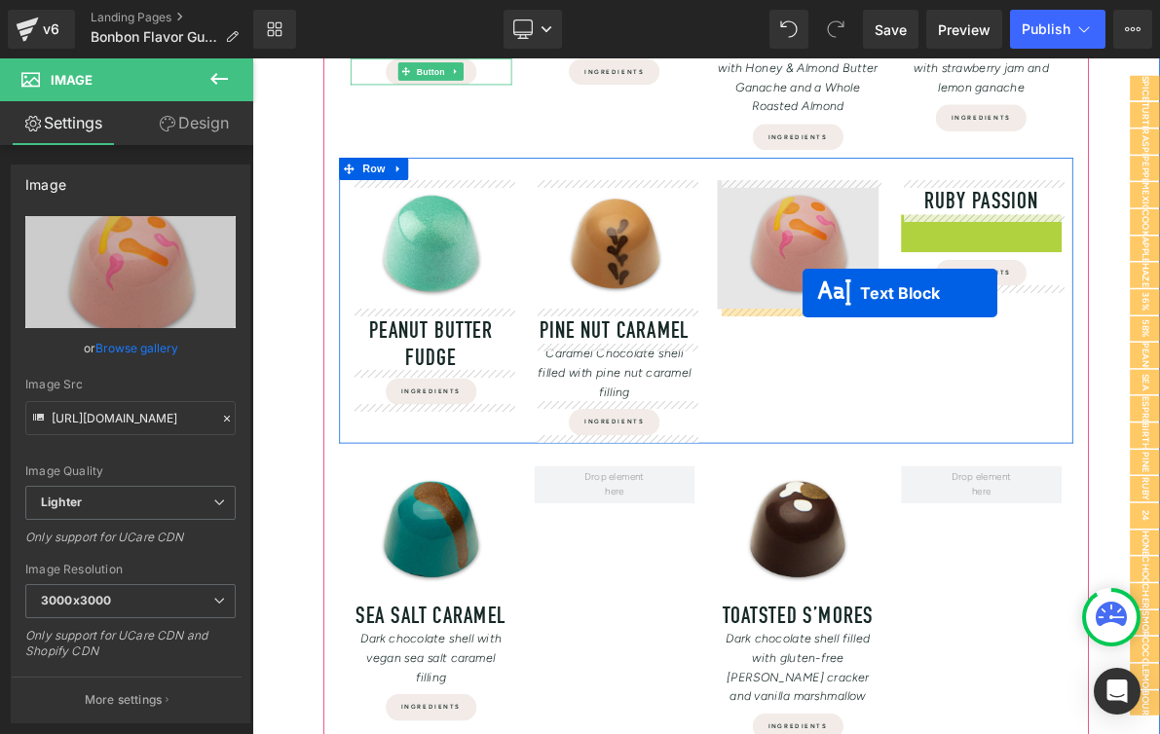
drag, startPoint x: 1143, startPoint y: 303, endPoint x: 1004, endPoint y: 357, distance: 149.6
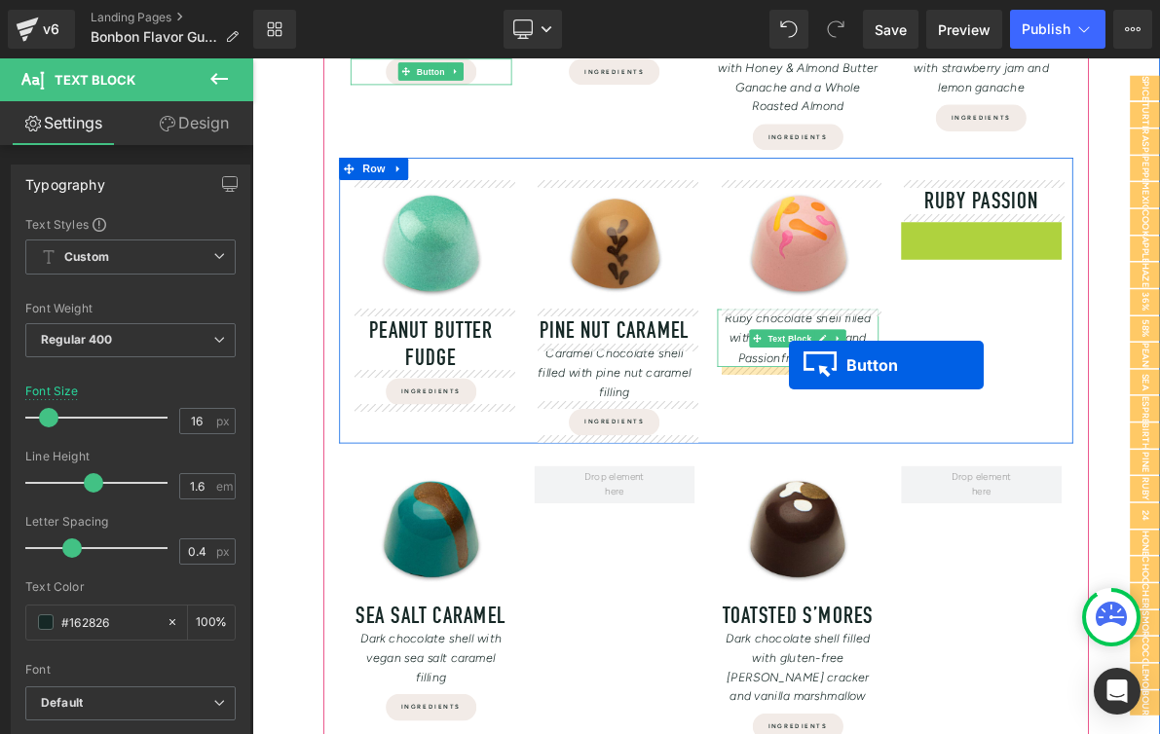
drag, startPoint x: 1168, startPoint y: 288, endPoint x: 949, endPoint y: 457, distance: 275.6
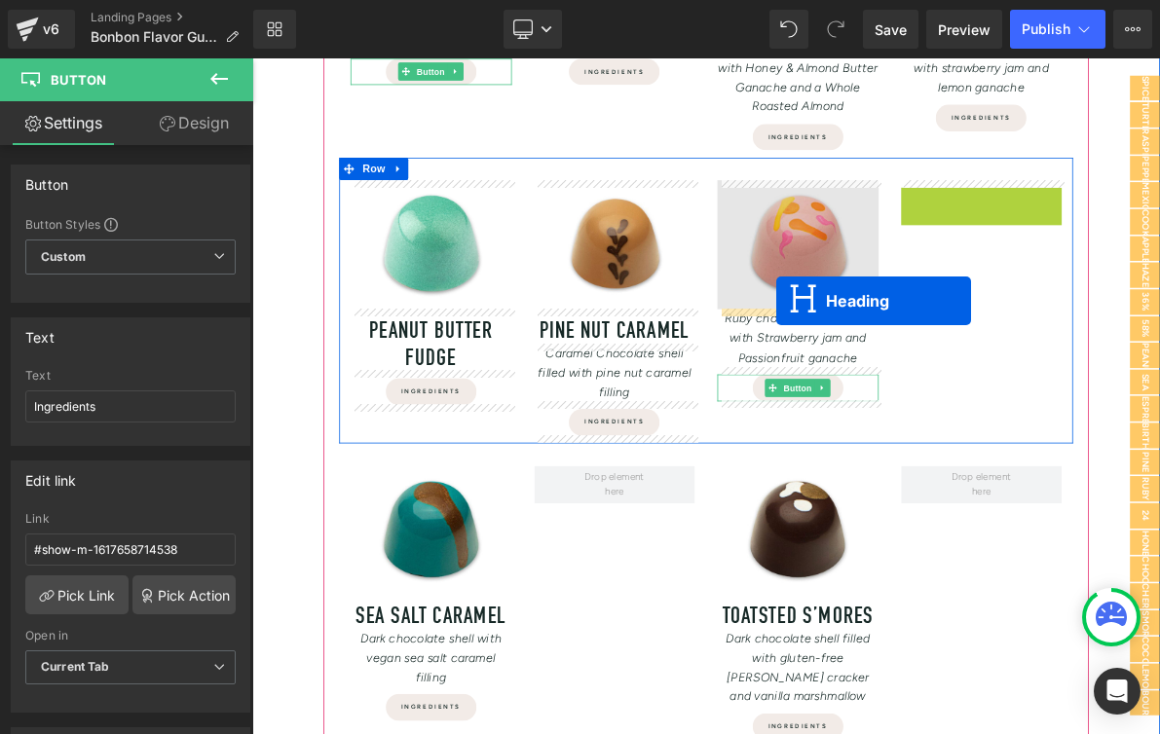
drag, startPoint x: 1142, startPoint y: 240, endPoint x: 932, endPoint y: 375, distance: 250.1
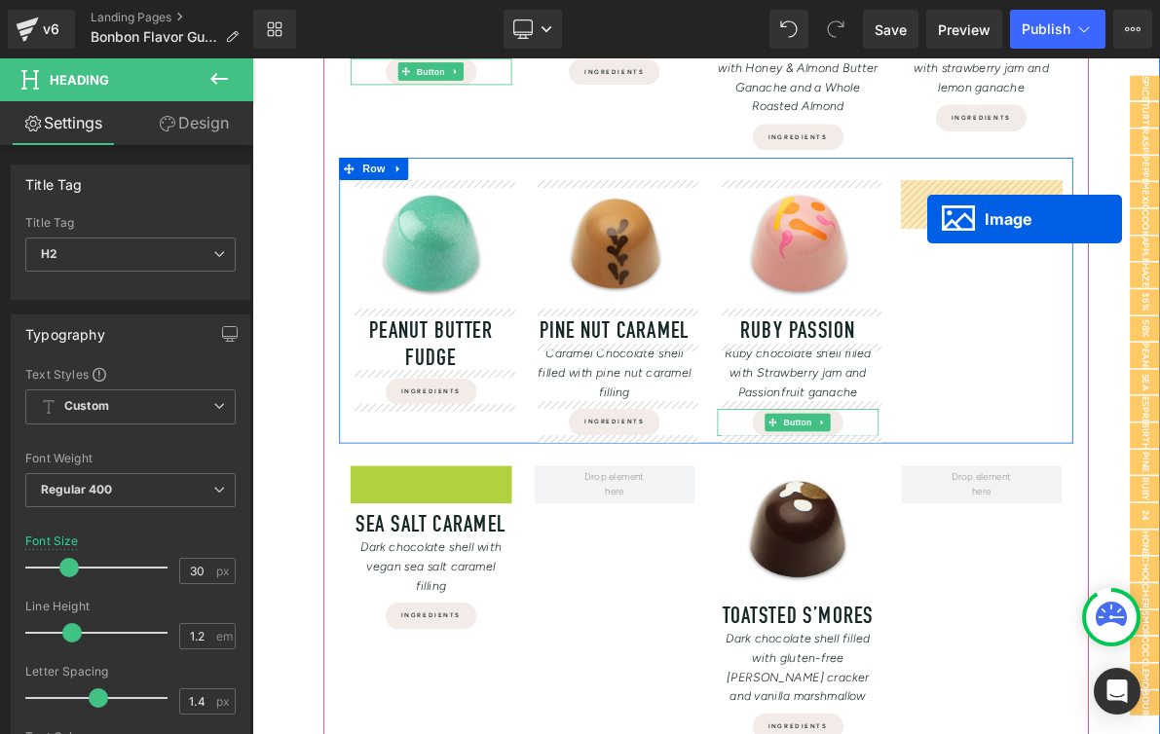
drag, startPoint x: 450, startPoint y: 663, endPoint x: 1129, endPoint y: 267, distance: 786.0
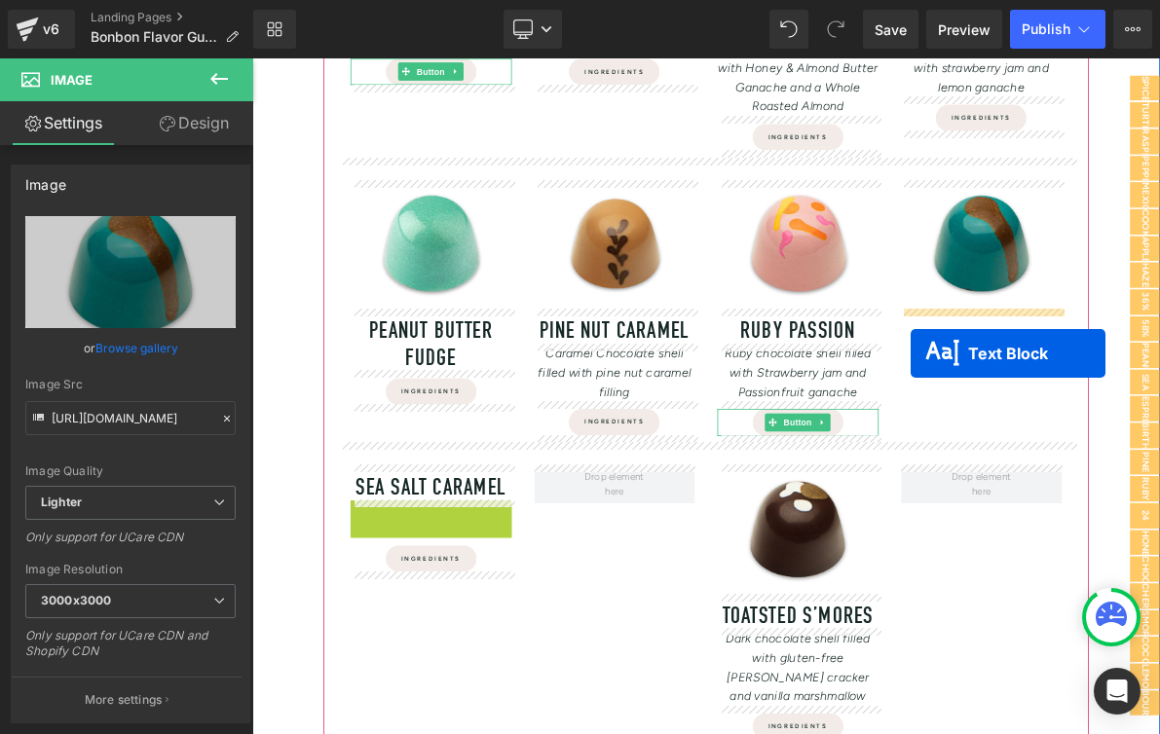
drag, startPoint x: 432, startPoint y: 671, endPoint x: 1113, endPoint y: 427, distance: 723.3
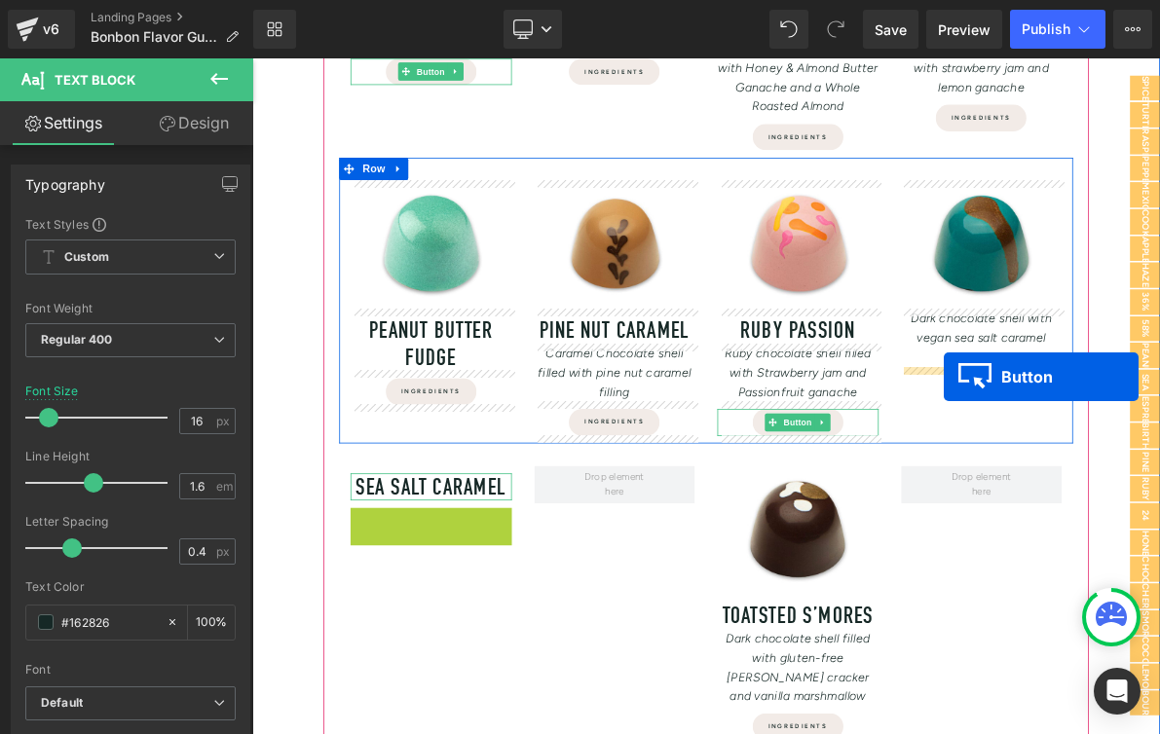
drag, startPoint x: 447, startPoint y: 659, endPoint x: 1150, endPoint y: 471, distance: 727.8
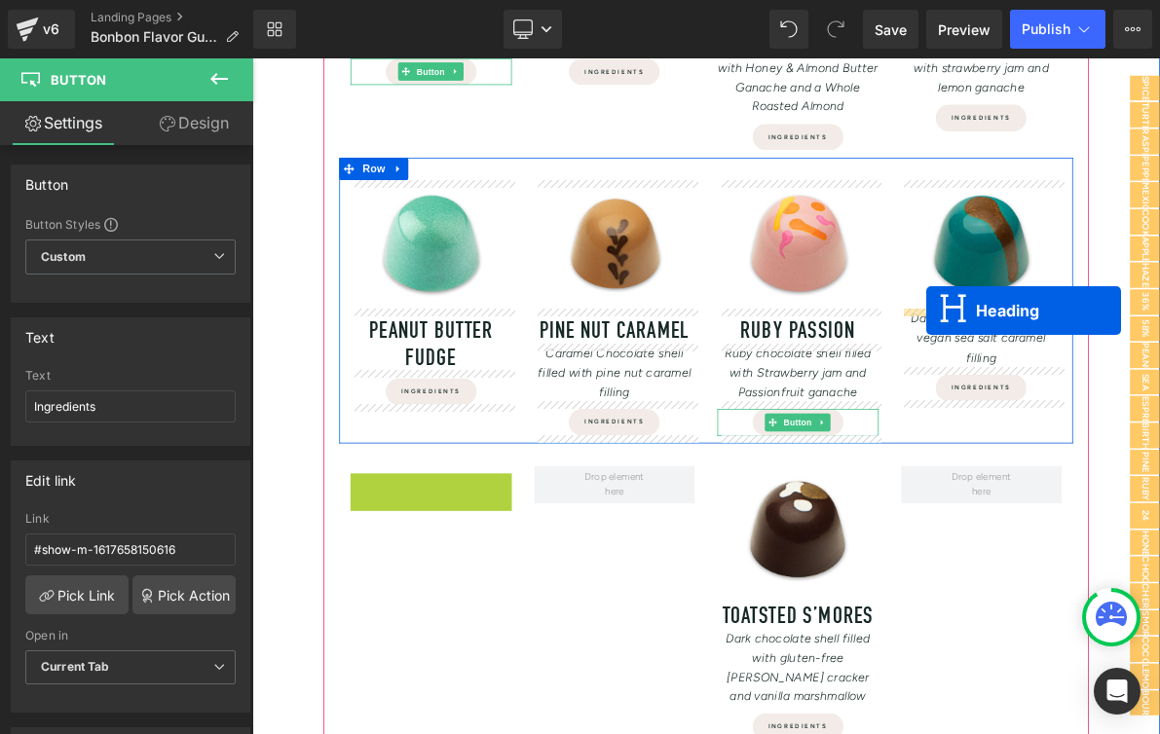
drag, startPoint x: 439, startPoint y: 610, endPoint x: 1128, endPoint y: 386, distance: 724.0
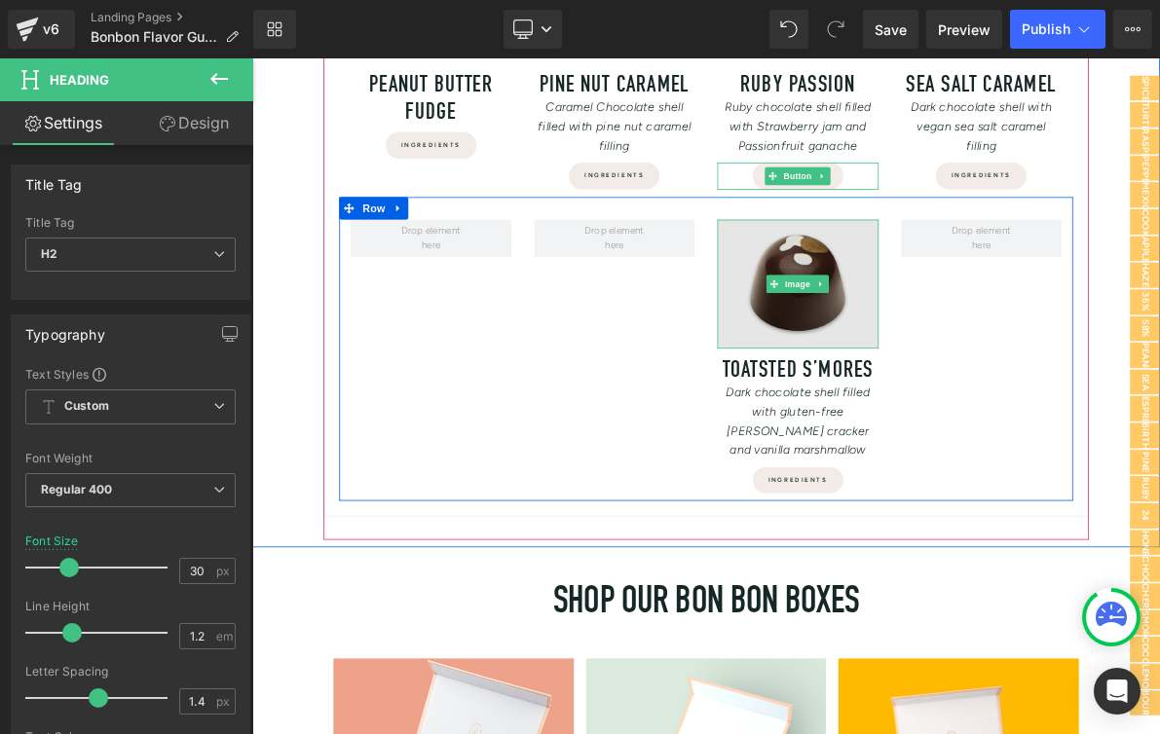
scroll to position [1833, 0]
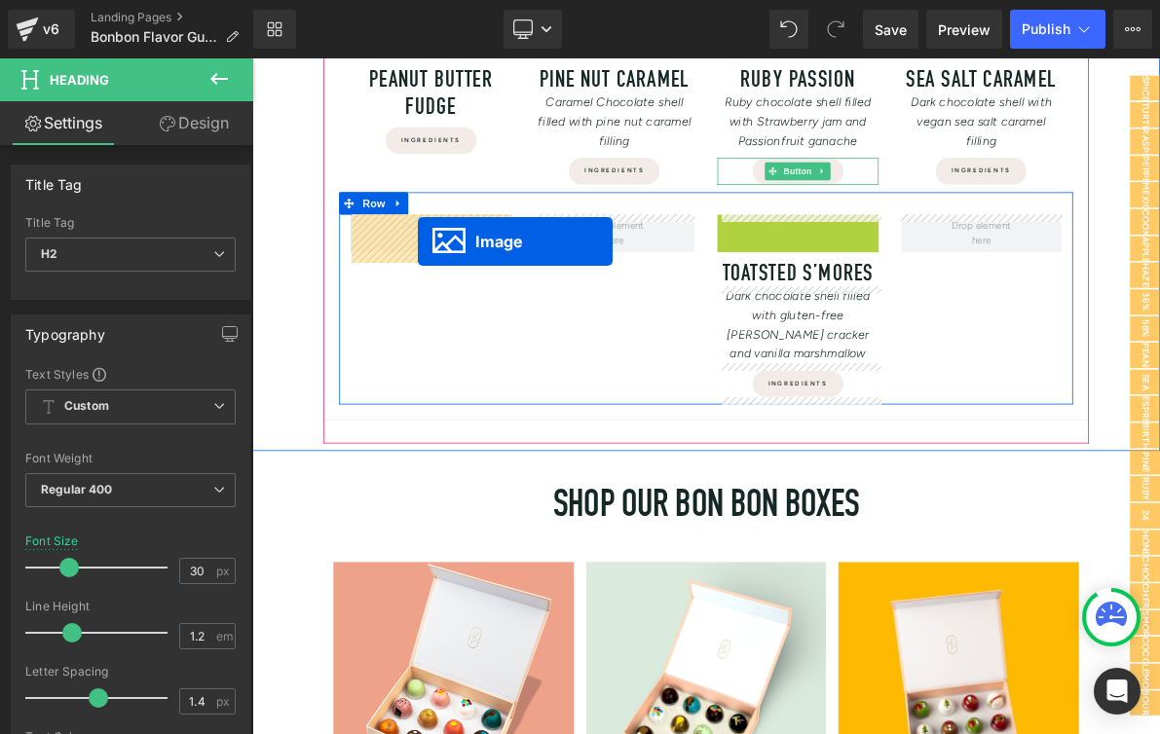
drag, startPoint x: 930, startPoint y: 349, endPoint x: 460, endPoint y: 295, distance: 473.4
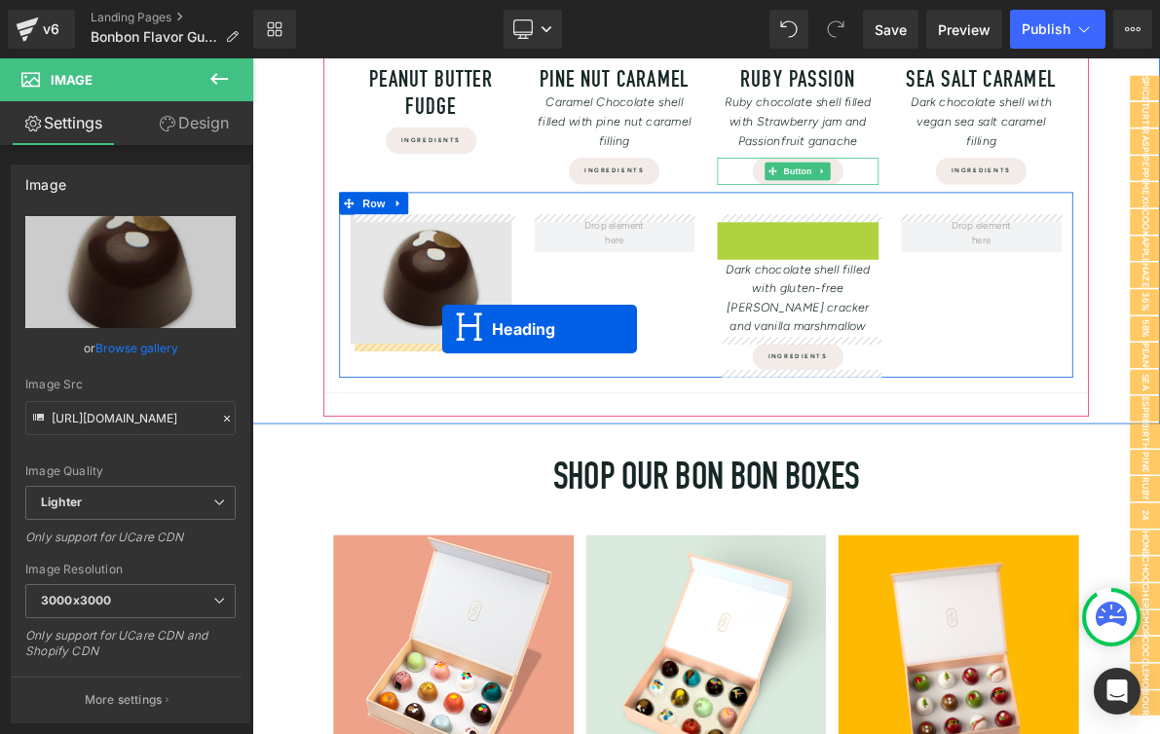
drag, startPoint x: 914, startPoint y: 288, endPoint x: 499, endPoint y: 410, distance: 433.3
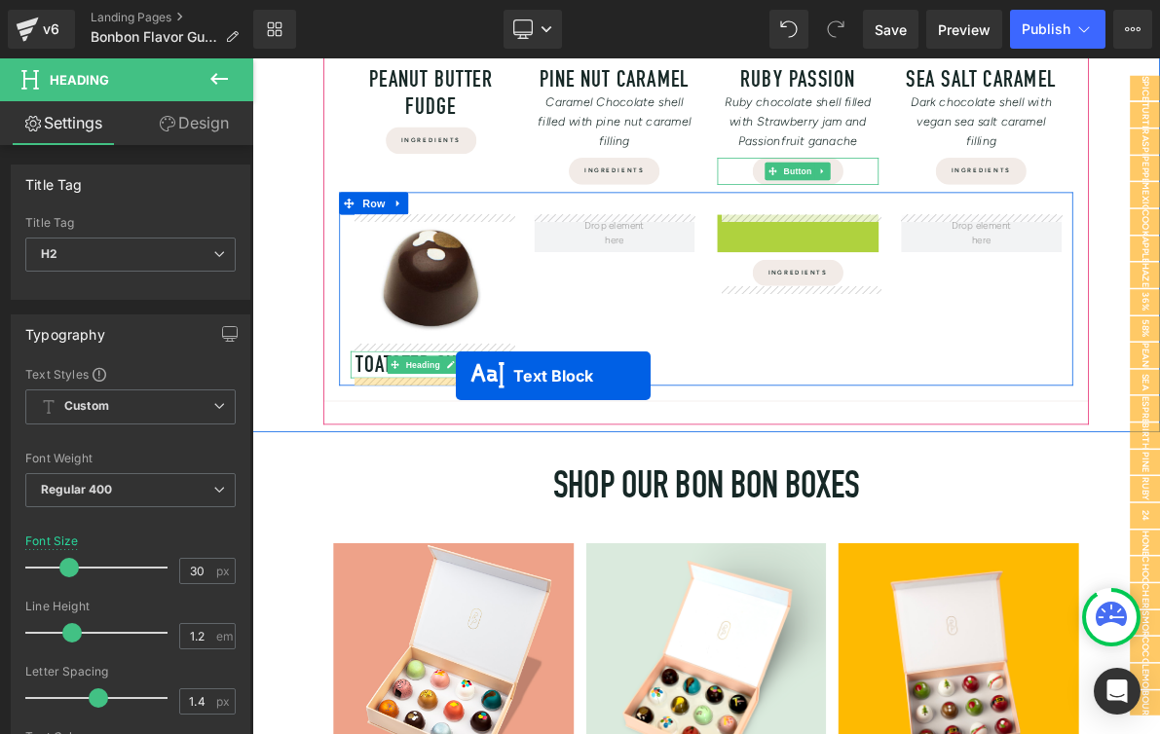
drag, startPoint x: 911, startPoint y: 312, endPoint x: 515, endPoint y: 470, distance: 426.0
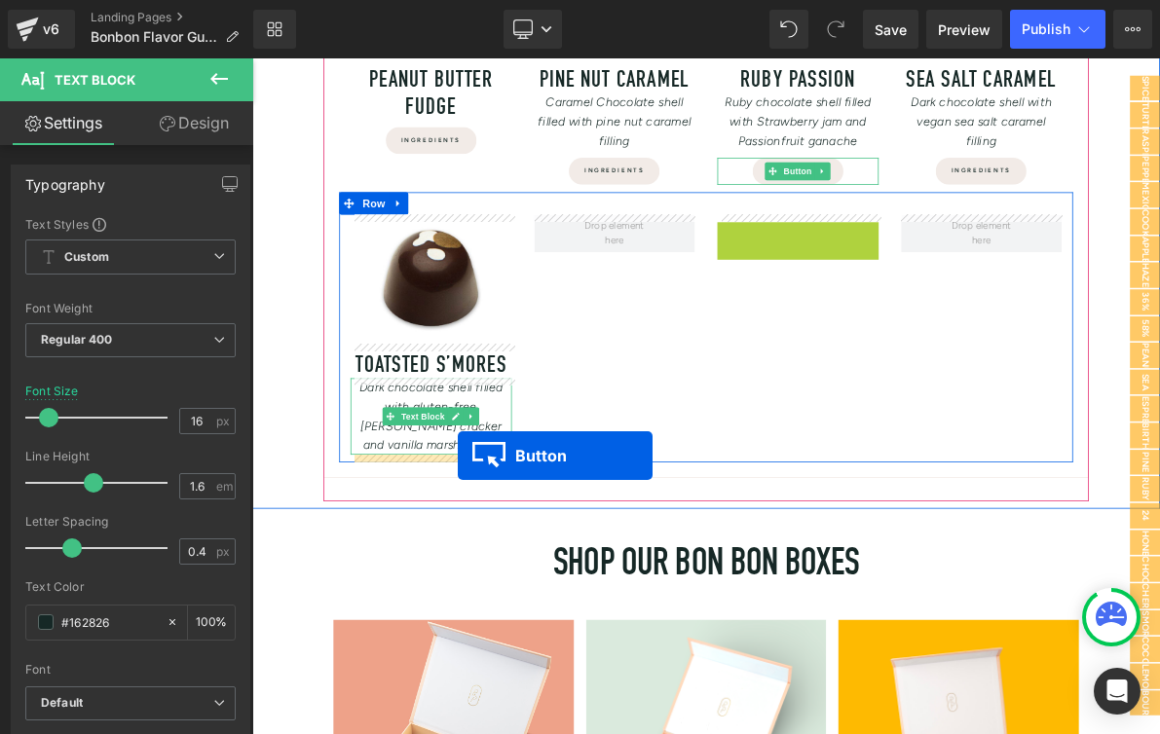
drag, startPoint x: 923, startPoint y: 290, endPoint x: 519, endPoint y: 575, distance: 494.2
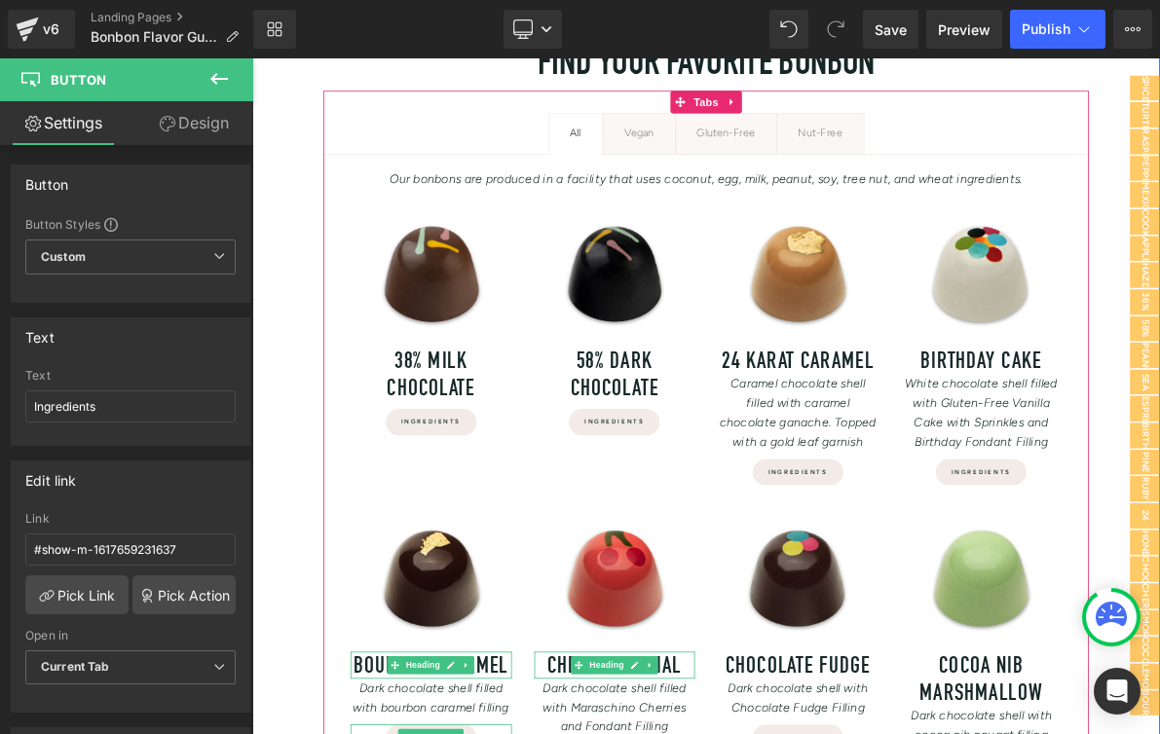
scroll to position [0, 0]
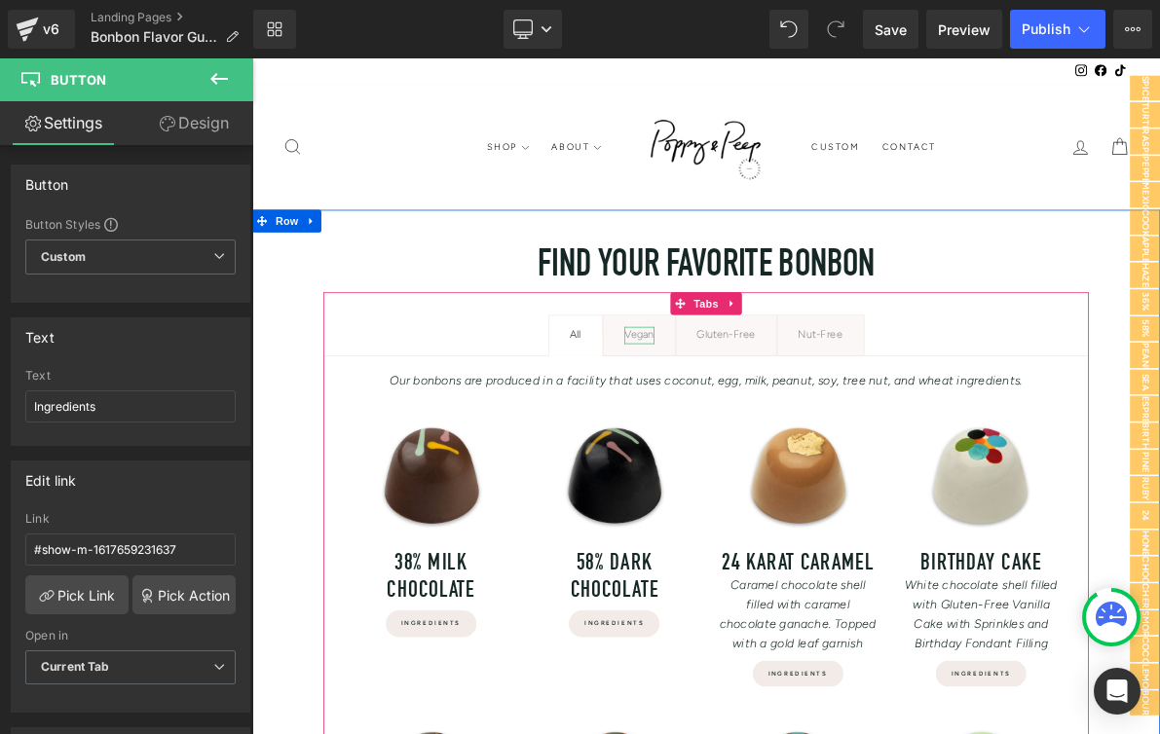
click at [762, 421] on div "Vegan" at bounding box center [754, 417] width 39 height 21
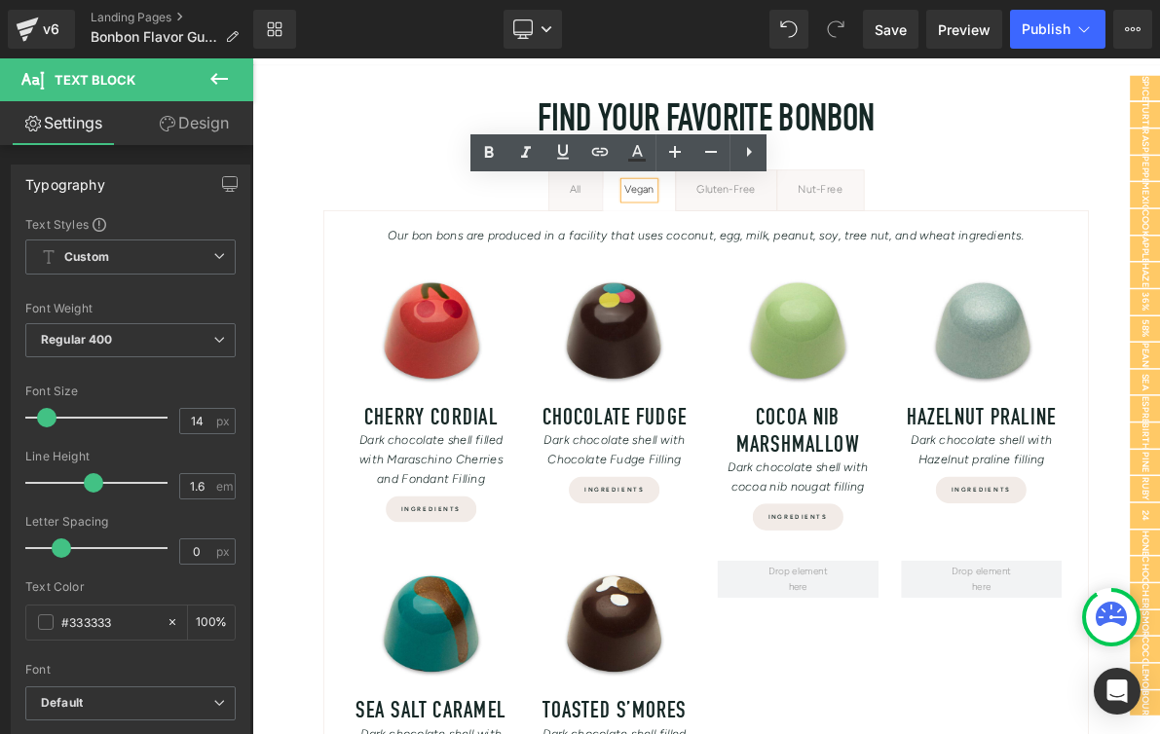
scroll to position [190, 0]
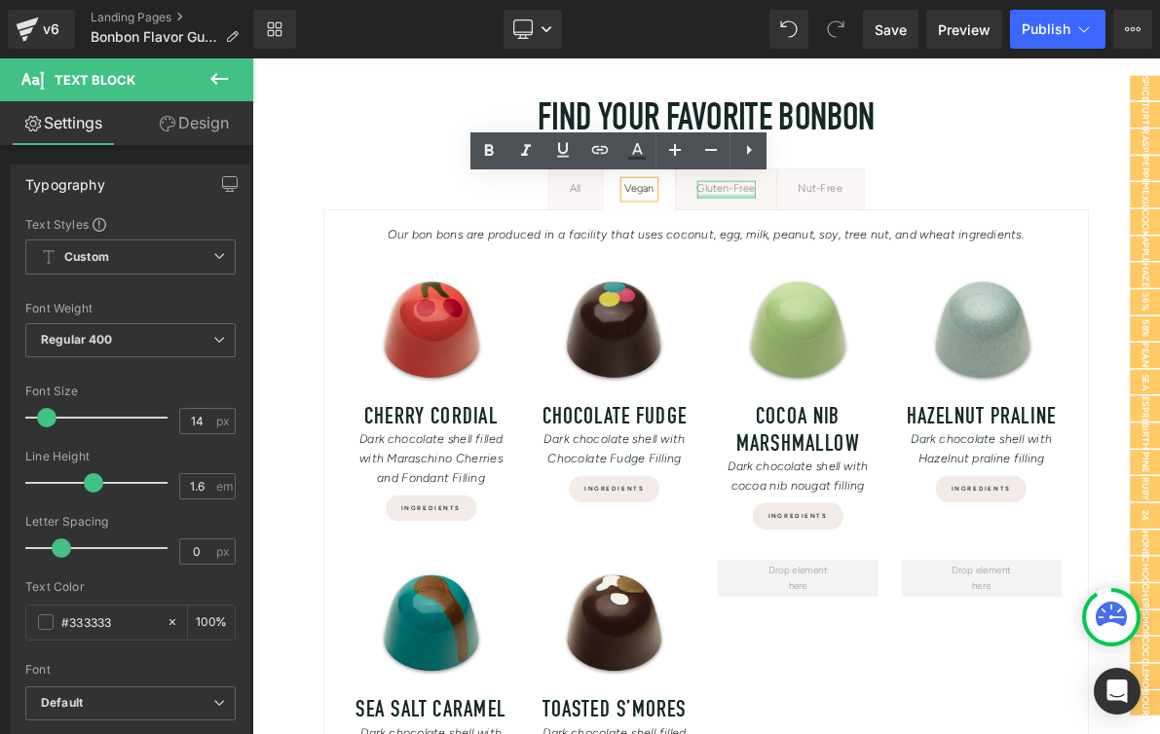
click at [849, 235] on div at bounding box center [868, 237] width 76 height 5
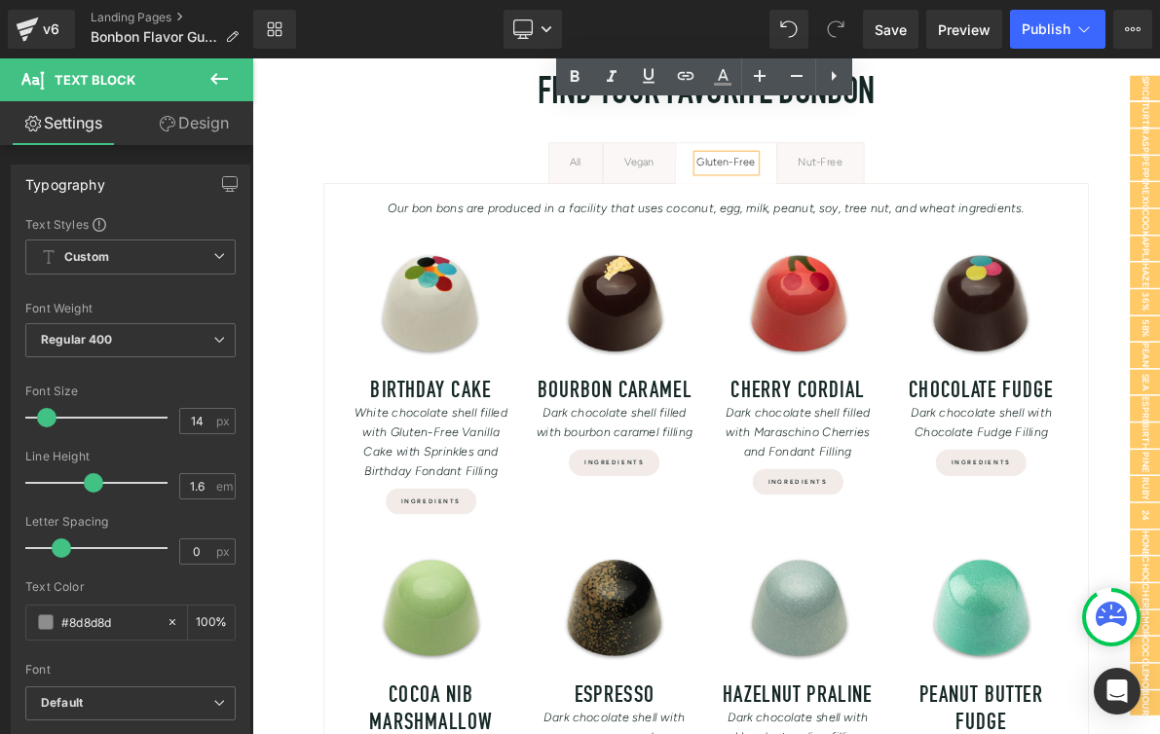
scroll to position [154, 0]
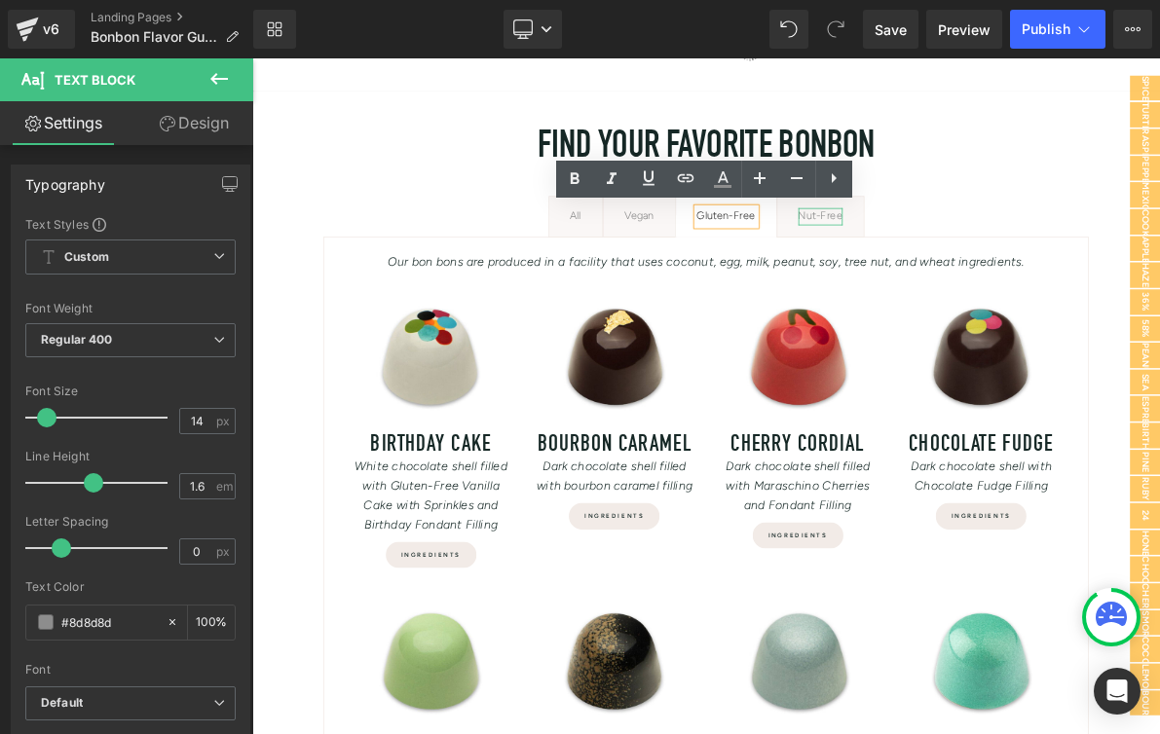
click at [977, 269] on div "Nut-Free" at bounding box center [989, 263] width 57 height 21
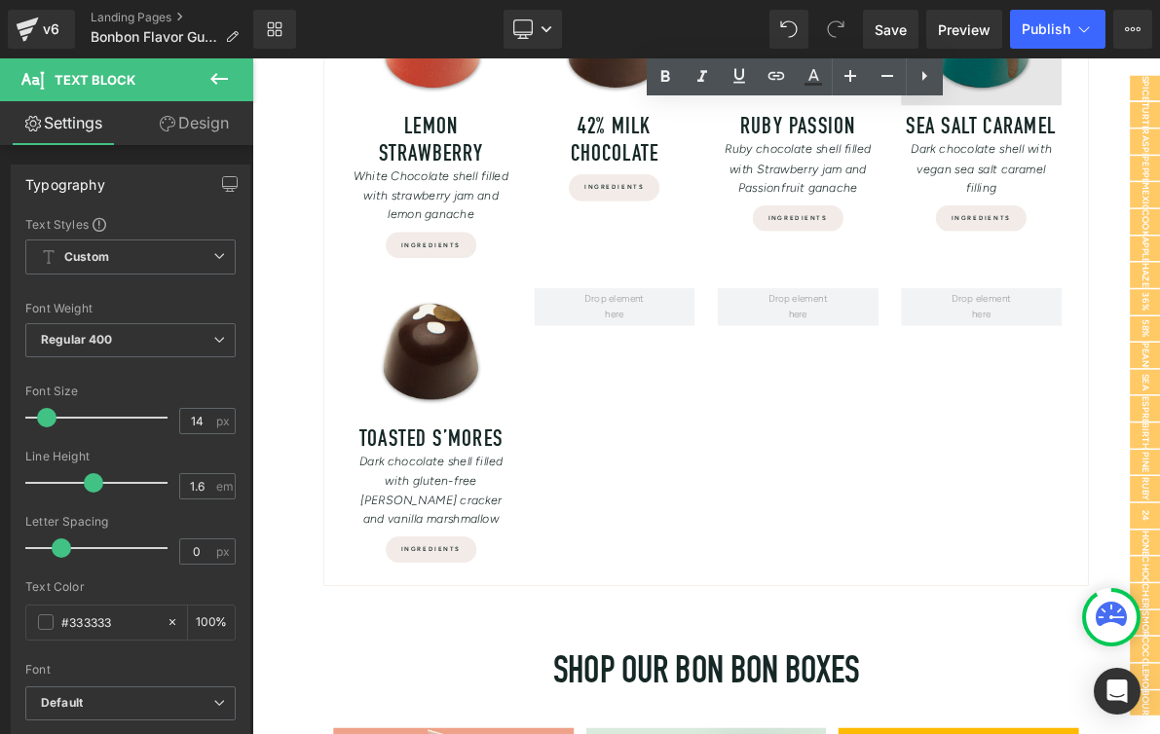
scroll to position [1368, 0]
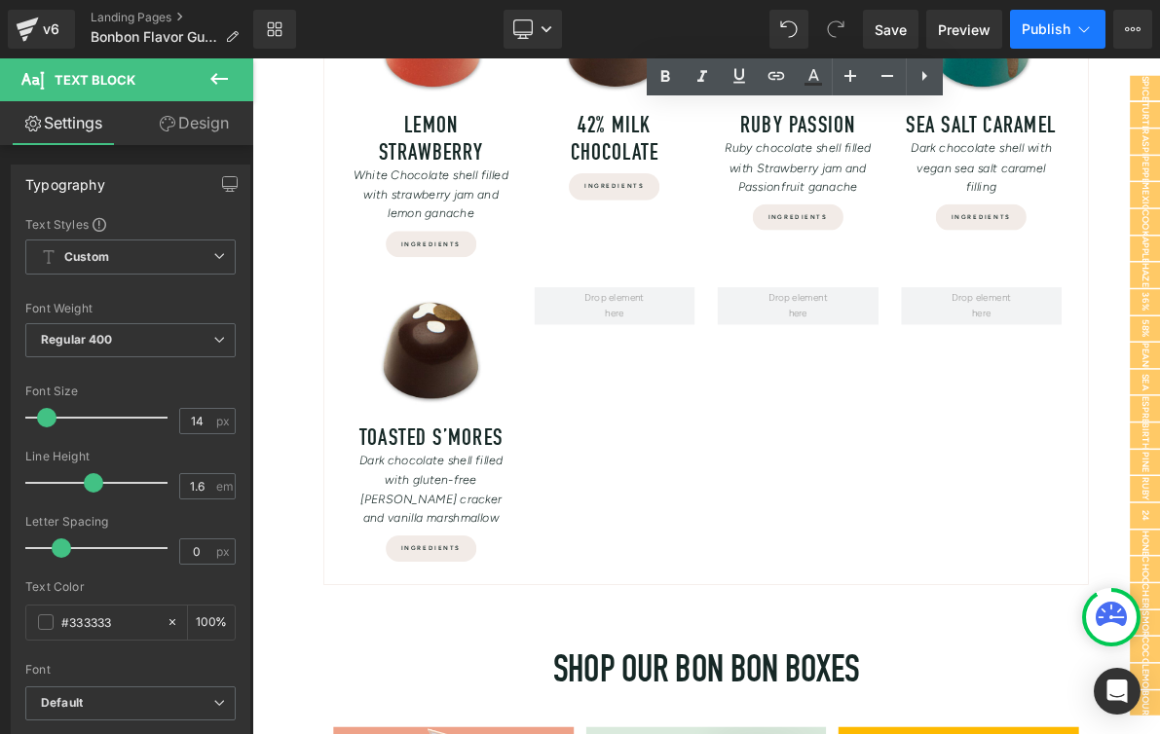
click at [1048, 29] on span "Publish" at bounding box center [1046, 29] width 49 height 16
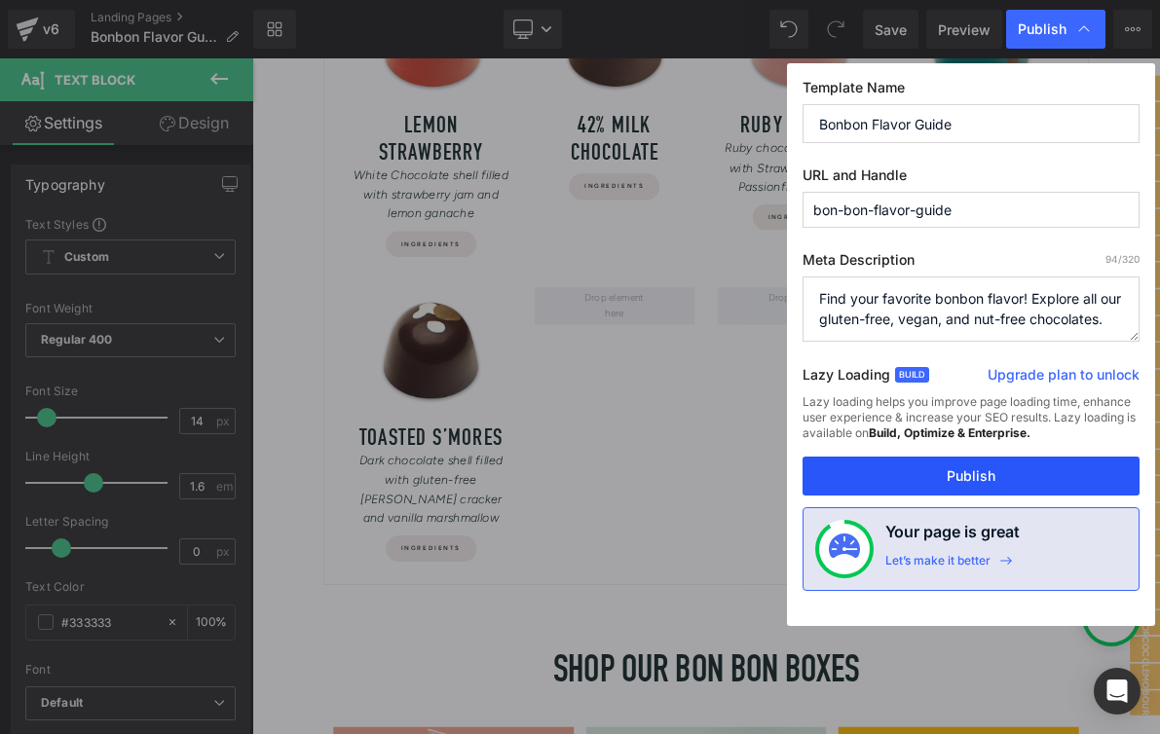
click at [906, 480] on button "Publish" at bounding box center [970, 476] width 337 height 39
